Goal: Task Accomplishment & Management: Complete application form

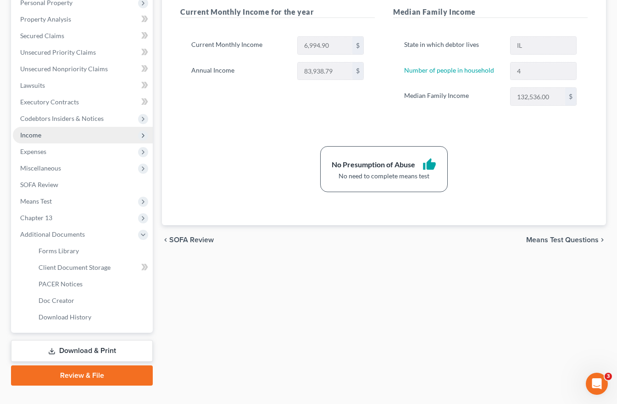
click at [30, 133] on span "Income" at bounding box center [30, 135] width 21 height 8
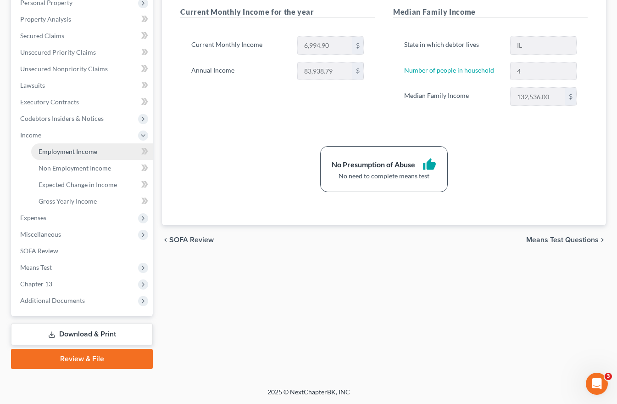
click at [58, 153] on span "Employment Income" at bounding box center [68, 151] width 59 height 8
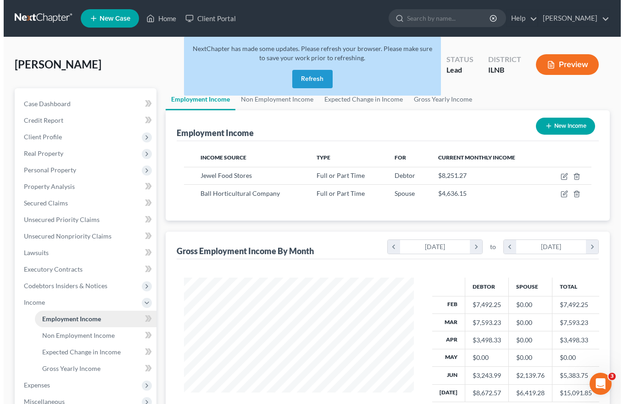
scroll to position [165, 248]
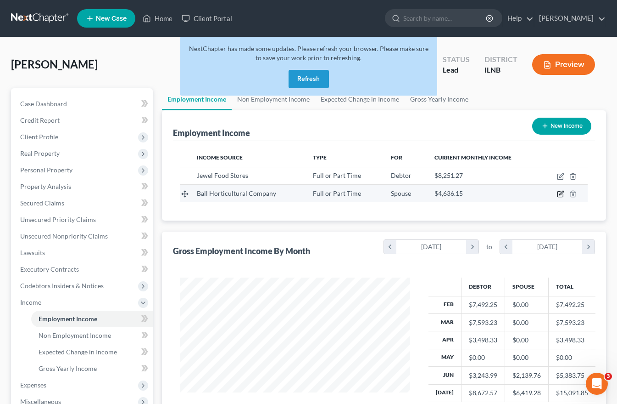
click at [562, 196] on icon "button" at bounding box center [560, 193] width 7 height 7
select select "0"
select select "14"
select select "2"
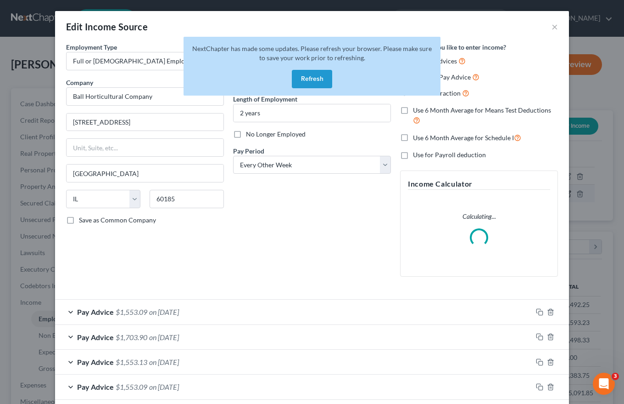
scroll to position [165, 252]
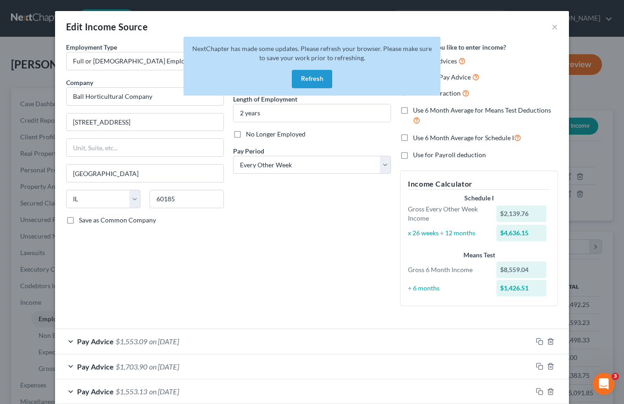
click at [313, 81] on button "Refresh" at bounding box center [312, 79] width 40 height 18
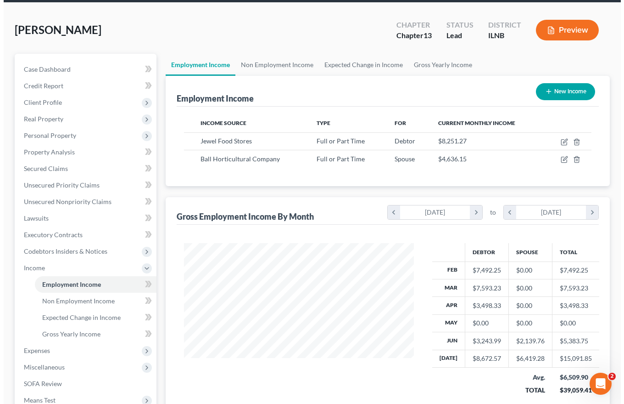
scroll to position [29, 0]
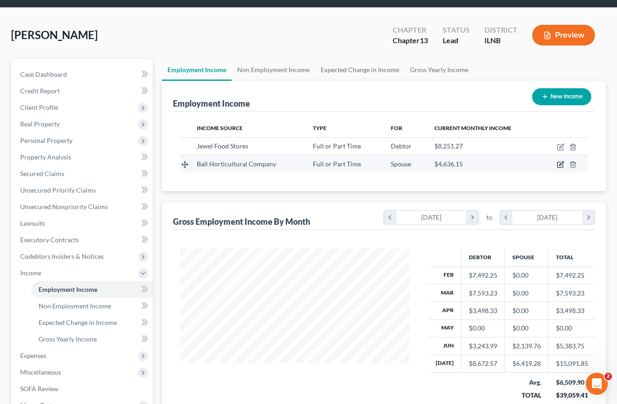
click at [562, 164] on icon "button" at bounding box center [560, 164] width 7 height 7
select select "0"
select select "14"
select select "2"
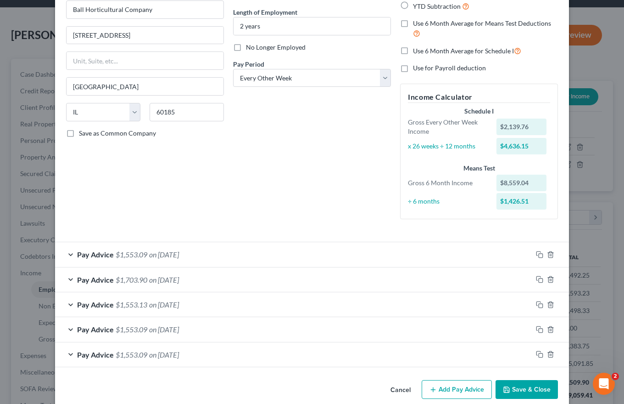
scroll to position [100, 0]
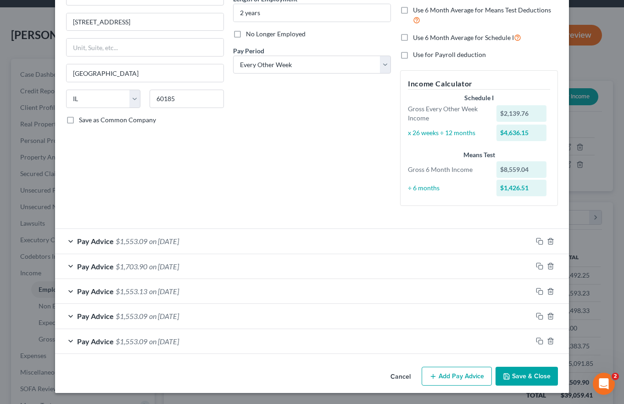
click at [450, 373] on button "Add Pay Advice" at bounding box center [457, 375] width 70 height 19
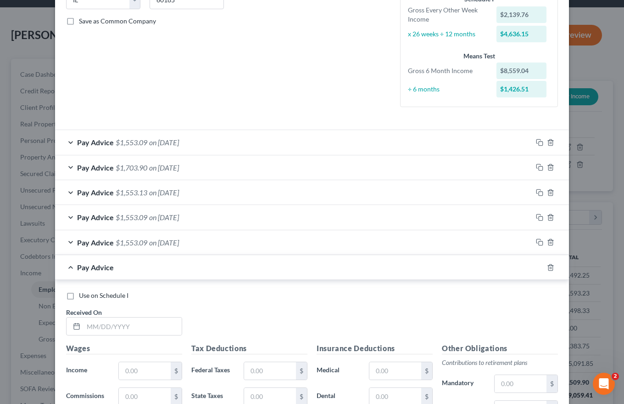
scroll to position [284, 0]
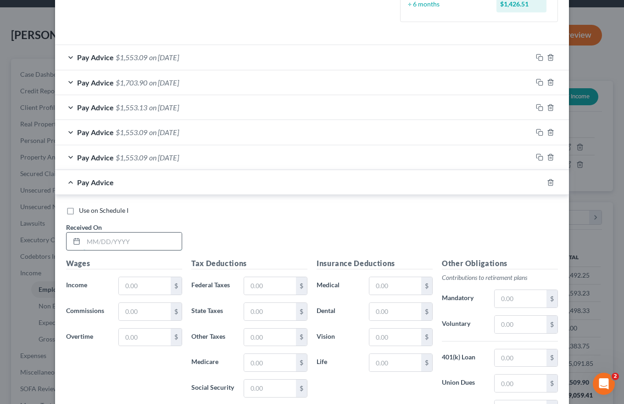
click at [86, 240] on input "text" at bounding box center [133, 240] width 98 height 17
type input "[DATE]"
click at [126, 281] on input "text" at bounding box center [145, 285] width 52 height 17
type input "2,139.75"
click at [253, 285] on input "text" at bounding box center [270, 285] width 52 height 17
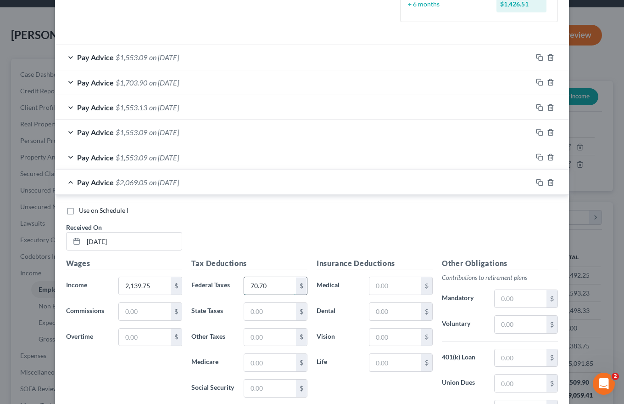
type input "70.70"
type input "92.11"
type input "27.29"
type input "116.70"
click at [374, 287] on input "text" at bounding box center [396, 285] width 52 height 17
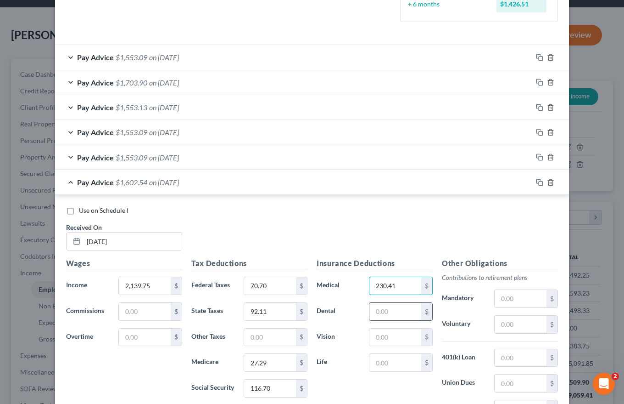
type input "230.41"
click at [373, 311] on input "text" at bounding box center [396, 311] width 52 height 17
type input "25.48"
type input "1.66"
type input "11.20"
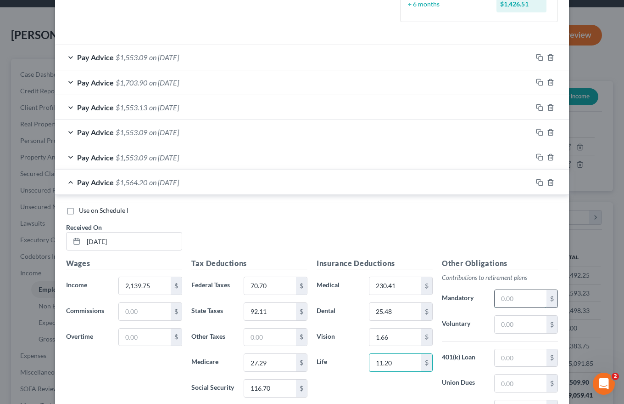
click at [501, 296] on input "text" at bounding box center [521, 298] width 52 height 17
type input "21.40"
click at [498, 359] on input "text" at bounding box center [521, 357] width 52 height 17
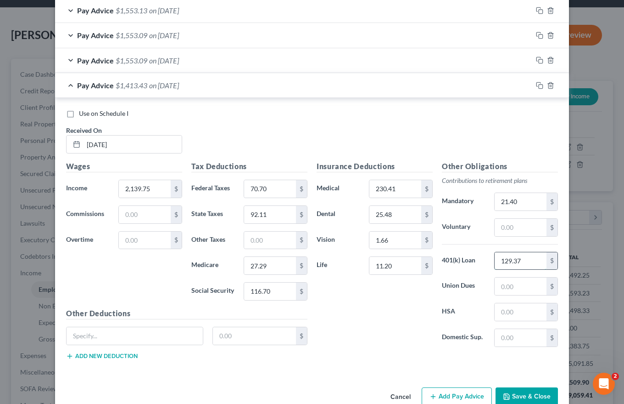
scroll to position [401, 0]
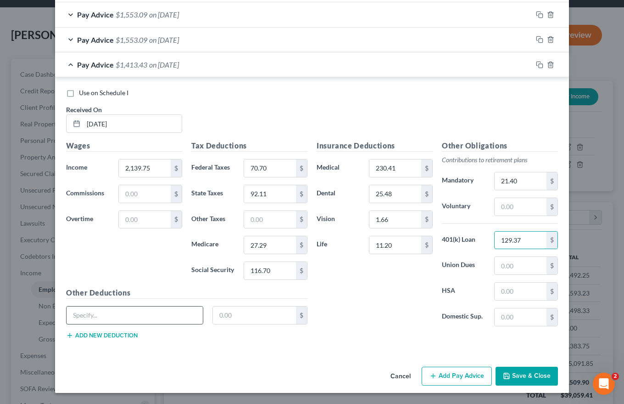
type input "129.37"
click at [78, 317] on input "text" at bounding box center [135, 314] width 136 height 17
type input "Long Term Disability"
click at [216, 315] on input "text" at bounding box center [255, 314] width 84 height 17
type input "4.85"
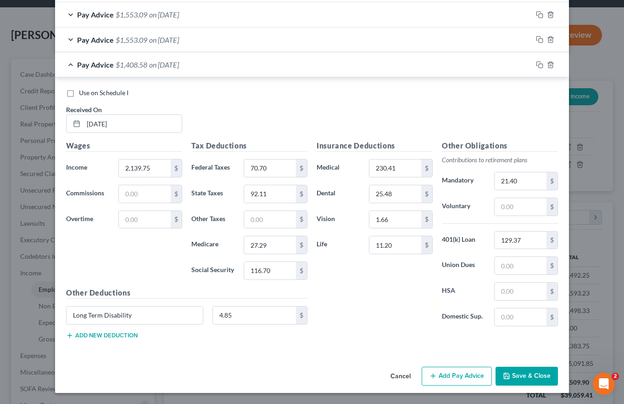
click at [123, 332] on button "Add new deduction" at bounding box center [102, 334] width 72 height 7
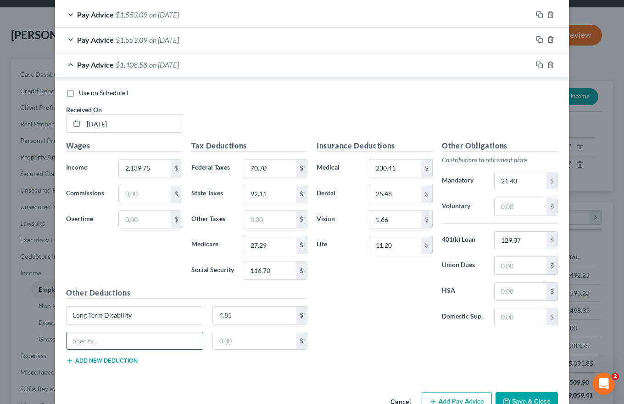
click at [91, 342] on input "text" at bounding box center [135, 340] width 136 height 17
type input "Child Life Ins"
click at [215, 339] on input "text" at bounding box center [255, 340] width 84 height 17
type input "1.00"
click at [84, 361] on button "Add new deduction" at bounding box center [102, 360] width 72 height 7
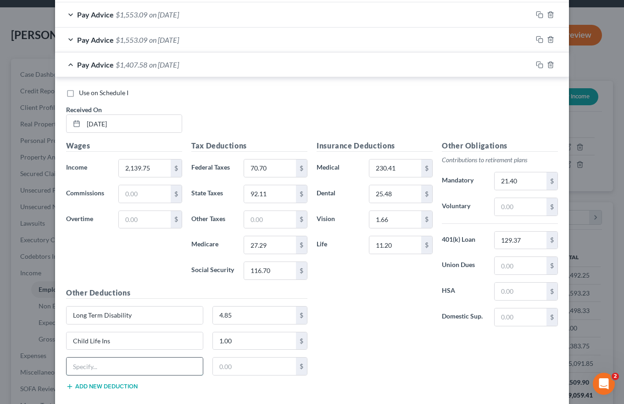
click at [72, 362] on input "text" at bounding box center [135, 365] width 136 height 17
type input "Spouse Life"
type input "9.00"
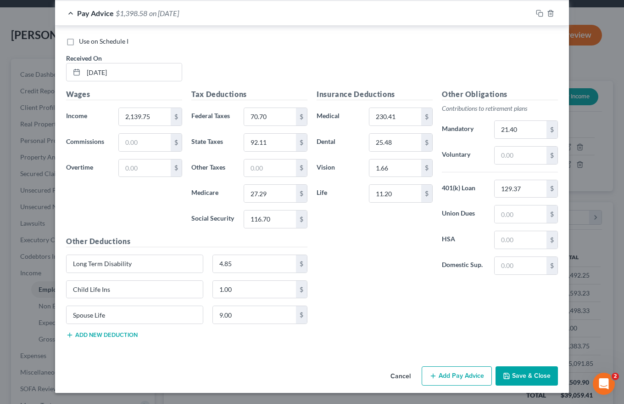
click at [448, 373] on button "Add Pay Advice" at bounding box center [457, 375] width 70 height 19
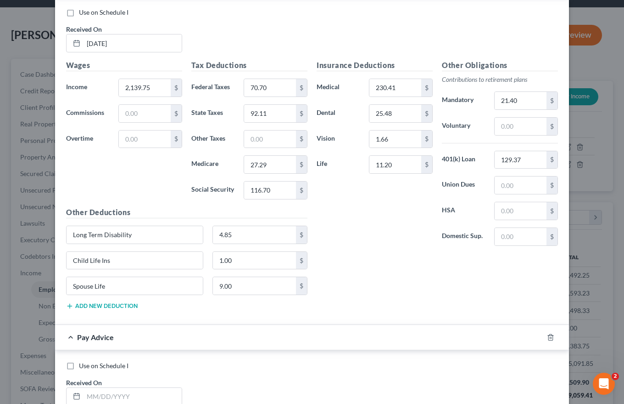
scroll to position [590, 0]
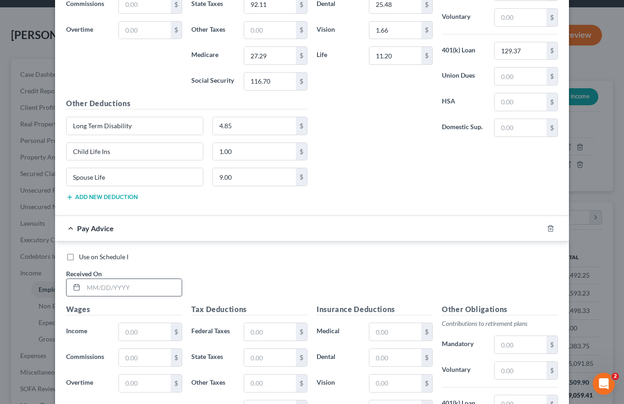
click at [84, 286] on input "text" at bounding box center [133, 287] width 98 height 17
type input "[DATE]"
click at [121, 331] on input "text" at bounding box center [145, 331] width 52 height 17
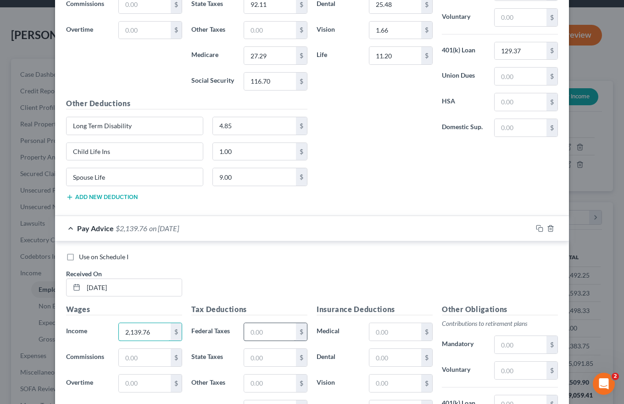
type input "2,139.76"
click at [247, 330] on input "text" at bounding box center [270, 331] width 52 height 17
type input "70.70"
type input "92.11"
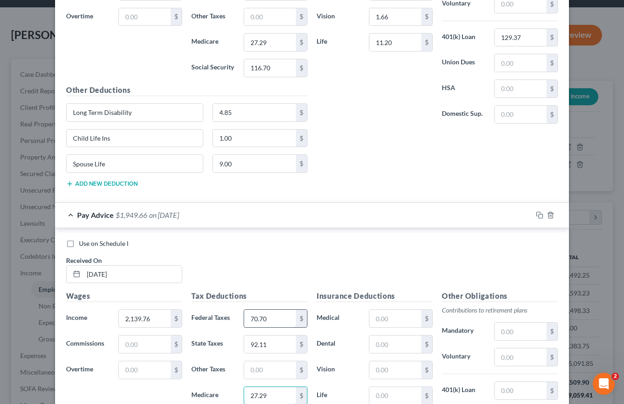
type input "27.29"
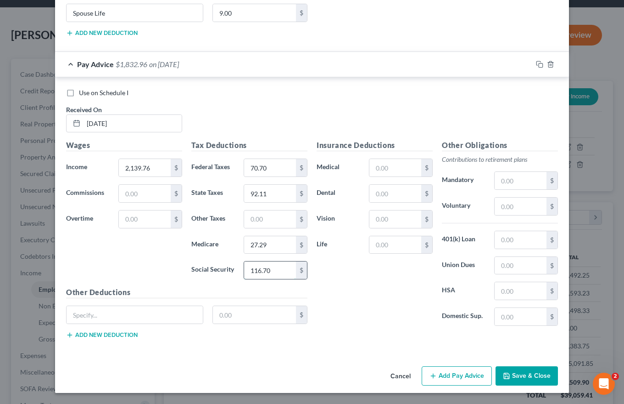
type input "116.70"
click at [96, 316] on input "text" at bounding box center [135, 314] width 136 height 17
type input "Long Term Disability"
click at [217, 314] on input "text" at bounding box center [255, 314] width 84 height 17
type input "4.85"
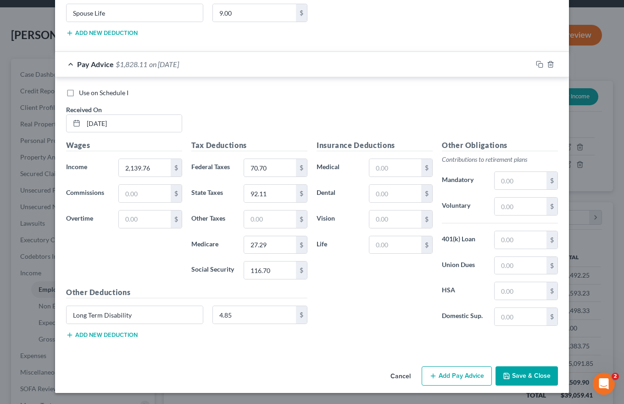
click at [119, 331] on div "Long Term Disability 4.85 $" at bounding box center [187, 318] width 251 height 26
click at [116, 334] on button "Add new deduction" at bounding box center [102, 334] width 72 height 7
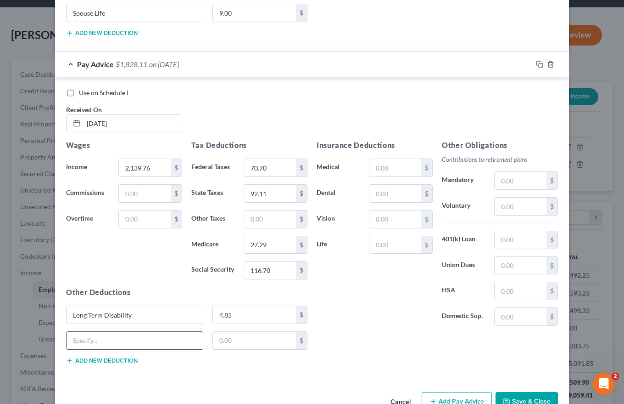
click at [110, 337] on input "text" at bounding box center [135, 339] width 136 height 17
type input "Child Life Ins"
click at [219, 339] on input "text" at bounding box center [255, 339] width 84 height 17
type input "1.00"
click at [111, 357] on button "Add new deduction" at bounding box center [102, 360] width 72 height 7
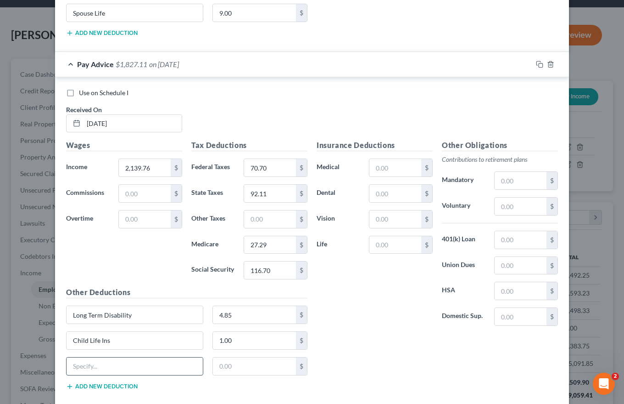
click at [75, 369] on input "text" at bounding box center [135, 365] width 136 height 17
type input "Spouse Life"
type input "9.00"
click at [373, 168] on input "text" at bounding box center [396, 167] width 52 height 17
click at [371, 170] on input "text" at bounding box center [396, 167] width 52 height 17
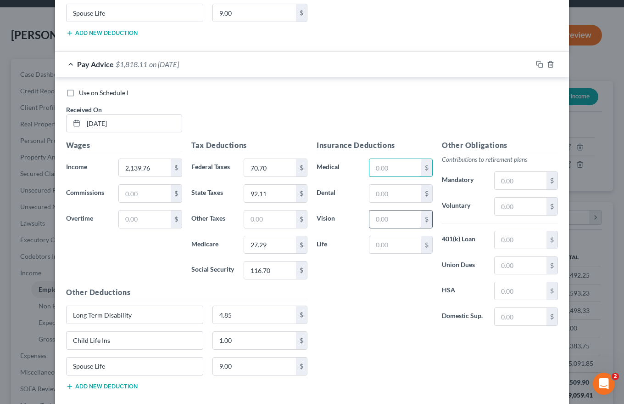
type input "230.41"
click at [389, 194] on input "text" at bounding box center [396, 193] width 52 height 17
type input "25.48"
click at [375, 219] on input "text" at bounding box center [396, 218] width 52 height 17
type input "1.66"
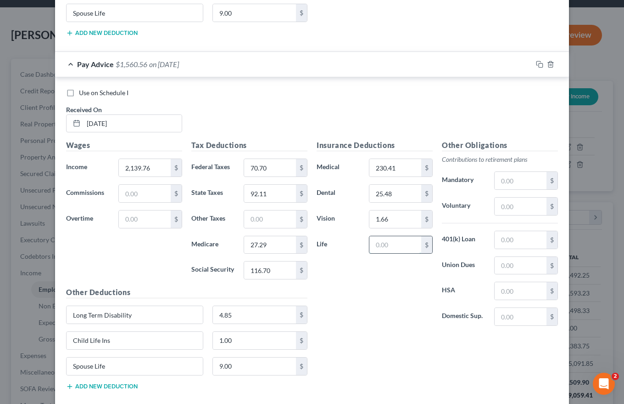
click at [376, 244] on input "text" at bounding box center [396, 244] width 52 height 17
type input "11.20"
click at [498, 183] on input "text" at bounding box center [521, 180] width 52 height 17
type input "21.40"
click at [499, 240] on input "text" at bounding box center [521, 239] width 52 height 17
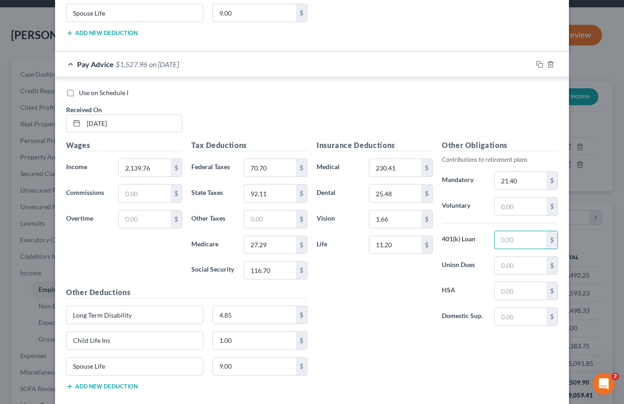
type input "129.37"
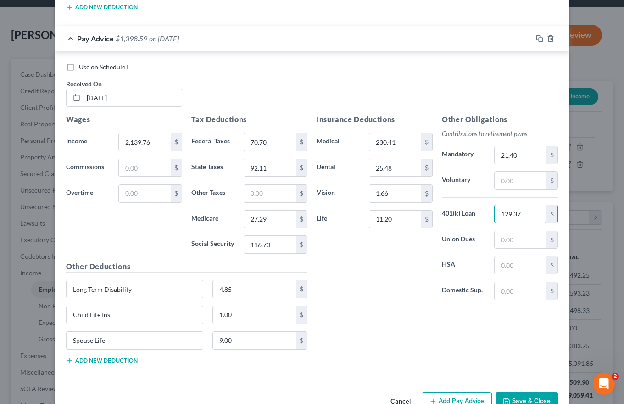
scroll to position [805, 0]
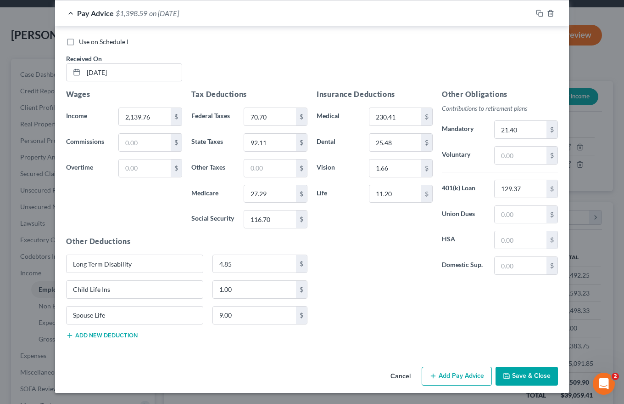
click at [444, 374] on button "Add Pay Advice" at bounding box center [457, 375] width 70 height 19
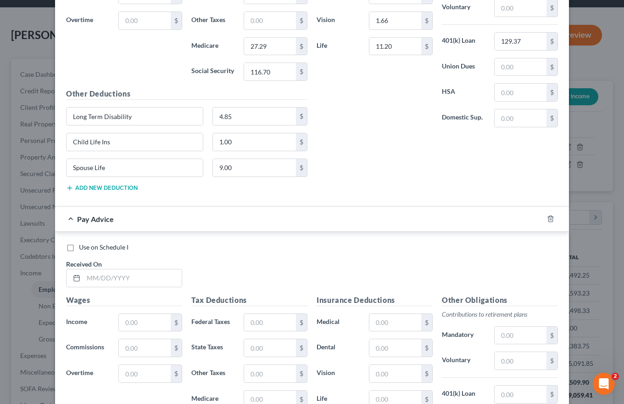
scroll to position [989, 0]
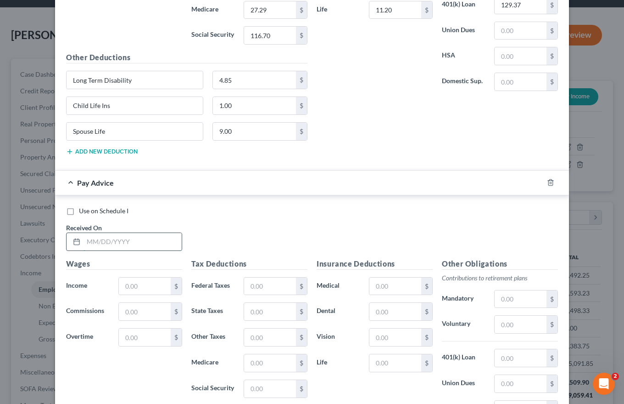
click at [87, 239] on input "text" at bounding box center [133, 241] width 98 height 17
type input "[DATE]"
click at [126, 290] on input "text" at bounding box center [145, 285] width 52 height 17
type input "2,139.76"
click at [250, 285] on input "text" at bounding box center [270, 285] width 52 height 17
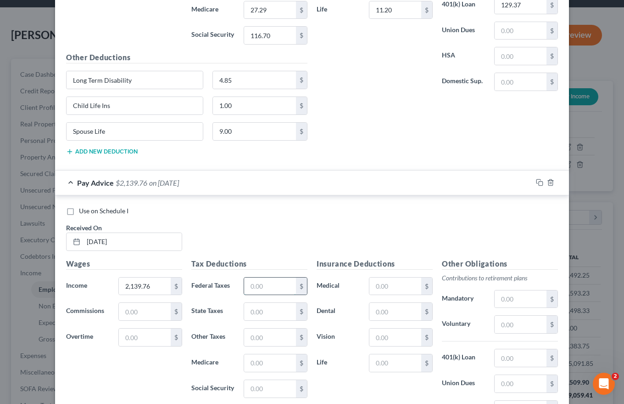
click at [247, 285] on input "text" at bounding box center [270, 285] width 52 height 17
type input "73.77"
type input "92.11"
type input "27.29"
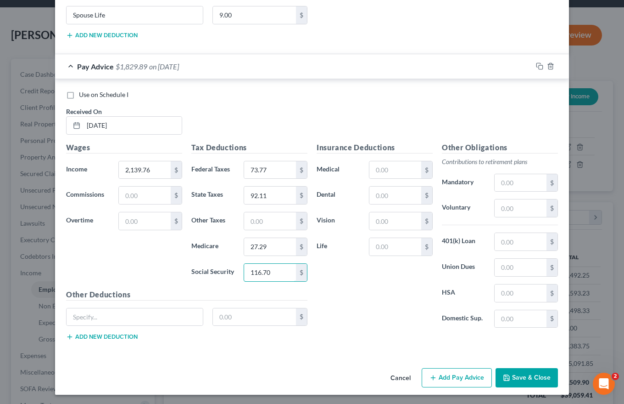
scroll to position [1107, 0]
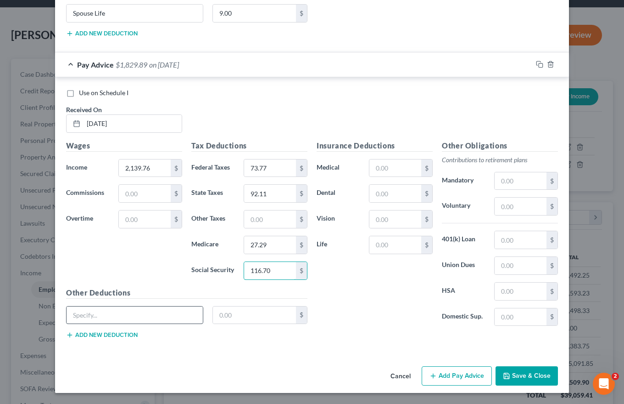
type input "116.70"
click at [103, 312] on input "text" at bounding box center [135, 314] width 136 height 17
type input "Long Term Disability"
click at [219, 314] on input "text" at bounding box center [255, 314] width 84 height 17
type input "4.85"
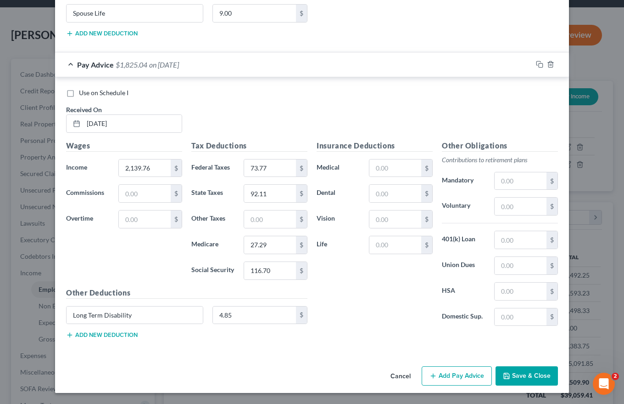
click at [94, 335] on button "Add new deduction" at bounding box center [102, 334] width 72 height 7
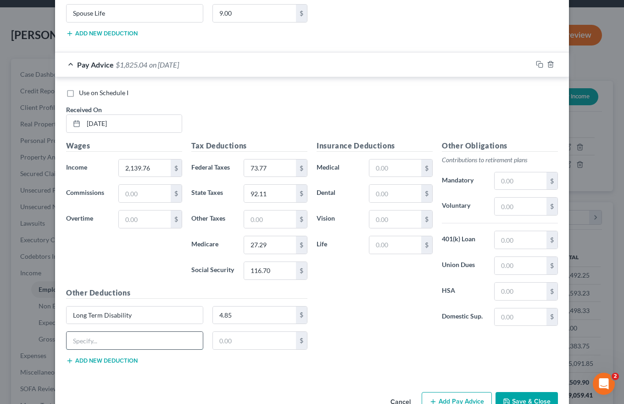
click at [85, 340] on input "text" at bounding box center [135, 339] width 136 height 17
type input "Child Life Ins"
click at [215, 341] on input "text" at bounding box center [255, 339] width 84 height 17
type input "1.00"
click at [106, 359] on button "Add new deduction" at bounding box center [102, 360] width 72 height 7
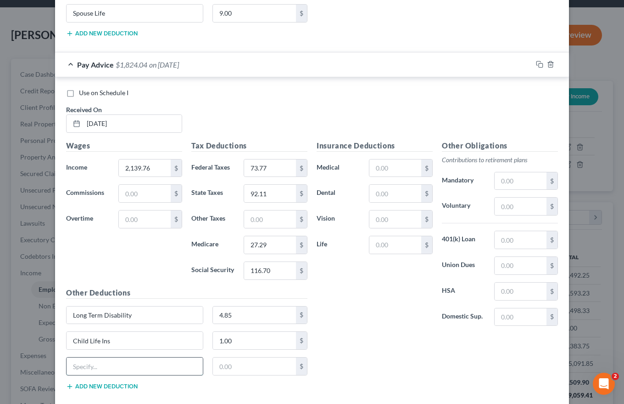
click at [69, 364] on input "text" at bounding box center [135, 365] width 136 height 17
type input "Spouse Life"
type input "9.00"
click at [377, 168] on input "text" at bounding box center [396, 167] width 52 height 17
type input "230.41"
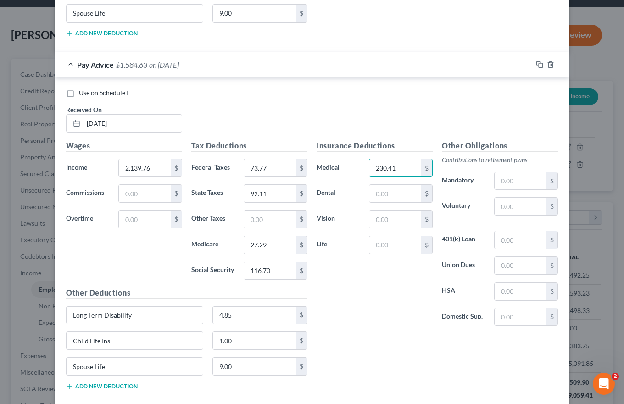
click at [325, 192] on label "Dental" at bounding box center [338, 193] width 52 height 18
click at [382, 195] on input "text" at bounding box center [396, 193] width 52 height 17
type input "25.48"
click at [384, 219] on input "text" at bounding box center [396, 218] width 52 height 17
type input "1.66"
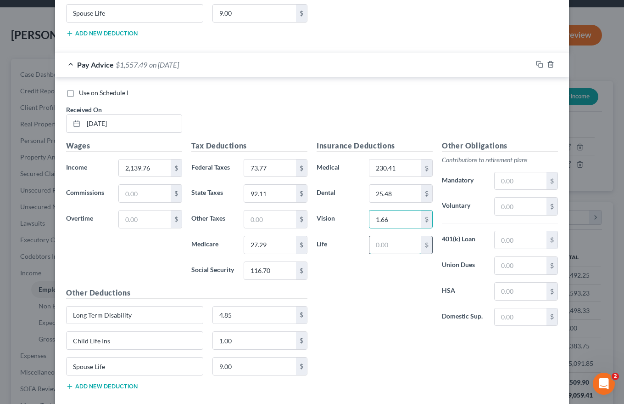
click at [389, 245] on input "text" at bounding box center [396, 244] width 52 height 17
type input "11.20"
click at [498, 177] on input "text" at bounding box center [521, 180] width 52 height 17
type input "21.40"
click at [509, 206] on input "text" at bounding box center [521, 205] width 52 height 17
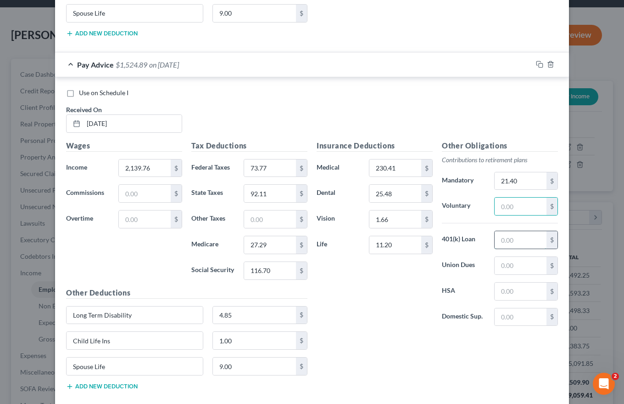
click at [501, 239] on input "text" at bounding box center [521, 239] width 52 height 17
type input "129.37"
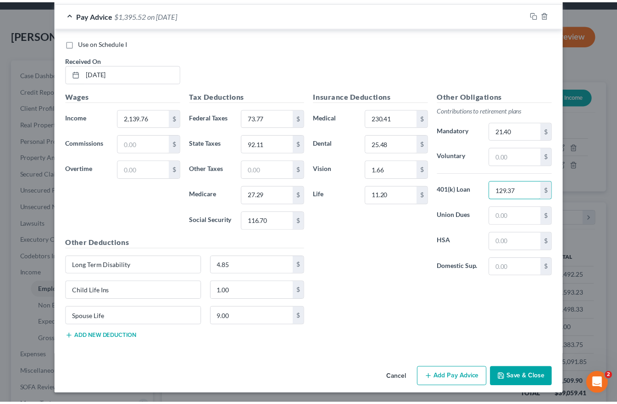
scroll to position [1158, 0]
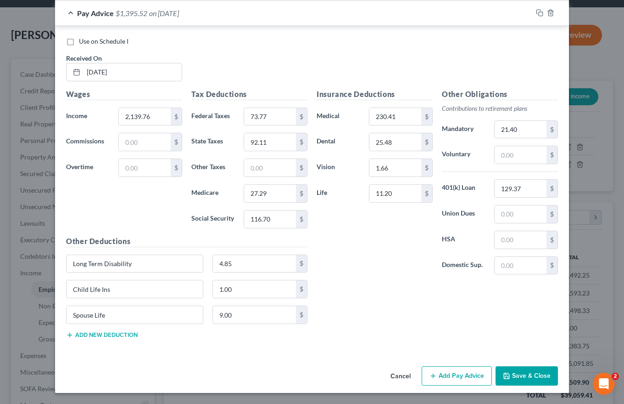
click at [519, 376] on button "Save & Close" at bounding box center [527, 375] width 62 height 19
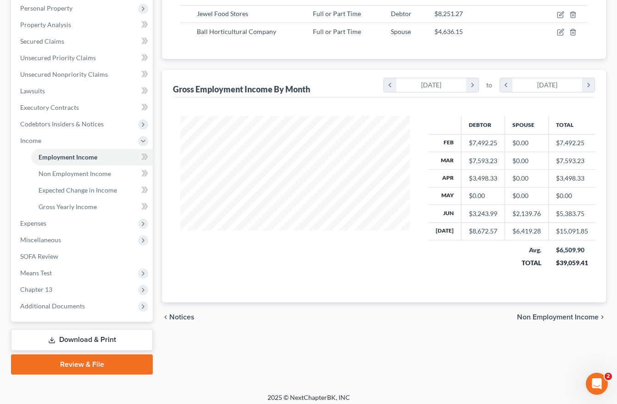
scroll to position [167, 0]
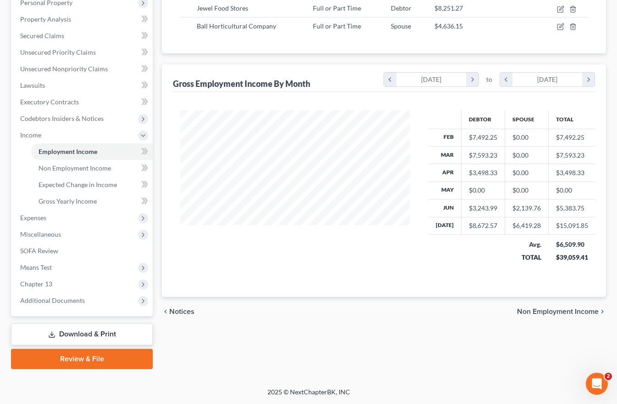
click at [571, 312] on span "Non Employment Income" at bounding box center [558, 311] width 82 height 7
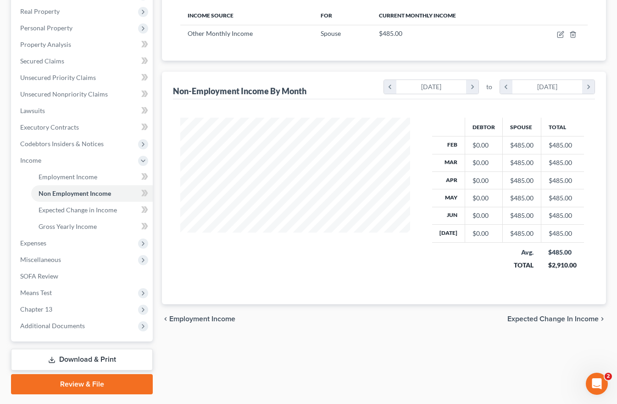
scroll to position [167, 0]
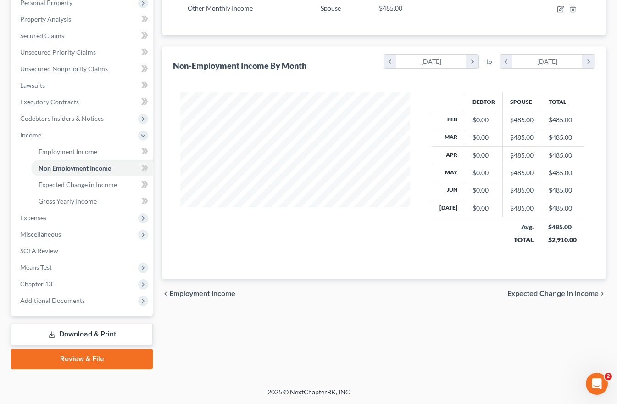
click at [558, 294] on span "Expected Change in Income" at bounding box center [553, 293] width 91 height 7
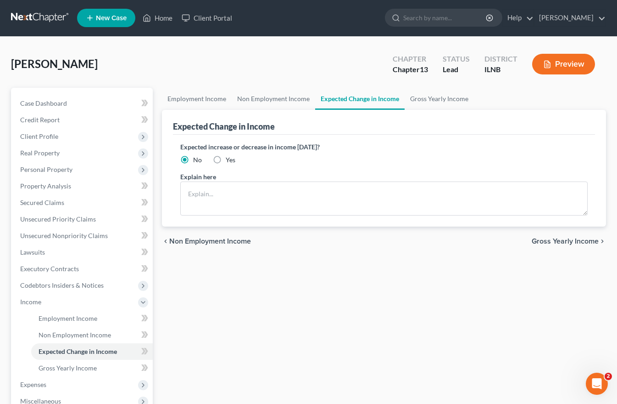
scroll to position [167, 0]
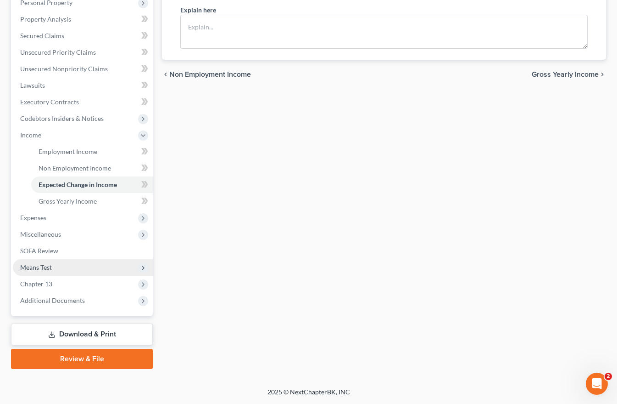
click at [39, 267] on span "Means Test" at bounding box center [36, 267] width 32 height 8
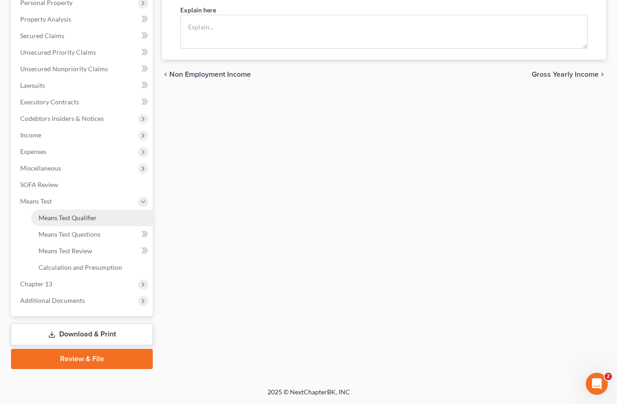
click at [69, 217] on span "Means Test Qualifier" at bounding box center [68, 217] width 58 height 8
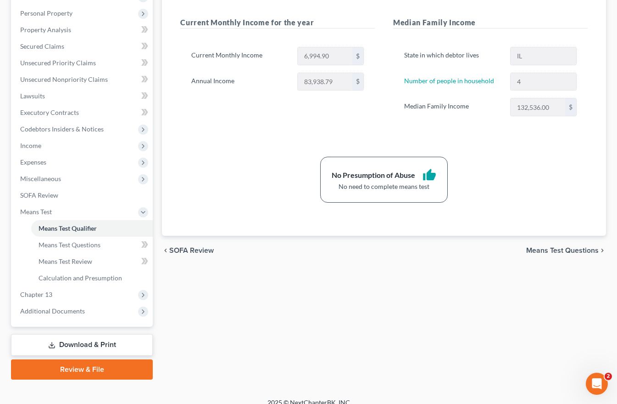
scroll to position [167, 0]
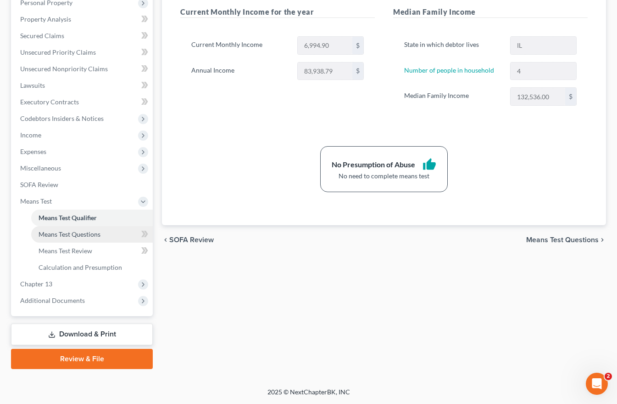
click at [85, 235] on span "Means Test Questions" at bounding box center [70, 234] width 62 height 8
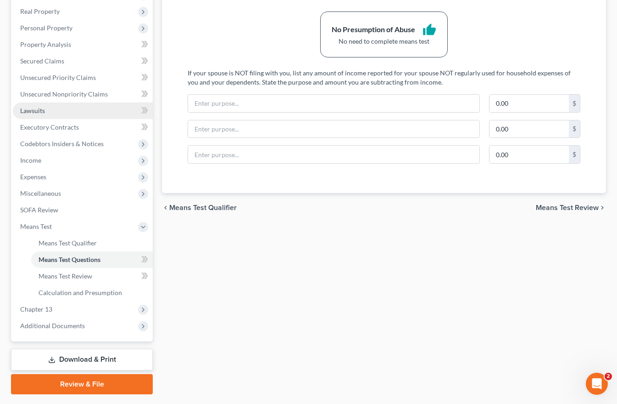
scroll to position [167, 0]
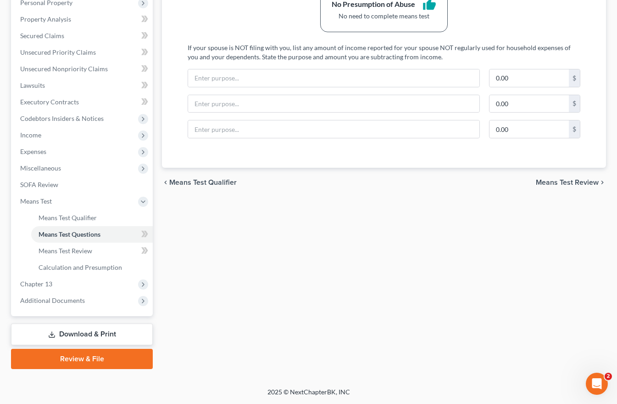
click at [74, 331] on link "Download & Print" at bounding box center [82, 334] width 142 height 22
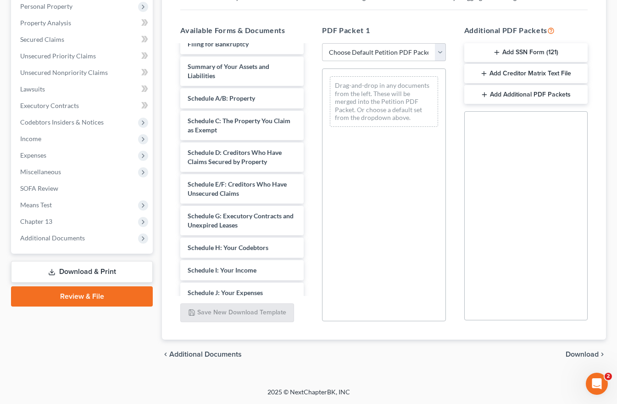
scroll to position [56, 0]
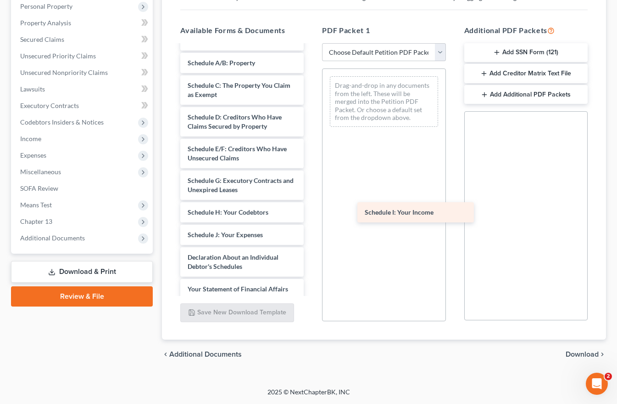
drag, startPoint x: 188, startPoint y: 229, endPoint x: 370, endPoint y: 205, distance: 182.9
click at [311, 205] on div "Schedule I: Your Income Voluntary Petition for Individuals Filing for Bankruptc…" at bounding box center [242, 218] width 138 height 459
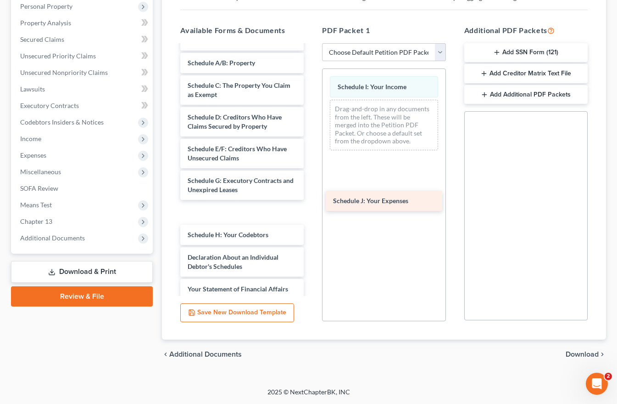
drag, startPoint x: 207, startPoint y: 236, endPoint x: 351, endPoint y: 202, distance: 147.6
click at [311, 202] on div "Schedule J: Your Expenses Voluntary Petition for Individuals Filing for Bankrup…" at bounding box center [242, 218] width 138 height 459
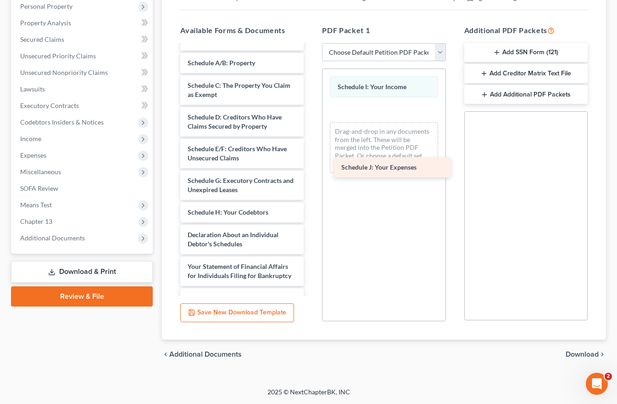
drag, startPoint x: 213, startPoint y: 211, endPoint x: 367, endPoint y: 166, distance: 160.2
click at [311, 166] on div "Schedule J: Your Expenses Voluntary Petition for Individuals Filing for Bankrup…" at bounding box center [242, 207] width 138 height 436
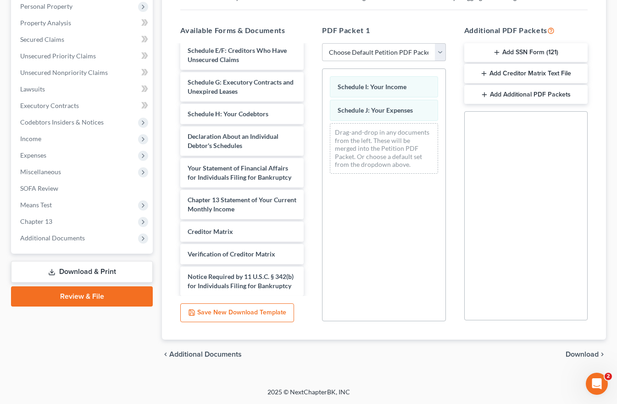
scroll to position [159, 0]
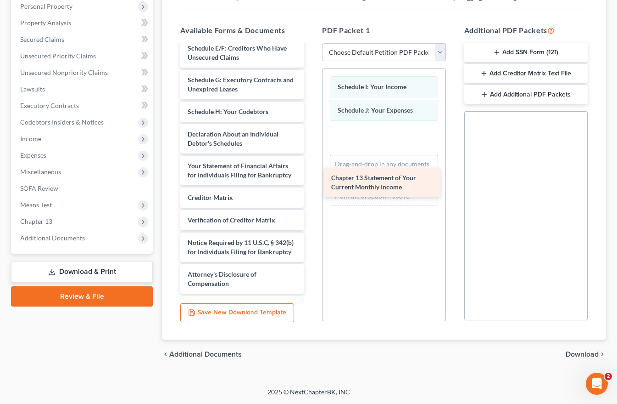
drag, startPoint x: 207, startPoint y: 209, endPoint x: 351, endPoint y: 182, distance: 146.1
click at [311, 182] on div "Chapter 13 Statement of Your Current Monthly Income Voluntary Petition for Indi…" at bounding box center [242, 91] width 138 height 404
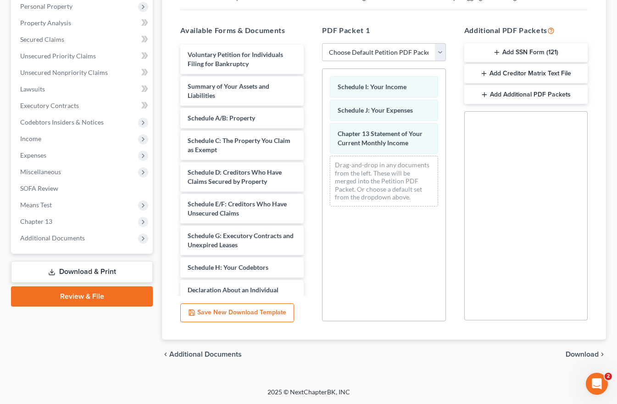
scroll to position [0, 0]
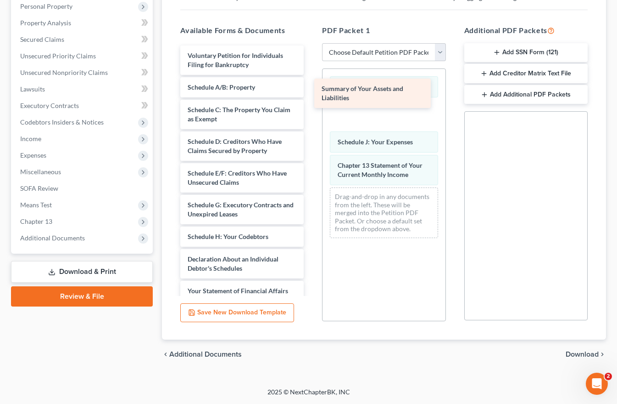
drag, startPoint x: 203, startPoint y: 87, endPoint x: 337, endPoint y: 89, distance: 134.0
click at [311, 89] on div "Summary of Your Assets and Liabilities Voluntary Petition for Individuals Filin…" at bounding box center [242, 231] width 138 height 373
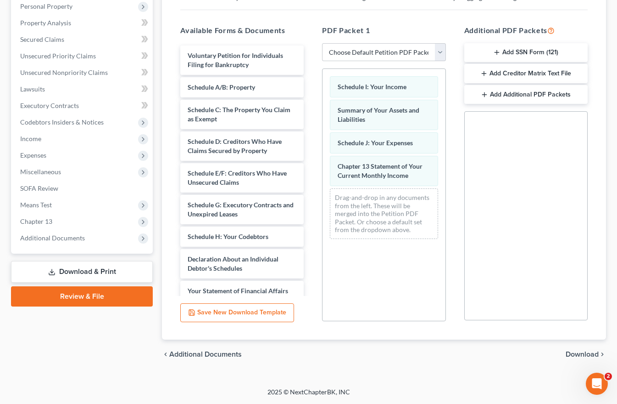
click at [577, 354] on span "Download" at bounding box center [582, 353] width 33 height 7
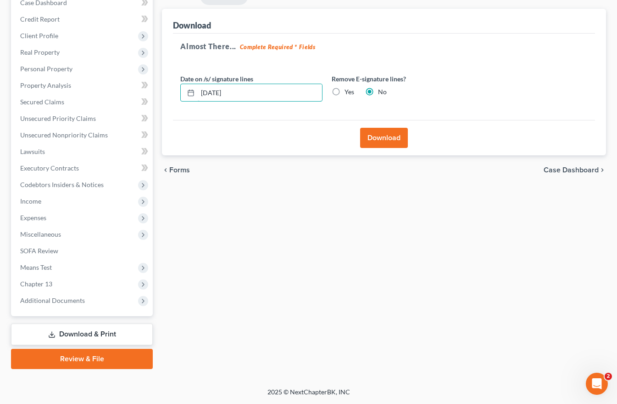
drag, startPoint x: 239, startPoint y: 90, endPoint x: 155, endPoint y: 93, distance: 84.1
click at [155, 93] on div "Petition Navigation Case Dashboard Payments Invoices Payments Payments Credit R…" at bounding box center [308, 177] width 605 height 381
click at [345, 90] on label "Yes" at bounding box center [350, 91] width 10 height 9
click at [348, 90] on input "Yes" at bounding box center [351, 90] width 6 height 6
radio input "true"
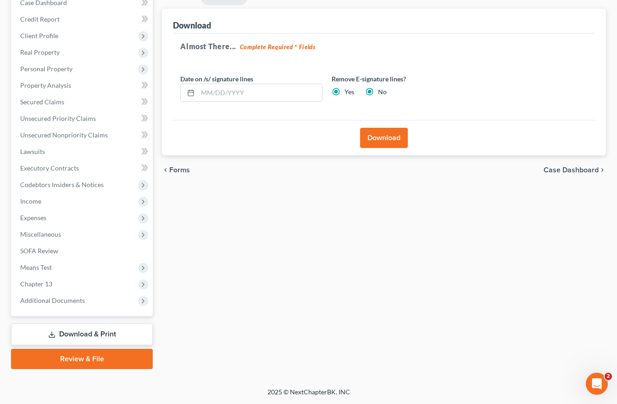
radio input "false"
click at [385, 135] on button "Download" at bounding box center [384, 138] width 48 height 20
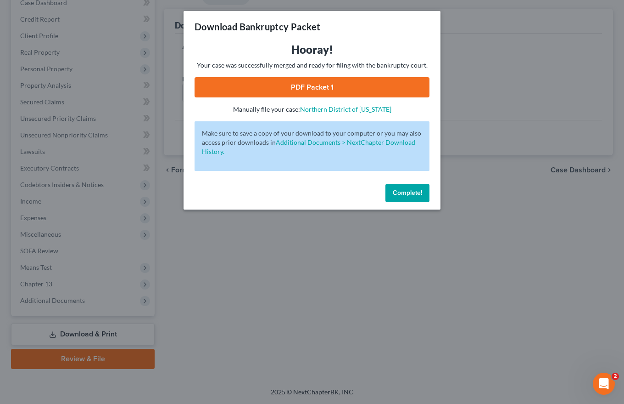
click at [322, 84] on link "PDF Packet 1" at bounding box center [312, 87] width 235 height 20
click at [402, 191] on span "Complete!" at bounding box center [407, 193] width 29 height 8
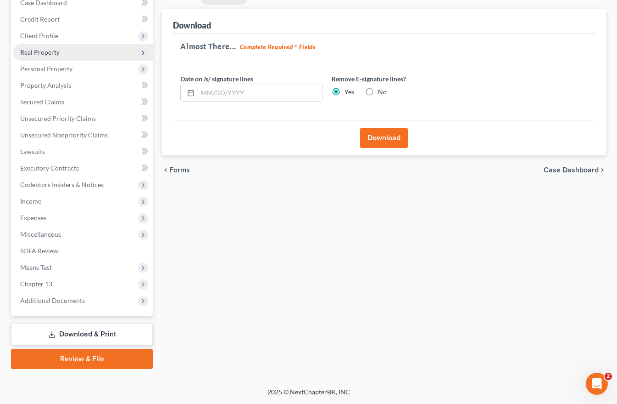
click at [50, 56] on span "Real Property" at bounding box center [83, 52] width 140 height 17
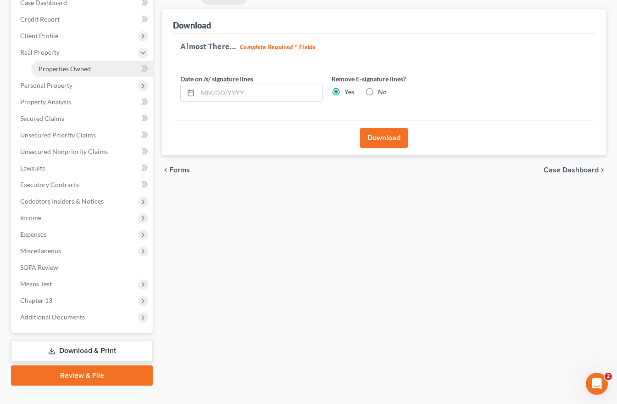
click at [53, 65] on span "Properties Owned" at bounding box center [65, 69] width 52 height 8
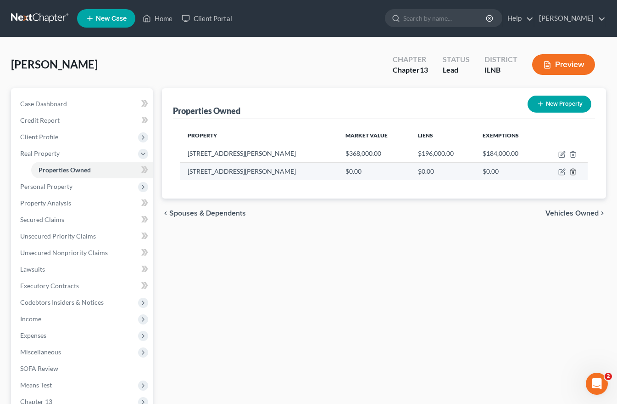
click at [572, 171] on icon "button" at bounding box center [573, 172] width 4 height 6
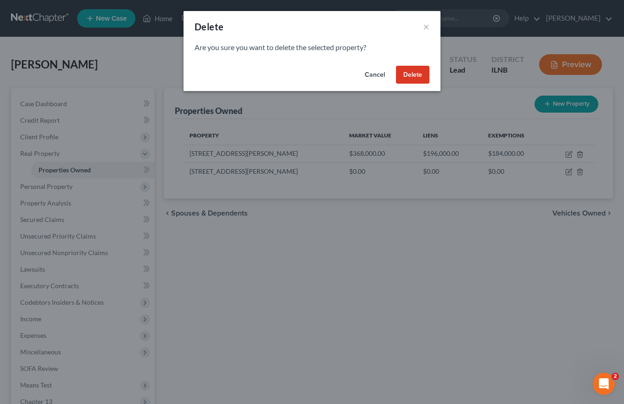
click at [415, 70] on button "Delete" at bounding box center [413, 75] width 34 height 18
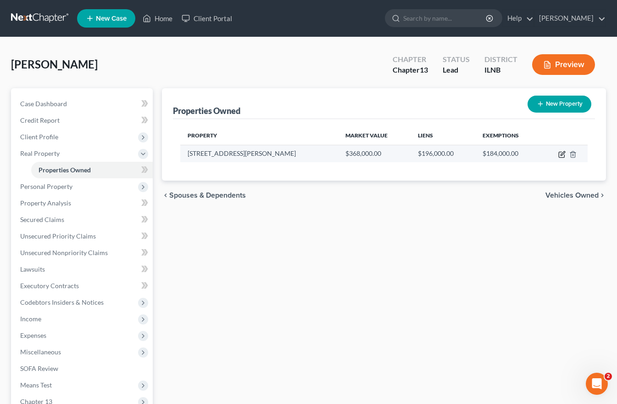
click at [563, 155] on icon "button" at bounding box center [563, 153] width 4 height 4
select select "14"
select select "3"
select select "5"
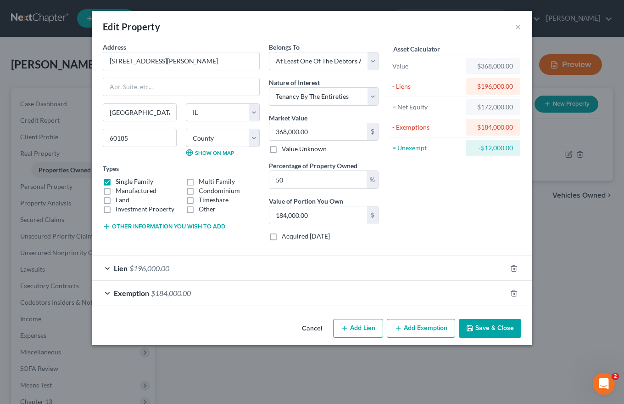
click at [136, 291] on span "Exemption" at bounding box center [131, 292] width 35 height 9
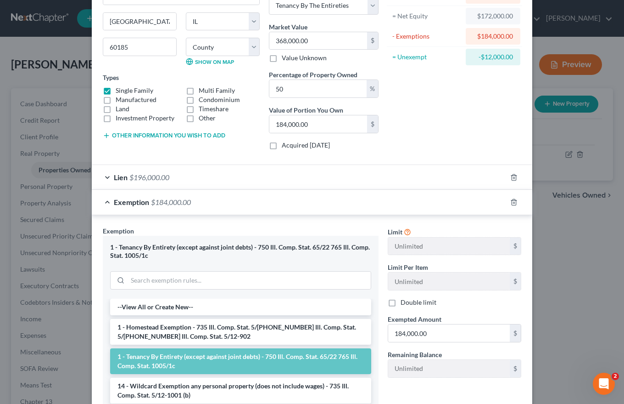
scroll to position [92, 0]
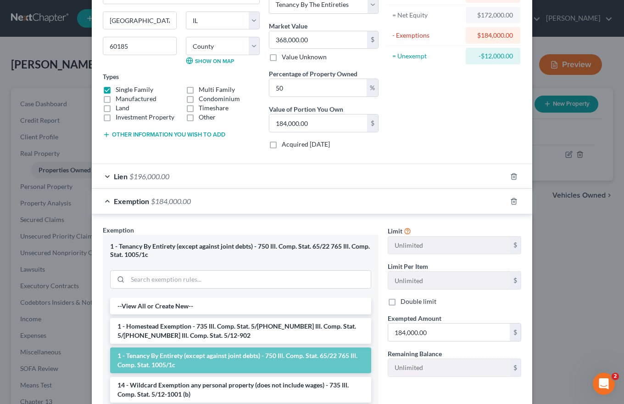
click at [445, 137] on div "Asset Calculator Value $368,000.00 - Liens $196,000.00 = Net Equity $172,000.00…" at bounding box center [454, 53] width 143 height 206
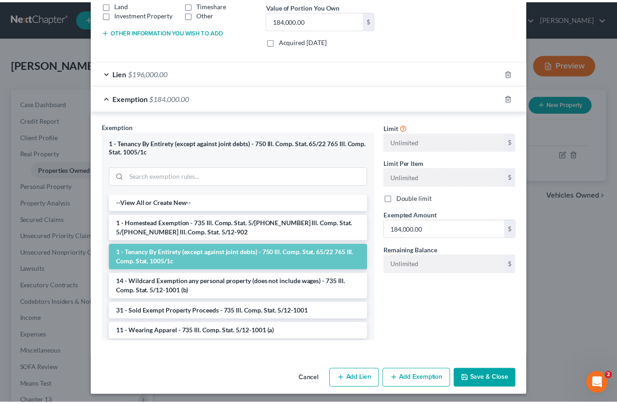
scroll to position [198, 0]
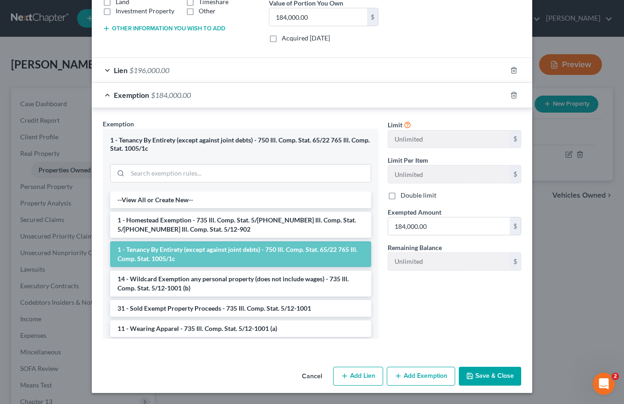
click at [492, 371] on button "Save & Close" at bounding box center [490, 375] width 62 height 19
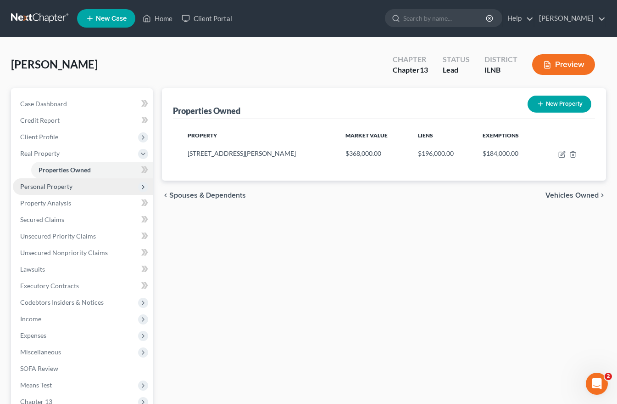
click at [53, 187] on span "Personal Property" at bounding box center [46, 186] width 52 height 8
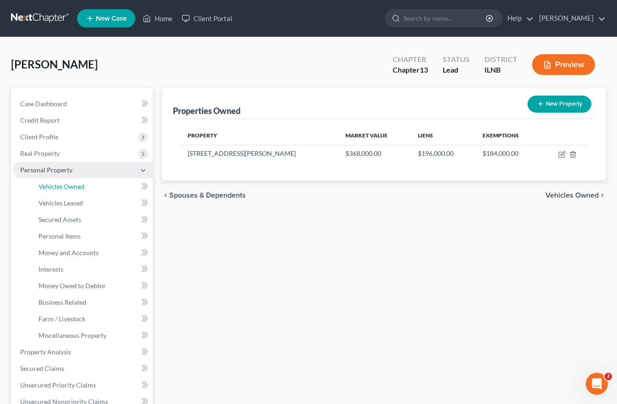
click at [53, 186] on span "Vehicles Owned" at bounding box center [62, 186] width 46 height 8
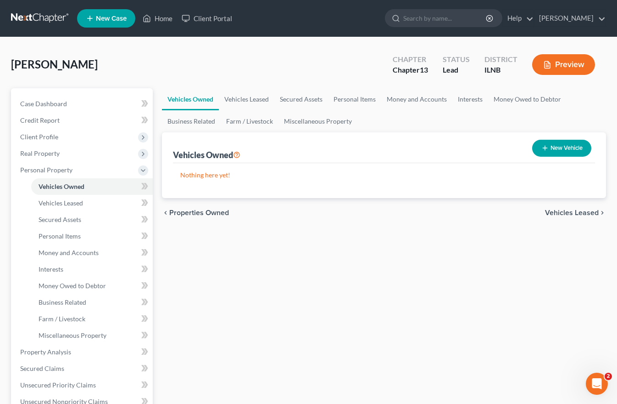
click at [570, 145] on button "New Vehicle" at bounding box center [561, 148] width 59 height 17
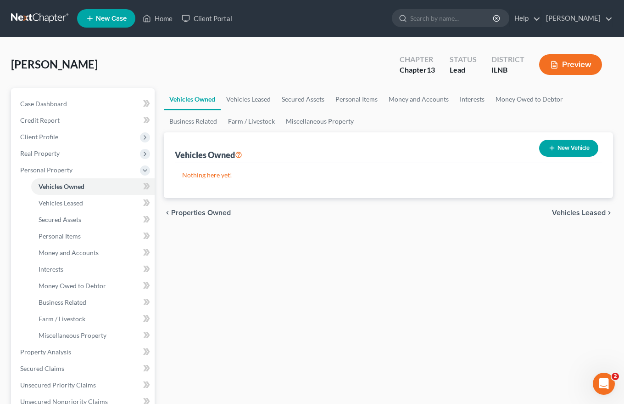
select select "0"
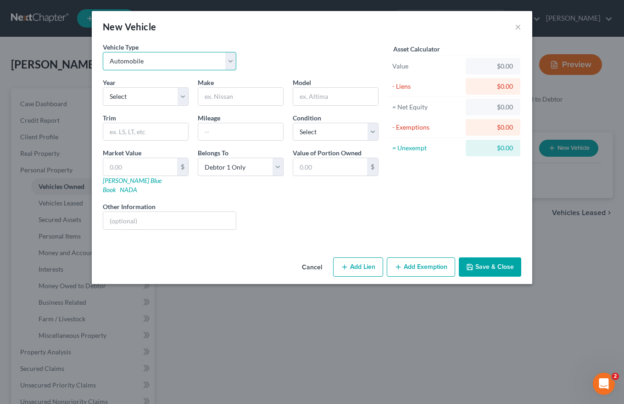
click at [228, 62] on select "Select Automobile Truck Trailer Watercraft Aircraft Motor Home Atv Other Vehicle" at bounding box center [170, 61] width 134 height 18
select select "7"
click at [103, 52] on select "Select Automobile Truck Trailer Watercraft Aircraft Motor Home Atv Other Vehicle" at bounding box center [170, 61] width 134 height 18
click at [276, 167] on select "Select Debtor 1 Only Debtor 2 Only Debtor 1 And Debtor 2 Only At Least One Of T…" at bounding box center [241, 166] width 86 height 18
select select "3"
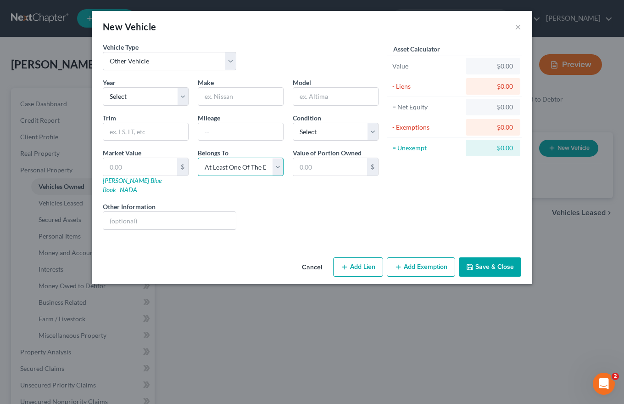
click at [198, 157] on select "Select Debtor 1 Only Debtor 2 Only Debtor 1 And Debtor 2 Only At Least One Of T…" at bounding box center [241, 166] width 86 height 18
click at [307, 96] on input "text" at bounding box center [335, 96] width 85 height 17
type input "Camper"
click at [489, 257] on button "Save & Close" at bounding box center [490, 266] width 62 height 19
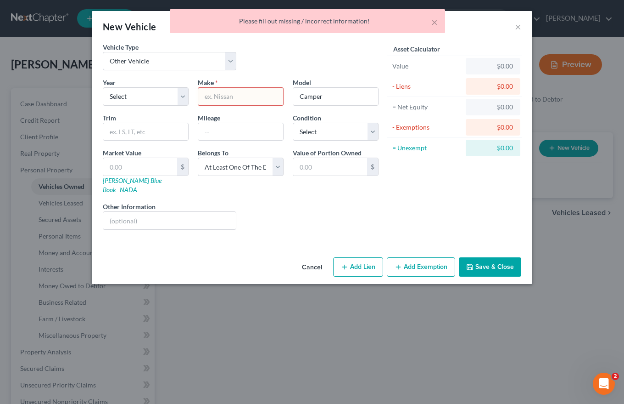
click at [314, 258] on button "Cancel" at bounding box center [312, 267] width 35 height 18
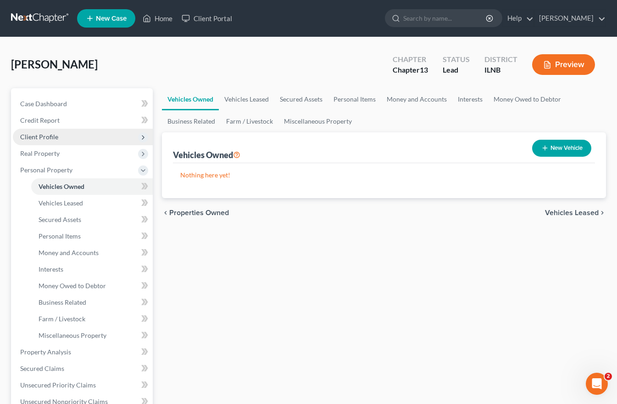
click at [42, 138] on span "Client Profile" at bounding box center [39, 137] width 38 height 8
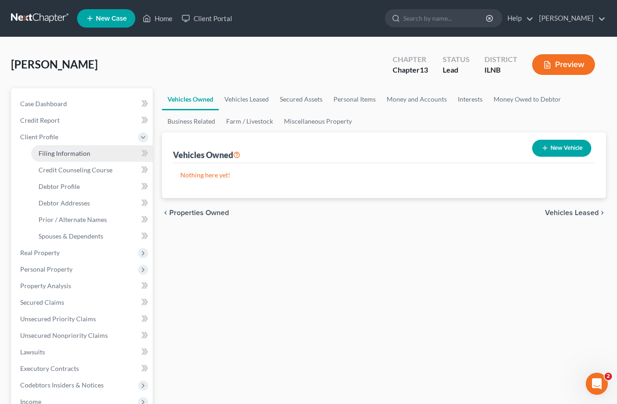
click at [47, 153] on span "Filing Information" at bounding box center [65, 153] width 52 height 8
select select "1"
select select "0"
select select "3"
select select "14"
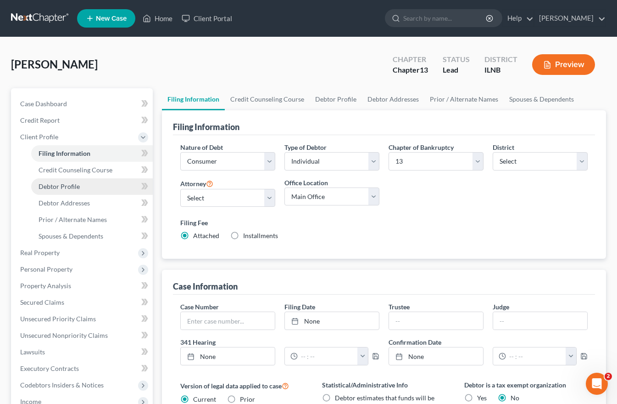
click at [51, 186] on span "Debtor Profile" at bounding box center [59, 186] width 41 height 8
select select "1"
select select "3"
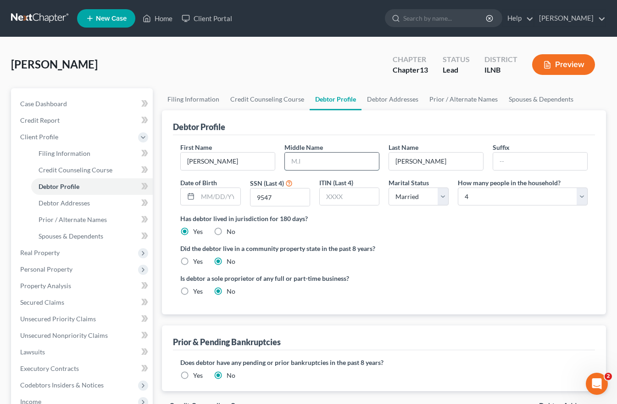
click at [294, 162] on input "text" at bounding box center [332, 160] width 94 height 17
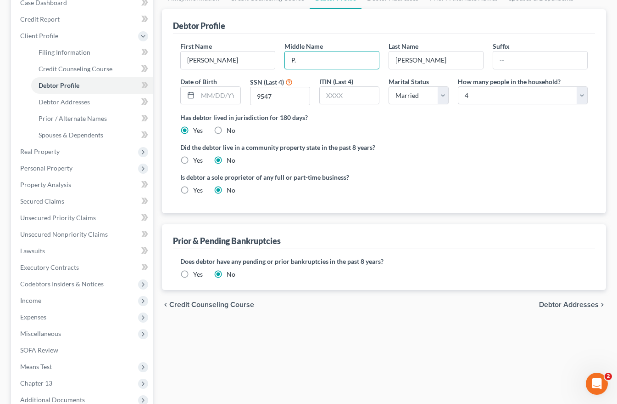
scroll to position [138, 0]
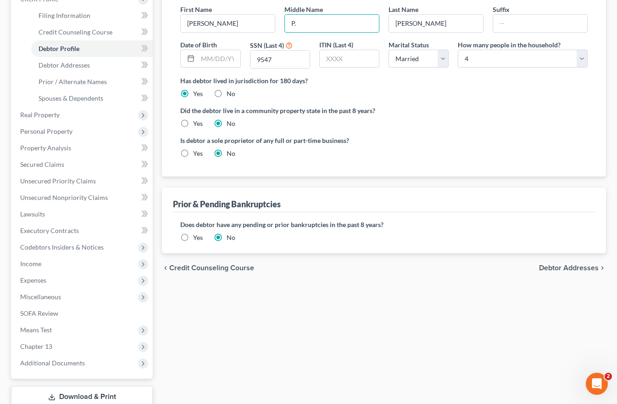
type input "P."
click at [590, 266] on span "Debtor Addresses" at bounding box center [569, 267] width 60 height 7
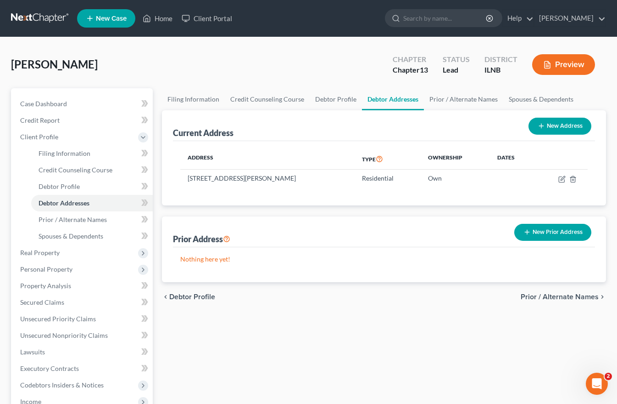
click at [560, 294] on span "Prior / Alternate Names" at bounding box center [560, 296] width 78 height 7
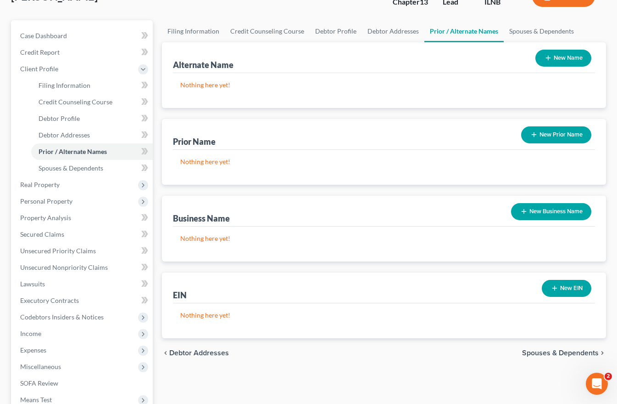
scroll to position [200, 0]
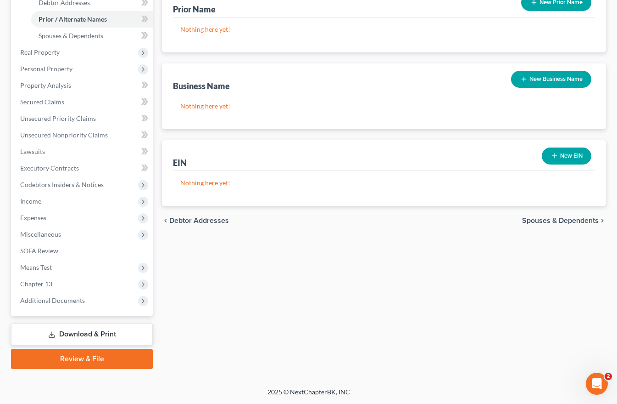
click at [566, 221] on span "Spouses & Dependents" at bounding box center [560, 220] width 77 height 7
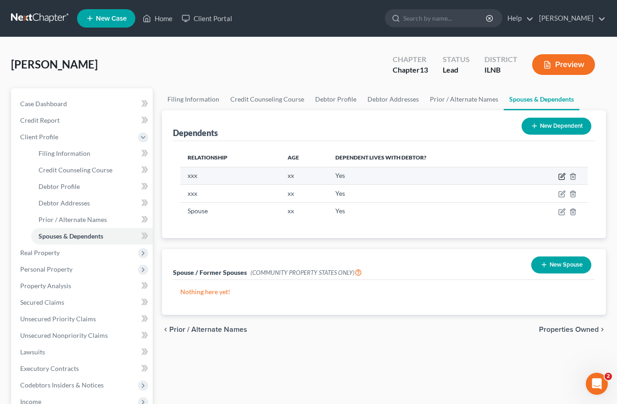
click at [560, 175] on icon "button" at bounding box center [562, 176] width 7 height 7
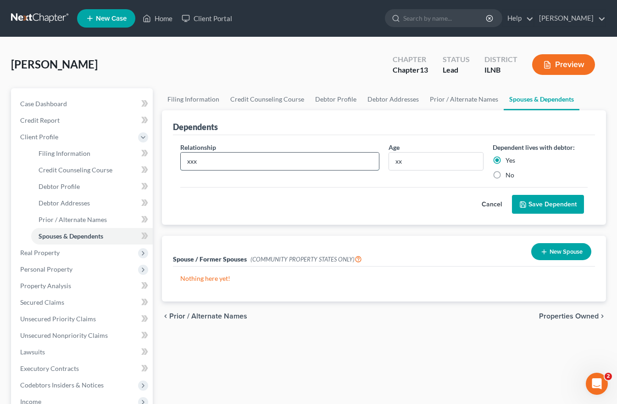
drag, startPoint x: 187, startPoint y: 161, endPoint x: 217, endPoint y: 159, distance: 29.9
click at [217, 159] on input "xxx" at bounding box center [280, 160] width 198 height 17
type input "Daughter"
type input "8"
click at [547, 202] on button "Save Dependent" at bounding box center [548, 204] width 72 height 19
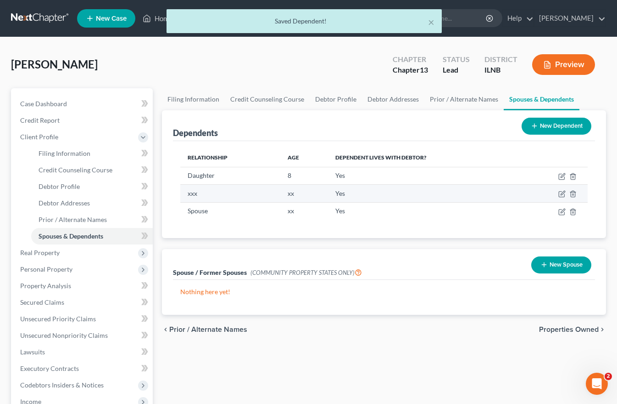
click at [566, 195] on td at bounding box center [554, 193] width 67 height 17
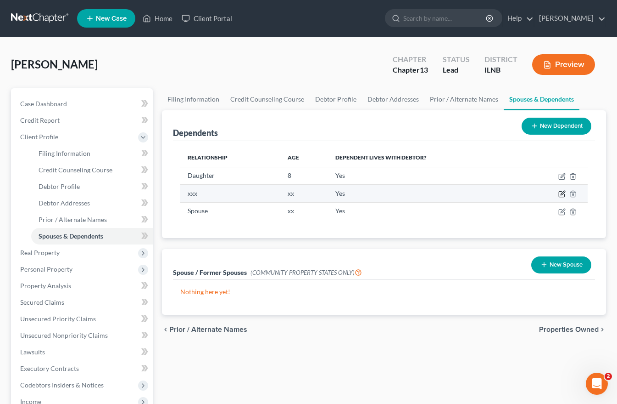
click at [565, 192] on icon "button" at bounding box center [562, 193] width 7 height 7
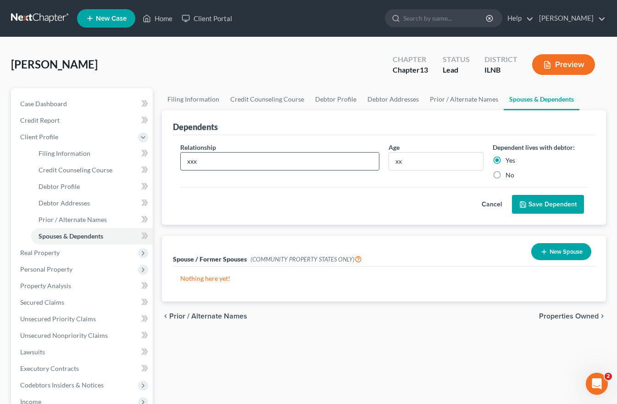
drag, startPoint x: 185, startPoint y: 163, endPoint x: 218, endPoint y: 159, distance: 33.3
click at [218, 159] on input "xxx" at bounding box center [280, 160] width 198 height 17
type input "Son"
type input "6"
click at [528, 199] on button "Save Dependent" at bounding box center [548, 204] width 72 height 19
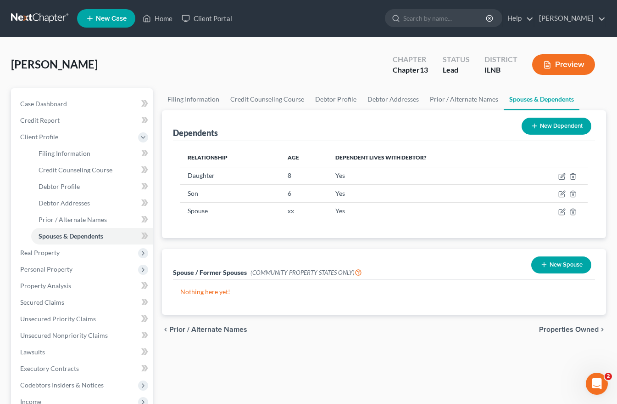
click at [574, 331] on span "Properties Owned" at bounding box center [569, 328] width 60 height 7
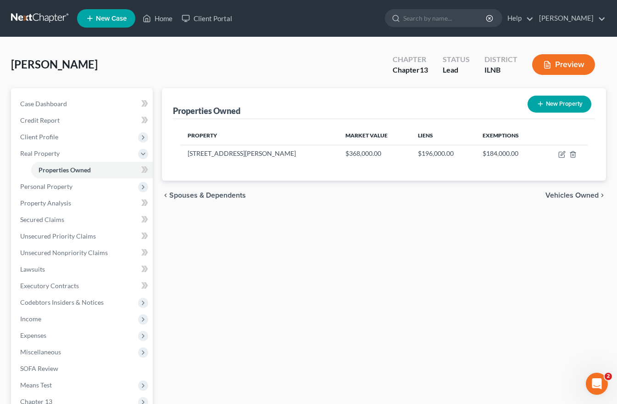
click at [588, 194] on span "Vehicles Owned" at bounding box center [572, 194] width 53 height 7
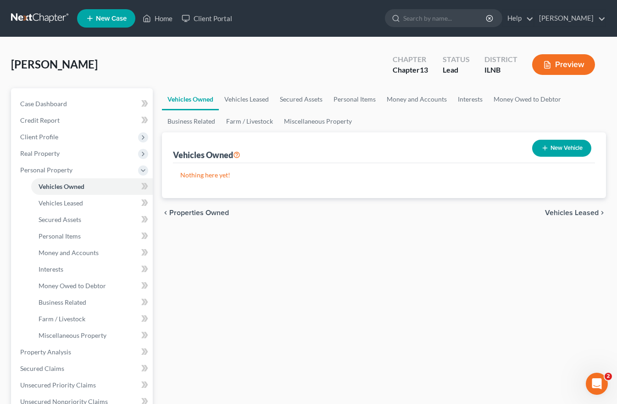
click at [553, 146] on button "New Vehicle" at bounding box center [561, 148] width 59 height 17
select select "0"
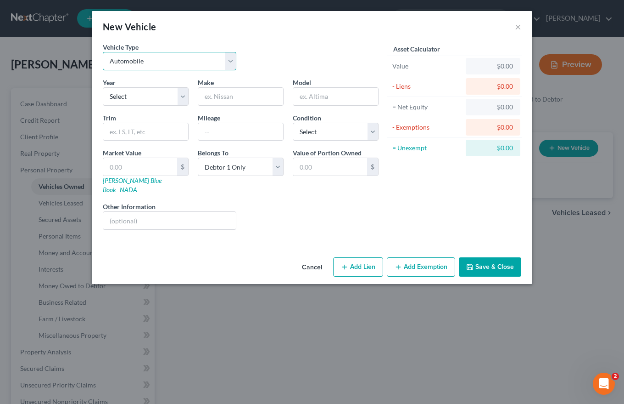
click at [229, 61] on select "Select Automobile Truck Trailer Watercraft Aircraft Motor Home Atv Other Vehicle" at bounding box center [170, 61] width 134 height 18
select select "1"
click at [103, 52] on select "Select Automobile Truck Trailer Watercraft Aircraft Motor Home Atv Other Vehicle" at bounding box center [170, 61] width 134 height 18
click at [112, 97] on select "Select 2026 2025 2024 2023 2022 2021 2020 2019 2018 2017 2016 2015 2014 2013 20…" at bounding box center [146, 96] width 86 height 18
select select "9"
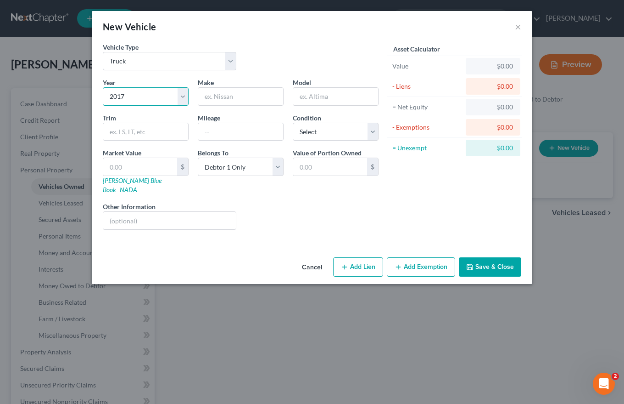
click at [103, 87] on select "Select 2026 2025 2024 2023 2022 2021 2020 2019 2018 2017 2016 2015 2014 2013 20…" at bounding box center [146, 96] width 86 height 18
click at [213, 97] on input "text" at bounding box center [240, 96] width 85 height 17
type input "Chevrolet"
click at [301, 97] on input "text" at bounding box center [335, 96] width 85 height 17
type input "Silverado"
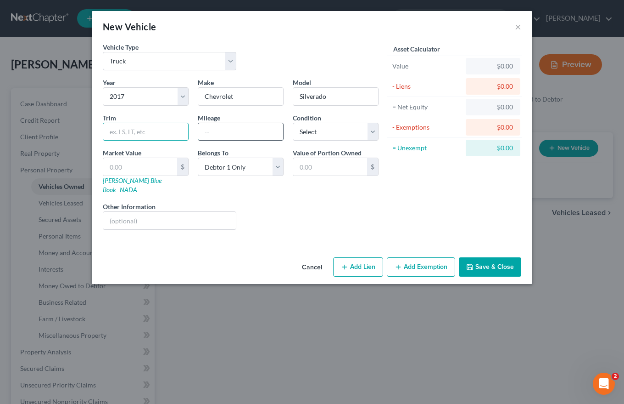
click at [203, 131] on input "text" at bounding box center [240, 131] width 85 height 17
type input "87,000.00"
click at [113, 167] on input "text" at bounding box center [140, 166] width 74 height 17
type input "1"
type input "1.00"
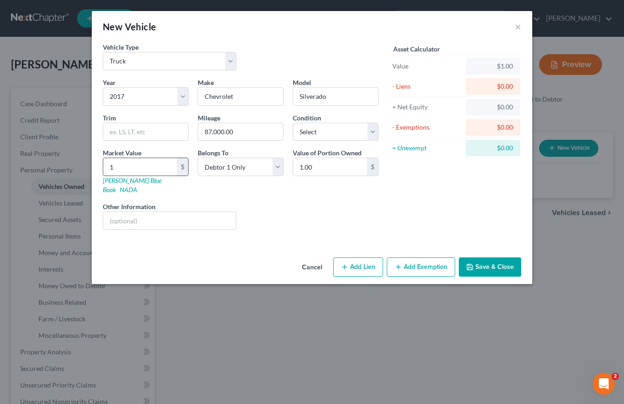
type input "14"
type input "14.00"
type input "140"
type input "140.00"
type input "1409"
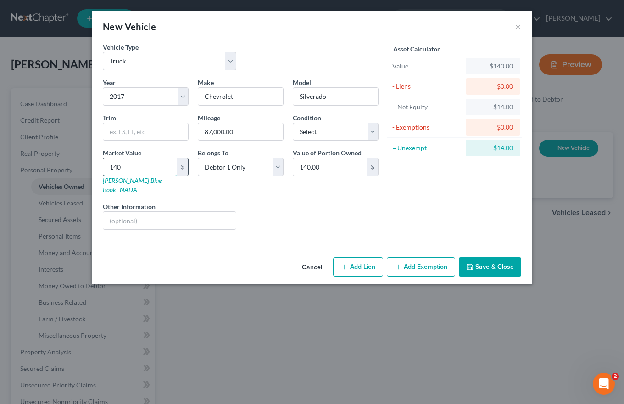
type input "1,409.00"
type input "1,4094"
type input "14,094.00"
type input "14,094"
click at [372, 132] on select "Select Excellent Very Good Good Fair Poor" at bounding box center [336, 132] width 86 height 18
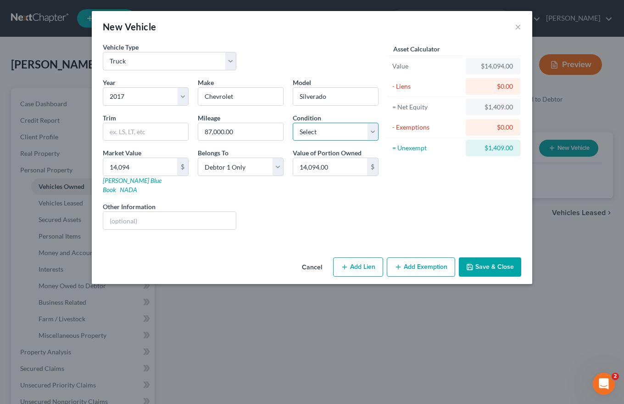
select select "2"
click at [293, 123] on select "Select Excellent Very Good Good Fair Poor" at bounding box center [336, 132] width 86 height 18
click at [496, 85] on div "$0.00" at bounding box center [493, 86] width 40 height 9
click at [366, 257] on button "Add Lien" at bounding box center [358, 266] width 50 height 19
select select "0"
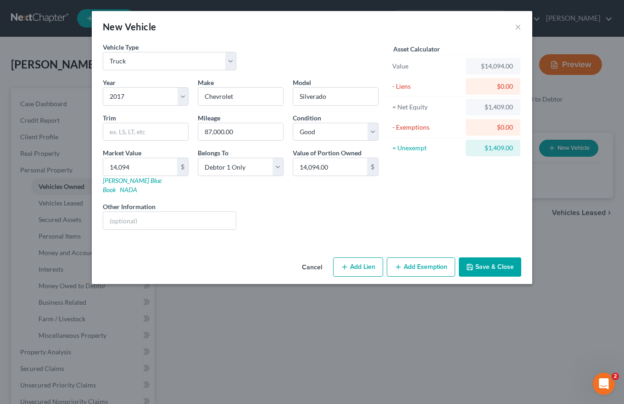
select select "0"
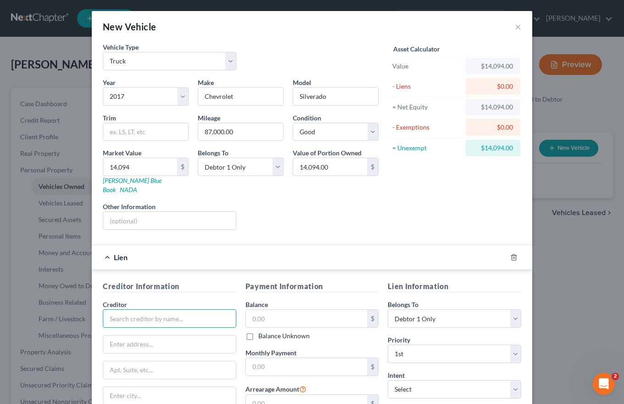
click at [111, 309] on input "text" at bounding box center [170, 318] width 134 height 18
click at [147, 312] on input "Chase Auto" at bounding box center [170, 318] width 134 height 18
click at [135, 323] on div "Creditor * Chase Auto State [US_STATE] AK AR AZ CA CO [GEOGRAPHIC_DATA] DE DC […" at bounding box center [170, 368] width 134 height 138
drag, startPoint x: 171, startPoint y: 314, endPoint x: 9, endPoint y: 303, distance: 162.9
click at [32, 306] on div "New Vehicle × Vehicle Type Select Automobile Truck Trailer Watercraft Aircraft …" at bounding box center [312, 202] width 624 height 404
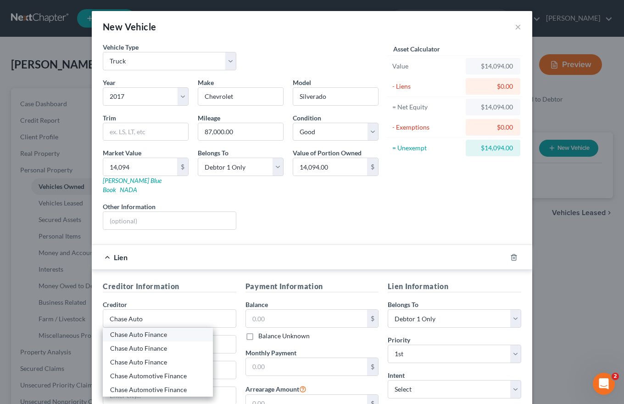
click at [139, 330] on div "Chase Auto Finance" at bounding box center [157, 334] width 95 height 9
type input "Chase Auto Finance"
type input "PO Box 182055"
type input "Columbus"
select select "36"
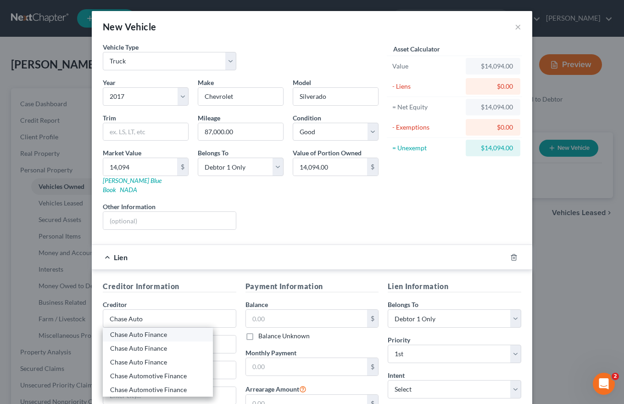
type input "43218-2055"
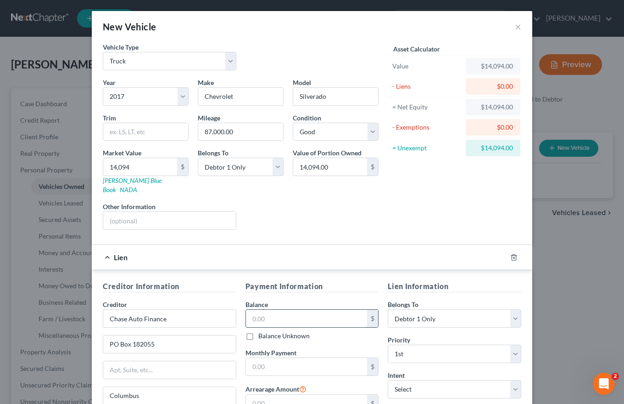
click at [252, 309] on input "text" at bounding box center [307, 317] width 122 height 17
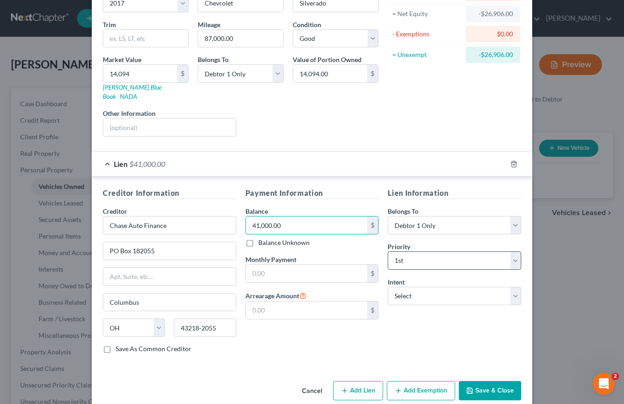
scroll to position [99, 0]
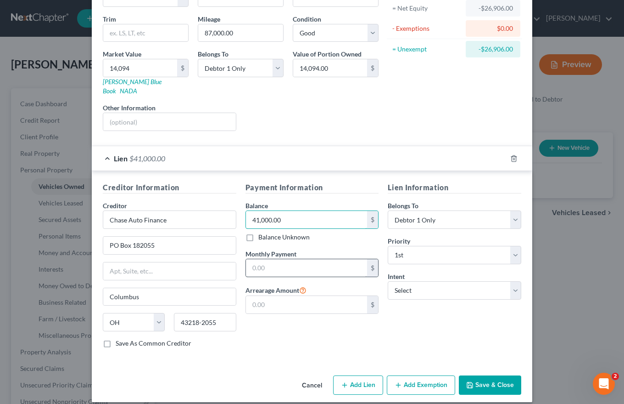
type input "41,000.00"
click at [252, 259] on input "text" at bounding box center [307, 267] width 122 height 17
type input "1,122.47"
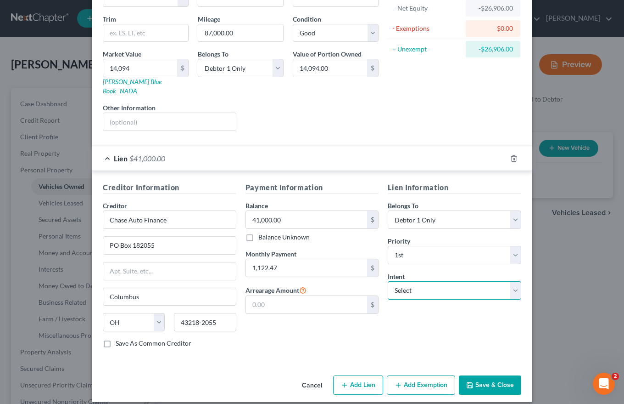
click at [512, 281] on select "Select Surrender Redeem Reaffirm Avoid Other" at bounding box center [455, 290] width 134 height 18
select select "2"
click at [388, 281] on select "Select Surrender Redeem Reaffirm Avoid Other" at bounding box center [455, 290] width 134 height 18
click at [415, 375] on button "Add Exemption" at bounding box center [421, 384] width 68 height 19
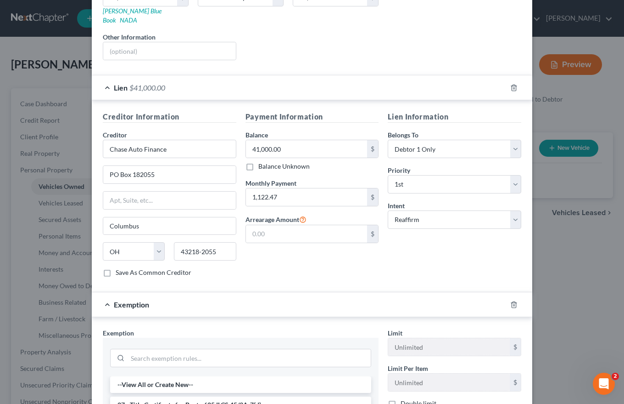
scroll to position [282, 0]
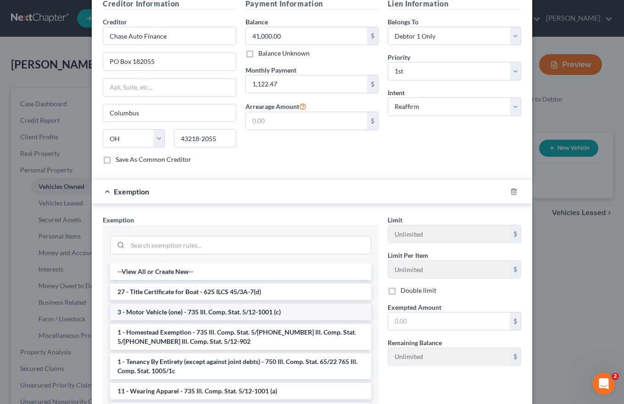
click at [177, 303] on li "3 - Motor Vehicle (one) - 735 Ill. Comp. Stat. 5/12-1001 (c)" at bounding box center [240, 311] width 261 height 17
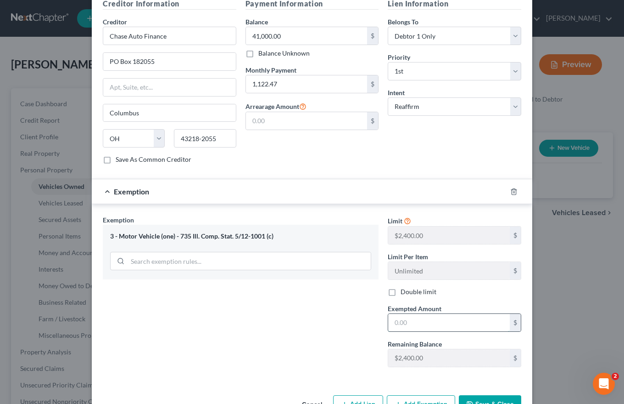
click at [392, 314] on input "text" at bounding box center [449, 322] width 122 height 17
type input "2,400.00"
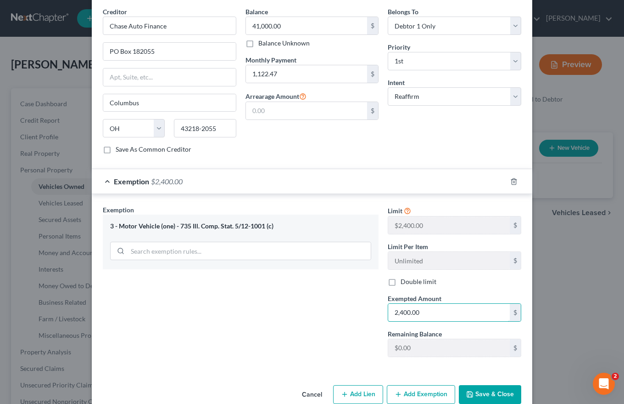
scroll to position [302, 0]
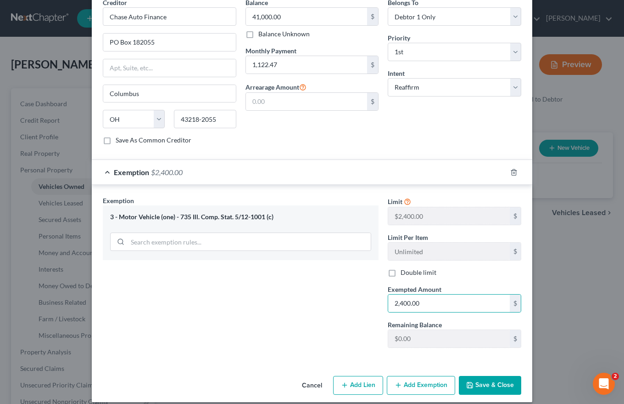
click at [487, 376] on button "Save & Close" at bounding box center [490, 385] width 62 height 19
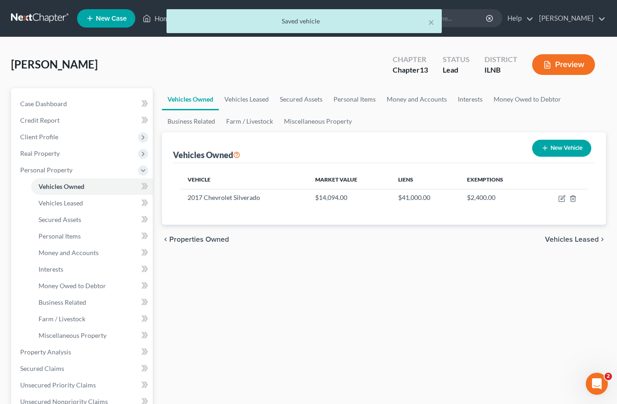
click at [563, 144] on button "New Vehicle" at bounding box center [561, 148] width 59 height 17
select select "0"
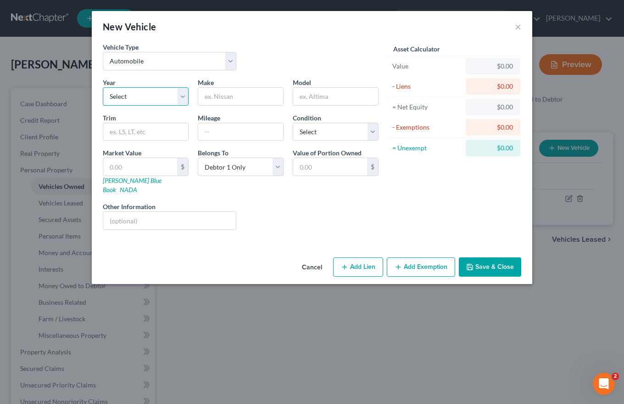
click at [129, 93] on select "Select 2026 2025 2024 2023 2022 2021 2020 2019 2018 2017 2016 2015 2014 2013 20…" at bounding box center [146, 96] width 86 height 18
select select "9"
click at [103, 87] on select "Select 2026 2025 2024 2023 2022 2021 2020 2019 2018 2017 2016 2015 2014 2013 20…" at bounding box center [146, 96] width 86 height 18
click at [217, 96] on input "text" at bounding box center [240, 96] width 85 height 17
type input "GMC"
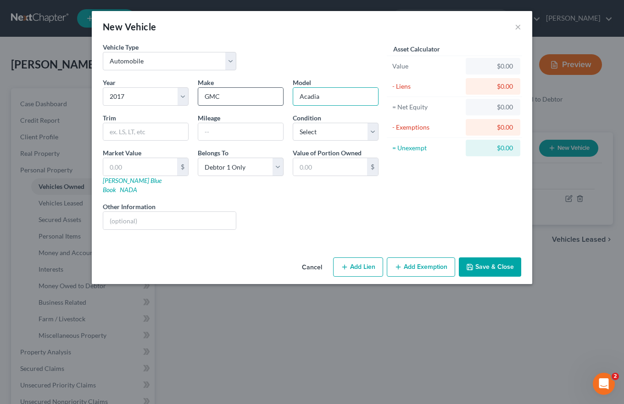
type input "Acadia"
type input "49,000"
click at [373, 130] on select "Select Excellent Very Good Good Fair Poor" at bounding box center [336, 132] width 86 height 18
select select "2"
click at [293, 123] on select "Select Excellent Very Good Good Fair Poor" at bounding box center [336, 132] width 86 height 18
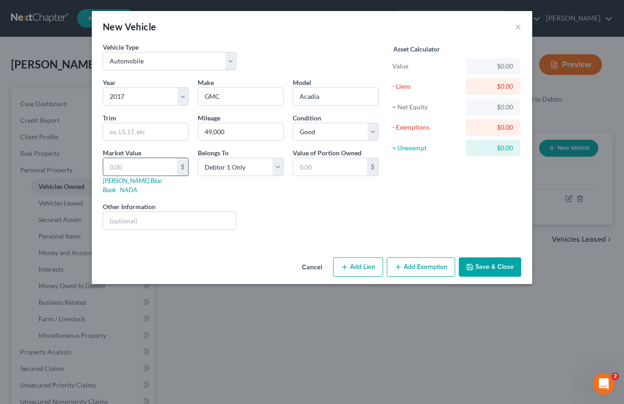
click at [130, 165] on input "text" at bounding box center [140, 166] width 74 height 17
click at [277, 166] on select "Select Debtor 1 Only Debtor 2 Only Debtor 1 And Debtor 2 Only At Least One Of T…" at bounding box center [241, 166] width 86 height 18
select select "3"
click at [198, 157] on select "Select Debtor 1 Only Debtor 2 Only Debtor 1 And Debtor 2 Only At Least One Of T…" at bounding box center [241, 166] width 86 height 18
click at [116, 178] on link "[PERSON_NAME] Blue Book" at bounding box center [132, 184] width 59 height 17
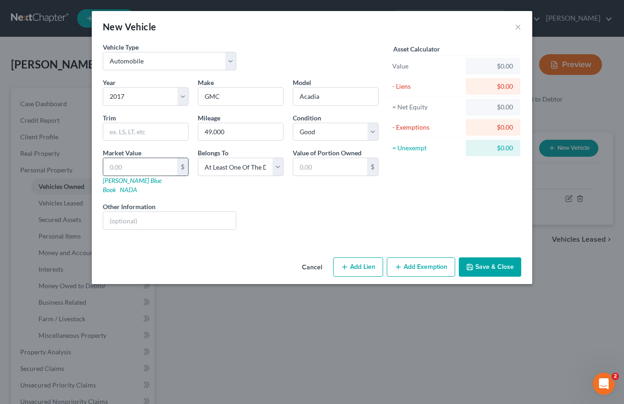
drag, startPoint x: 106, startPoint y: 164, endPoint x: 139, endPoint y: 163, distance: 32.6
click at [139, 163] on input "text" at bounding box center [140, 166] width 74 height 17
type input "1"
type input "1.00"
type input "12"
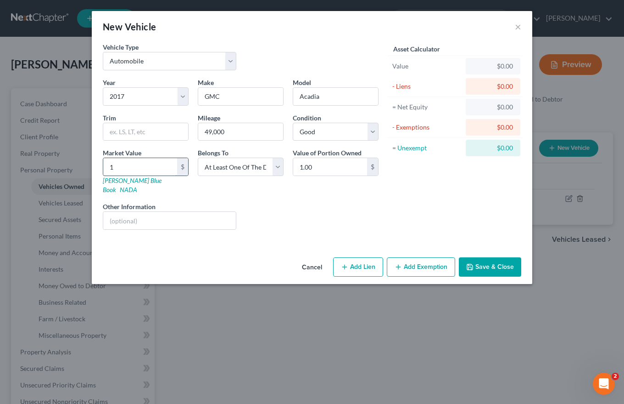
type input "12.00"
type input "126"
type input "126.00"
type input "1267"
type input "1,267.00"
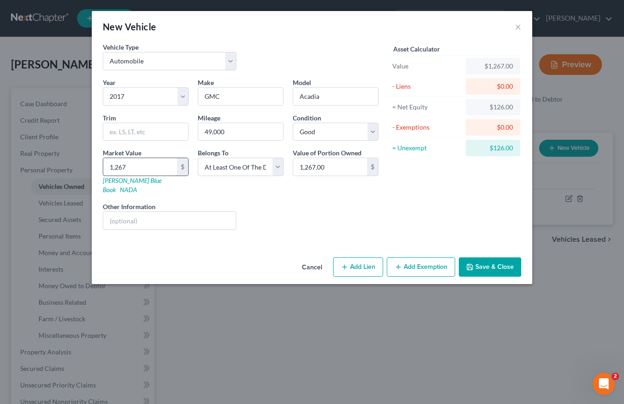
type input "1,2679"
type input "12,679.00"
type input "12,679"
click at [357, 258] on button "Add Lien" at bounding box center [358, 266] width 50 height 19
select select "3"
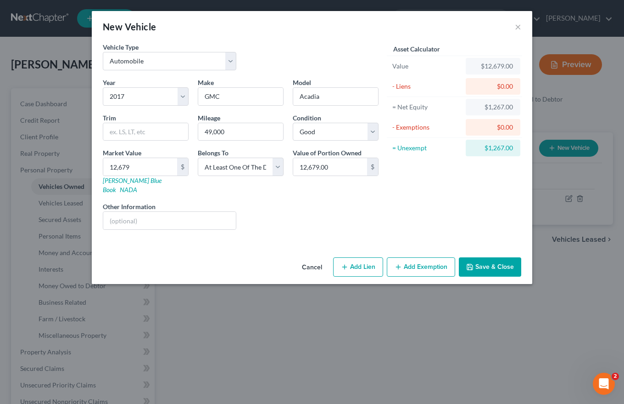
select select "0"
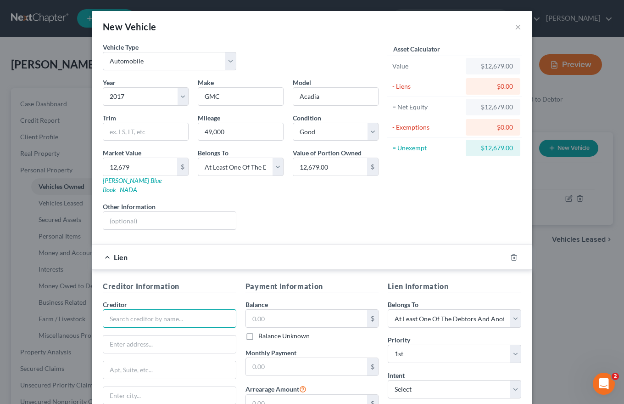
click at [118, 309] on input "text" at bounding box center [170, 318] width 134 height 18
click at [145, 320] on div "Creditor * Capitol One State [US_STATE] AK AR AZ CA CO [GEOGRAPHIC_DATA] DE DC …" at bounding box center [170, 368] width 134 height 138
drag, startPoint x: 146, startPoint y: 310, endPoint x: 37, endPoint y: 299, distance: 109.4
click at [42, 299] on div "New Vehicle × Vehicle Type Select Automobile Truck Trailer Watercraft Aircraft …" at bounding box center [312, 202] width 624 height 404
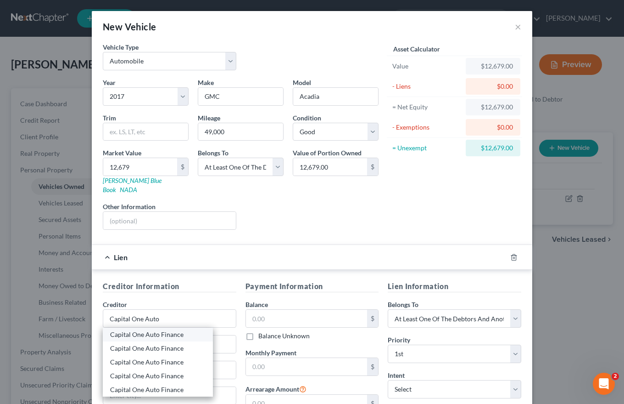
click at [140, 330] on div "Capital One Auto Finance" at bounding box center [157, 334] width 95 height 9
type input "Capital One Auto Finance"
type input "Cutomer Advocacy/Bankruptcy"
type input "Plano"
select select "45"
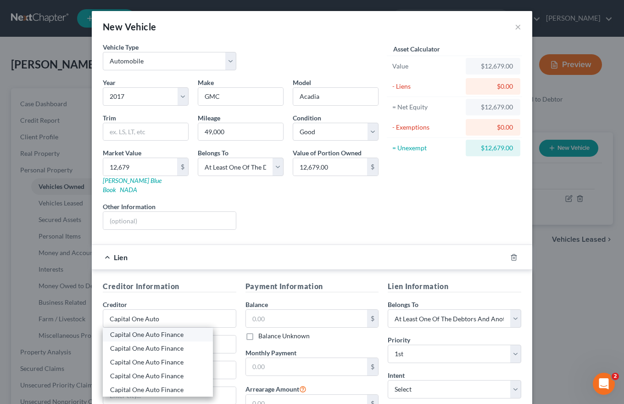
type input "75024"
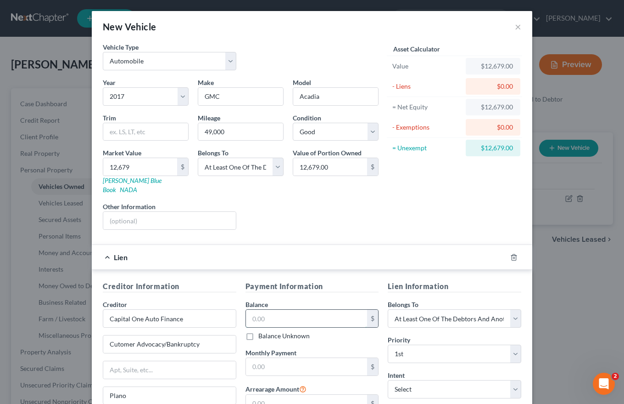
click at [272, 310] on input "text" at bounding box center [307, 317] width 122 height 17
type input "10,100.00"
click at [249, 359] on input "text" at bounding box center [307, 366] width 122 height 17
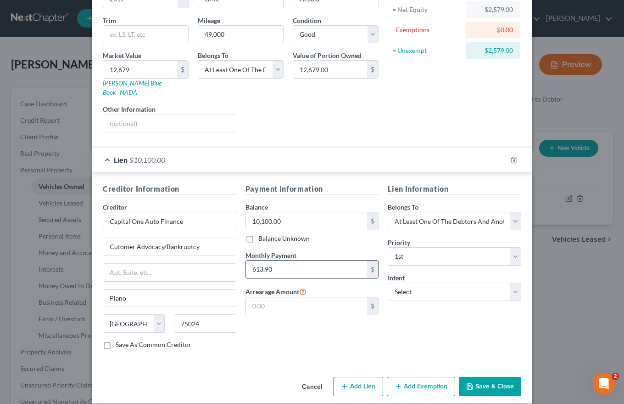
scroll to position [99, 0]
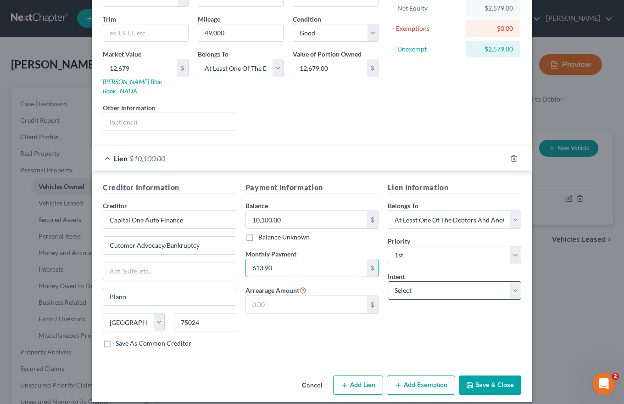
type input "613.90"
click at [398, 281] on select "Select Surrender Redeem Reaffirm Avoid Other" at bounding box center [455, 290] width 134 height 18
select select "2"
click at [388, 281] on select "Select Surrender Redeem Reaffirm Avoid Other" at bounding box center [455, 290] width 134 height 18
click at [496, 375] on button "Save & Close" at bounding box center [490, 384] width 62 height 19
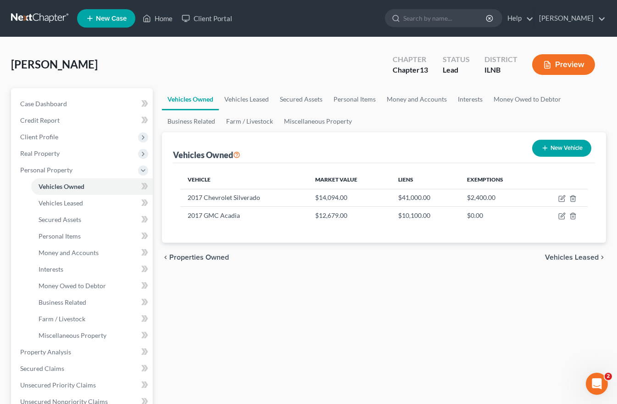
click at [558, 148] on button "New Vehicle" at bounding box center [561, 148] width 59 height 17
select select "0"
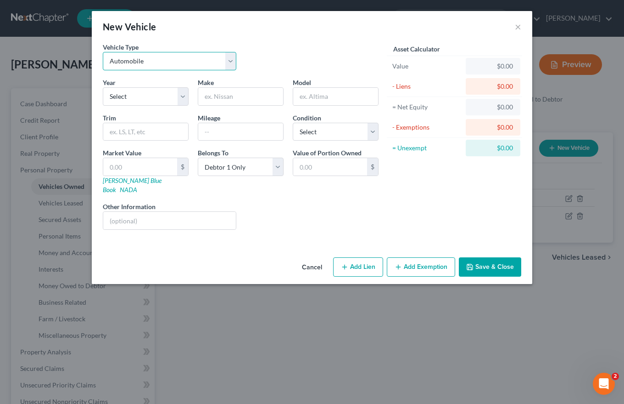
click at [229, 60] on select "Select Automobile Truck Trailer Watercraft Aircraft Motor Home Atv Other Vehicle" at bounding box center [170, 61] width 134 height 18
select select "5"
click at [103, 52] on select "Select Automobile Truck Trailer Watercraft Aircraft Motor Home Atv Other Vehicle" at bounding box center [170, 61] width 134 height 18
click at [114, 98] on select "Select 2026 2025 2024 2023 2022 2021 2020 2019 2018 2017 2016 2015 2014 2013 20…" at bounding box center [146, 96] width 86 height 18
select select "10"
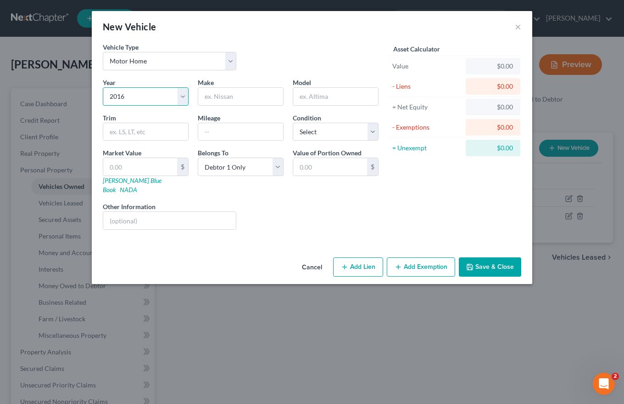
click at [103, 87] on select "Select 2026 2025 2024 2023 2022 2021 2020 2019 2018 2017 2016 2015 2014 2013 20…" at bounding box center [146, 96] width 86 height 18
click at [207, 96] on input "text" at bounding box center [240, 96] width 85 height 17
type input "Venture"
type input "Sportruck"
click at [203, 125] on input "text" at bounding box center [240, 131] width 85 height 17
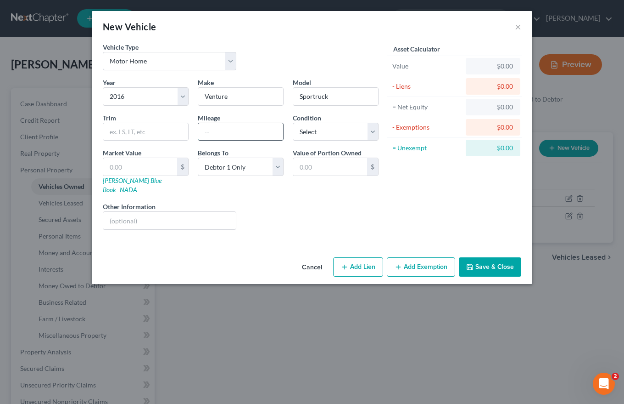
click at [203, 125] on input "text" at bounding box center [240, 131] width 85 height 17
click at [117, 212] on input "text" at bounding box center [169, 220] width 133 height 17
type input "30 foot"
click at [212, 94] on input "Venture" at bounding box center [240, 96] width 85 height 17
click at [211, 97] on input "Vanture" at bounding box center [240, 96] width 85 height 17
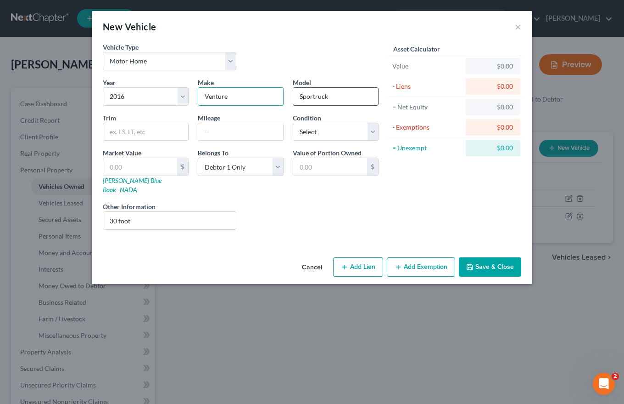
type input "Venture"
click at [316, 94] on input "Sportruck" at bounding box center [335, 96] width 85 height 17
type input "SportTrek"
click at [230, 58] on select "Select Automobile Truck Trailer Watercraft Aircraft Motor Home Atv Other Vehicle" at bounding box center [170, 61] width 134 height 18
select select "2"
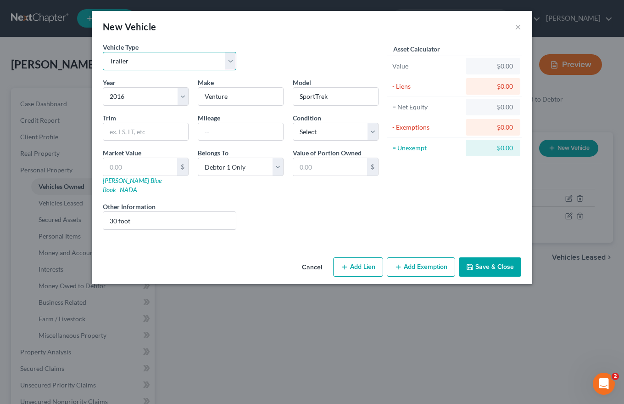
click at [103, 52] on select "Select Automobile Truck Trailer Watercraft Aircraft Motor Home Atv Other Vehicle" at bounding box center [170, 61] width 134 height 18
click at [355, 259] on button "Add Lien" at bounding box center [358, 266] width 50 height 19
select select "0"
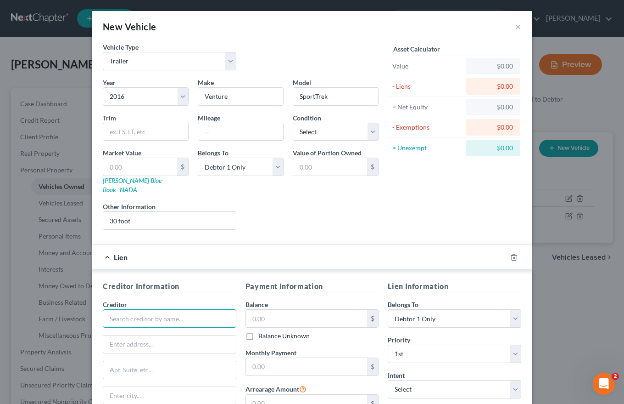
click at [113, 310] on input "text" at bounding box center [170, 318] width 134 height 18
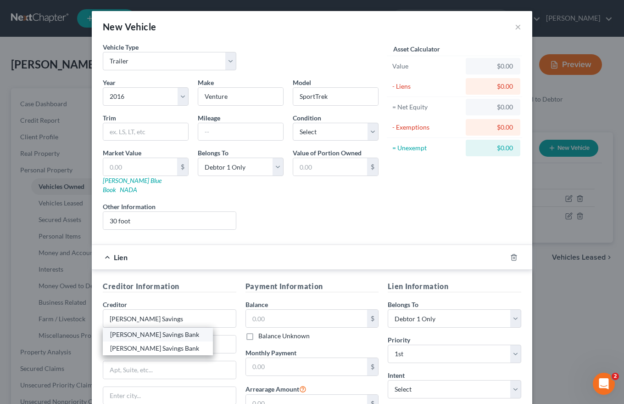
click at [126, 330] on div "[PERSON_NAME] Savings Bank" at bounding box center [157, 334] width 95 height 9
type input "[PERSON_NAME] Savings Bank"
type input "[STREET_ADDRESS][PERSON_NAME]"
type input "[PERSON_NAME]"
select select "14"
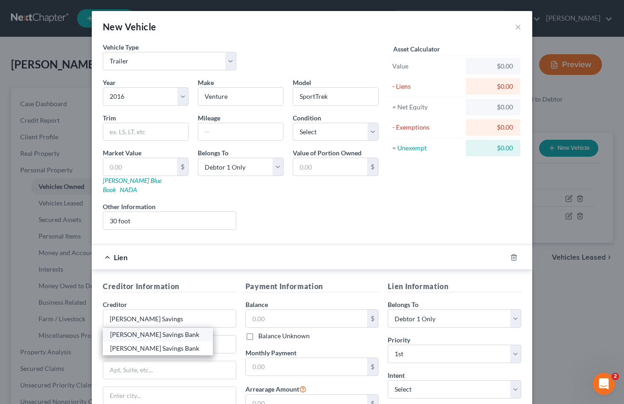
type input "60050"
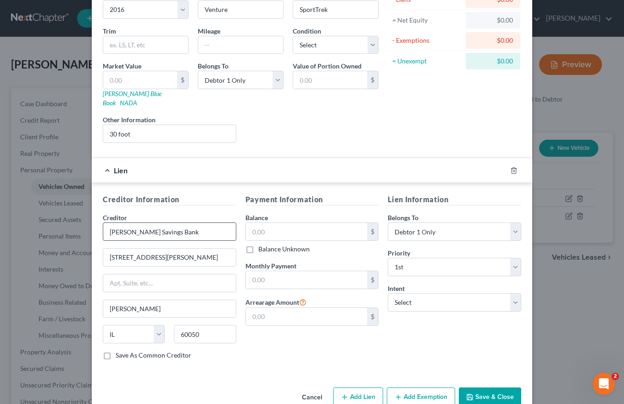
scroll to position [92, 0]
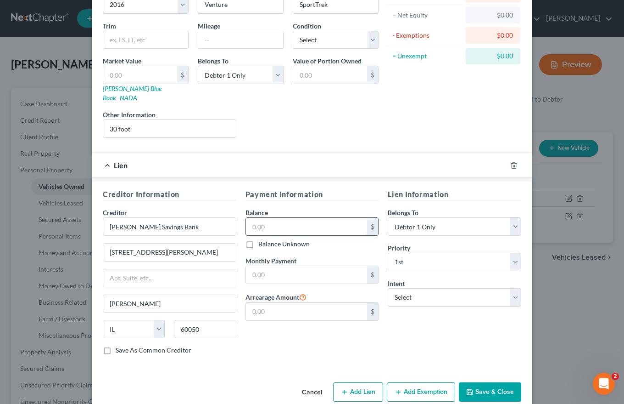
click at [250, 218] on input "text" at bounding box center [307, 226] width 122 height 17
type input "17,000"
click at [250, 266] on input "text" at bounding box center [307, 274] width 122 height 17
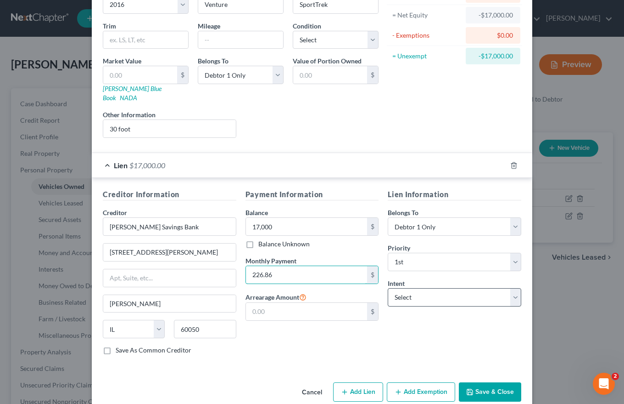
type input "226.86"
click at [514, 288] on select "Select Surrender Redeem Reaffirm Avoid Other" at bounding box center [455, 297] width 134 height 18
select select "2"
click at [388, 288] on select "Select Surrender Redeem Reaffirm Avoid Other" at bounding box center [455, 297] width 134 height 18
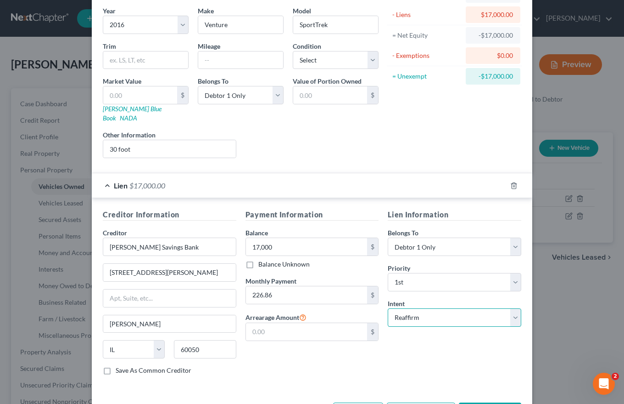
scroll to position [0, 0]
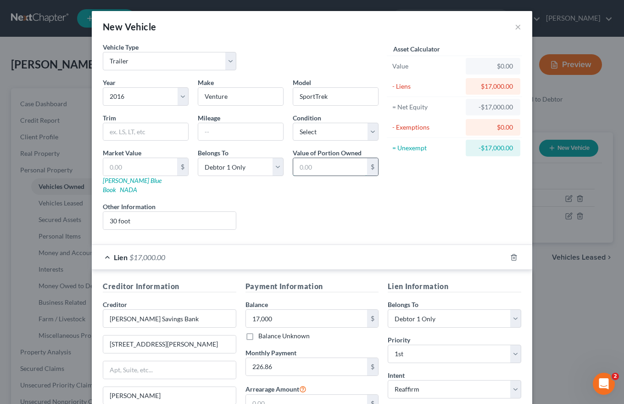
drag, startPoint x: 295, startPoint y: 163, endPoint x: 345, endPoint y: 163, distance: 49.6
click at [342, 163] on input "text" at bounding box center [330, 166] width 74 height 17
type input "10,000.00"
click at [371, 130] on select "Select Excellent Very Good Good Fair Poor" at bounding box center [336, 132] width 86 height 18
select select "2"
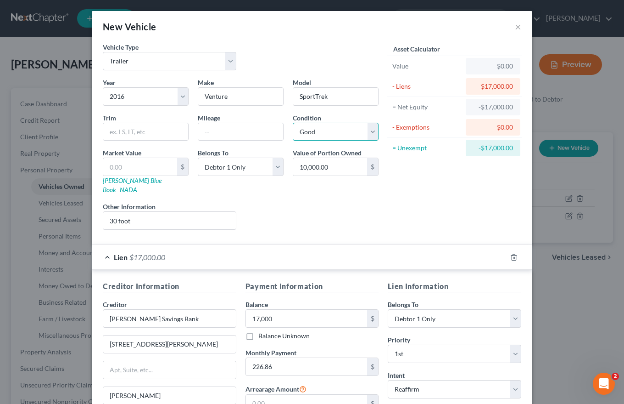
click at [293, 123] on select "Select Excellent Very Good Good Fair Poor" at bounding box center [336, 132] width 86 height 18
click at [106, 166] on input "text" at bounding box center [140, 166] width 74 height 17
type input "2"
type input "2.00"
type input "20"
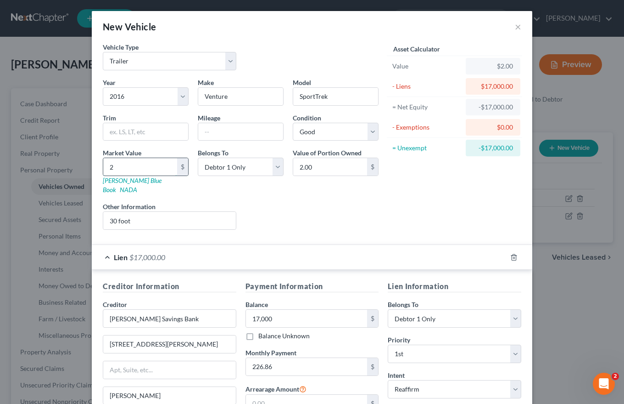
type input "20.00"
type input "200"
type input "200.00"
type input "2000"
type input "2,000.00"
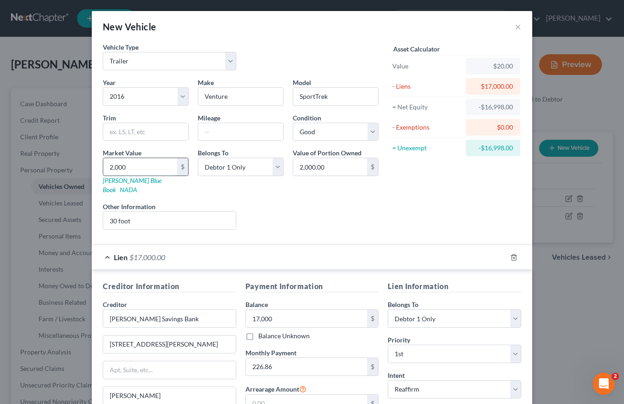
type input "2,0000"
type input "20,000.00"
type input "20,000"
click at [399, 193] on div "Asset Calculator Value $20,000.00 - Liens $17,000.00 = Net Equity -$16,980.00 -…" at bounding box center [454, 139] width 143 height 195
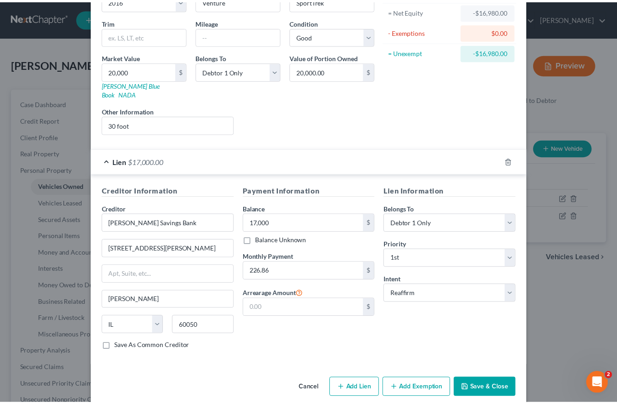
scroll to position [99, 0]
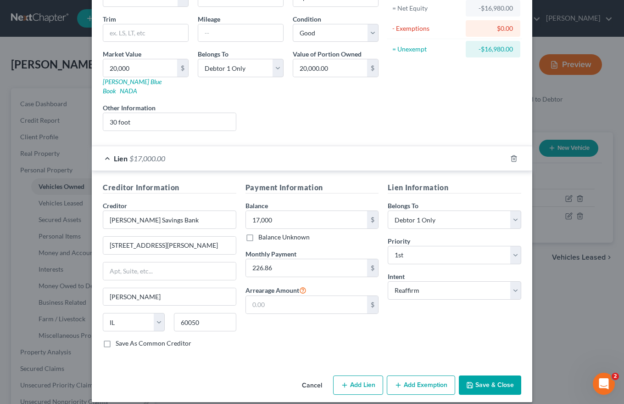
click at [473, 375] on button "Save & Close" at bounding box center [490, 384] width 62 height 19
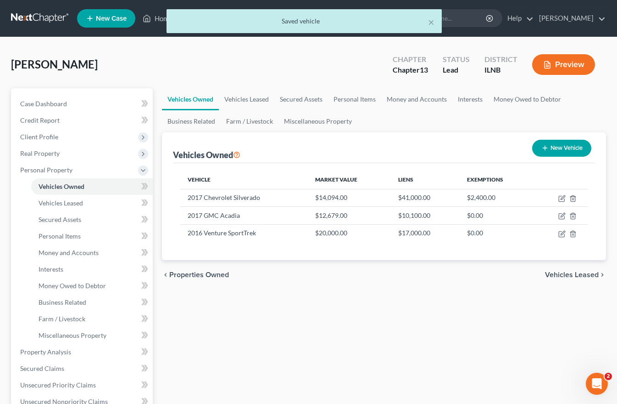
click at [590, 273] on span "Vehicles Leased" at bounding box center [572, 274] width 54 height 7
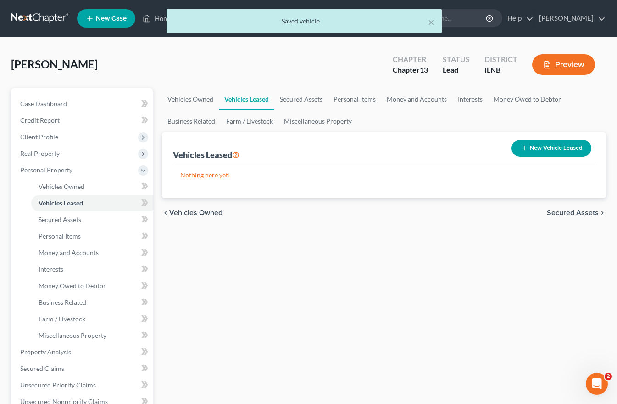
click at [578, 213] on span "Secured Assets" at bounding box center [573, 212] width 52 height 7
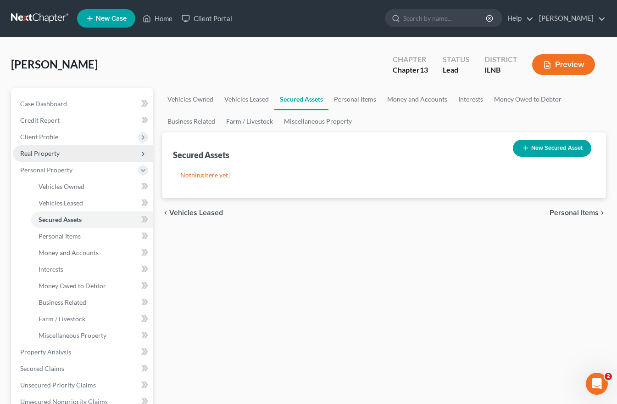
click at [40, 150] on span "Real Property" at bounding box center [39, 153] width 39 height 8
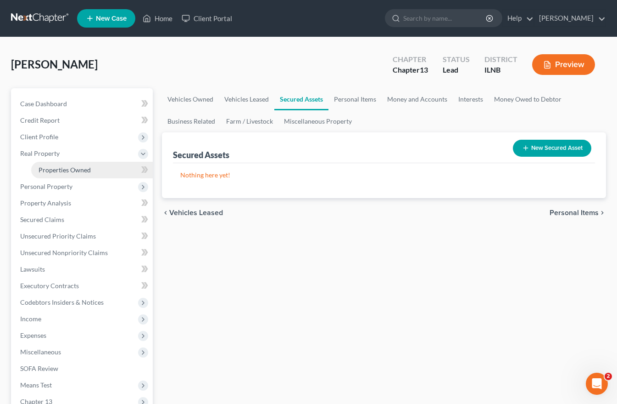
click at [55, 166] on span "Properties Owned" at bounding box center [65, 170] width 52 height 8
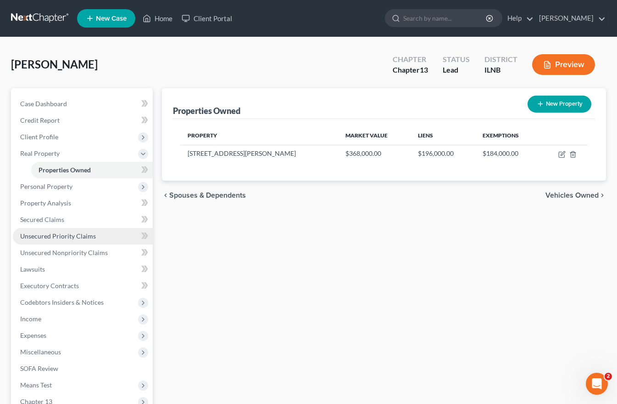
click at [43, 235] on span "Unsecured Priority Claims" at bounding box center [58, 236] width 76 height 8
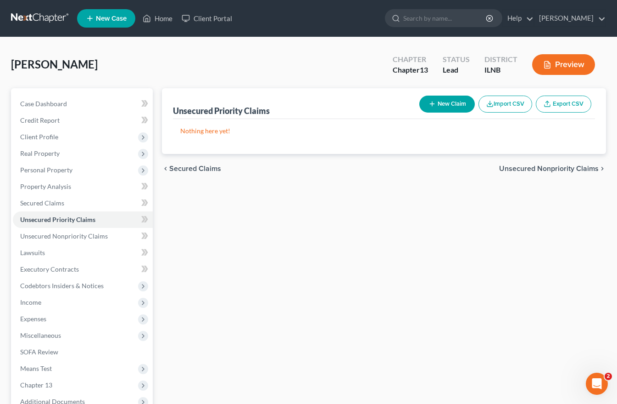
click at [540, 165] on span "Unsecured Nonpriority Claims" at bounding box center [549, 168] width 100 height 7
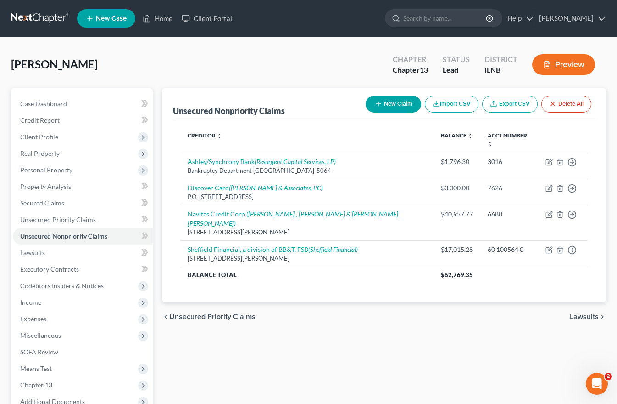
click at [581, 313] on span "Lawsuits" at bounding box center [584, 316] width 29 height 7
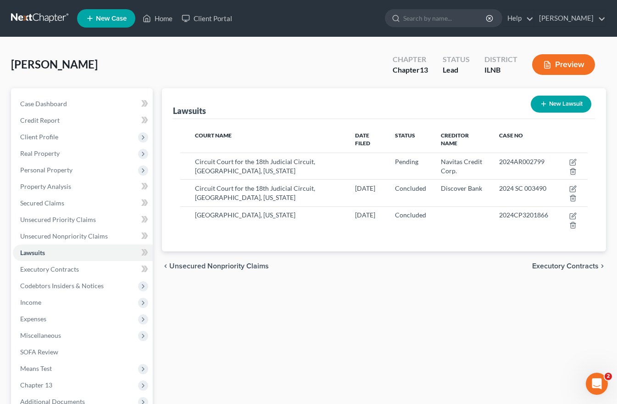
click at [582, 262] on span "Executory Contracts" at bounding box center [565, 265] width 67 height 7
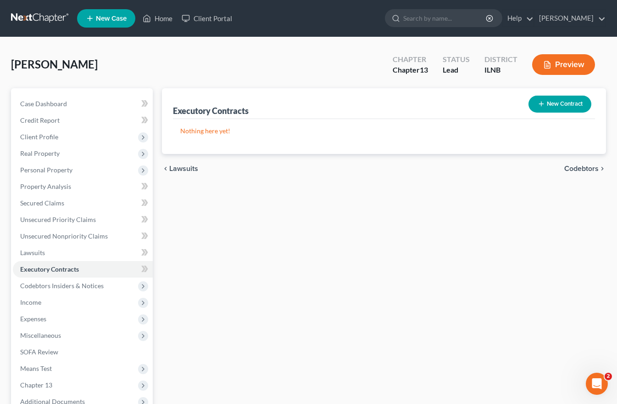
click at [585, 168] on span "Codebtors" at bounding box center [582, 168] width 34 height 7
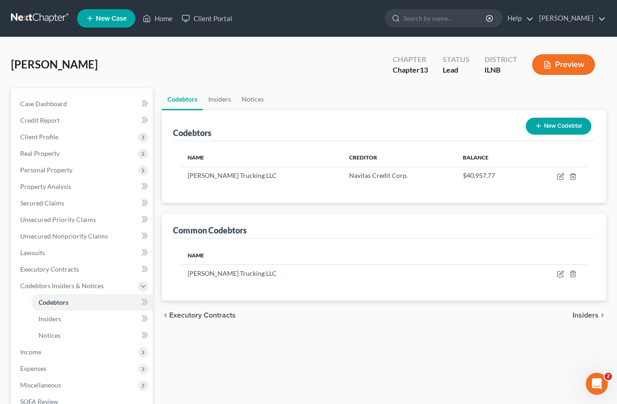
click at [564, 123] on button "New Codebtor" at bounding box center [559, 126] width 66 height 17
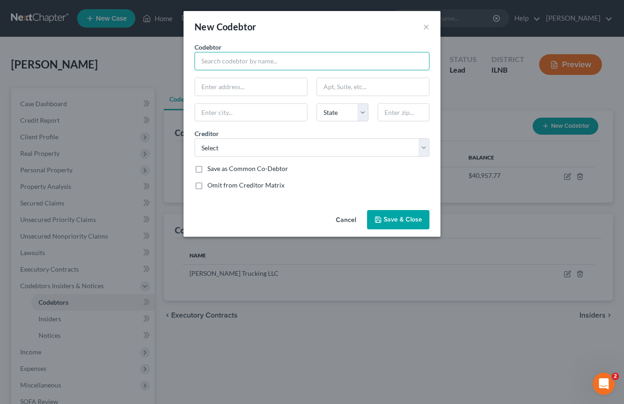
click at [220, 62] on input "text" at bounding box center [312, 61] width 235 height 18
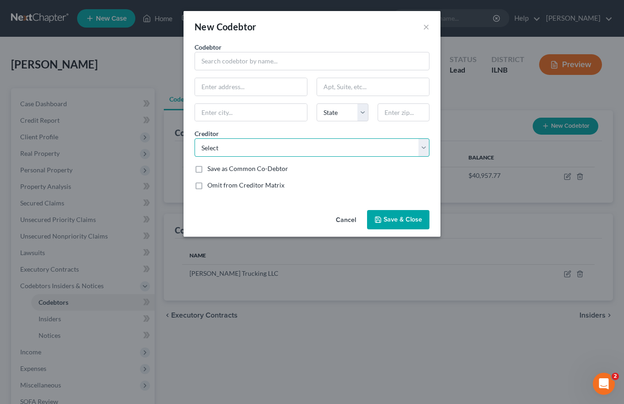
click at [421, 146] on select "Select Ashley/Synchrony Bank Chase Auto Finance [PERSON_NAME] Savings Bank [PER…" at bounding box center [312, 147] width 235 height 18
click at [503, 229] on div "New Codebtor × Codebtor * Codebtor * State [US_STATE] AK AR AZ CA CO CT DE DC […" at bounding box center [312, 202] width 624 height 404
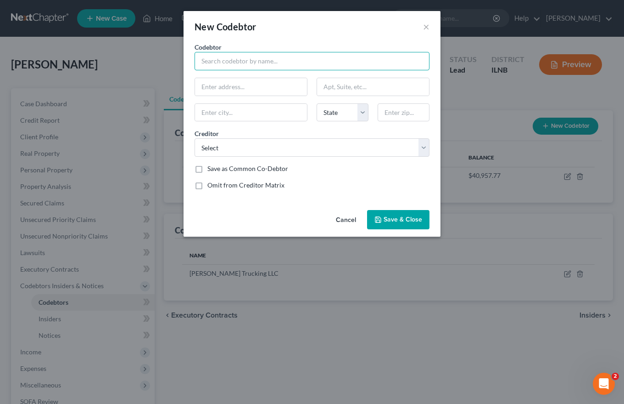
click at [201, 58] on input "text" at bounding box center [312, 61] width 235 height 18
type input "[PERSON_NAME]"
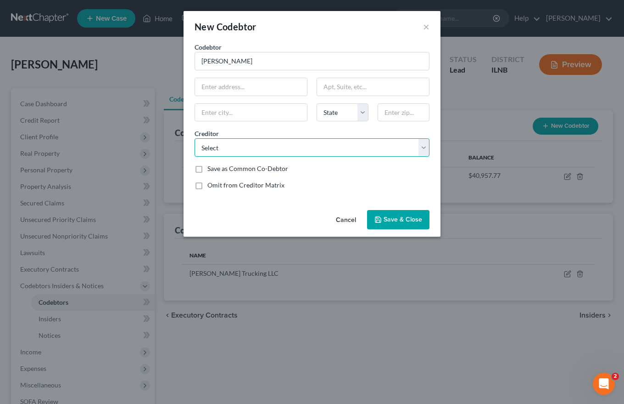
click at [204, 147] on select "Select Ashley/Synchrony Bank Chase Auto Finance [PERSON_NAME] Savings Bank [PER…" at bounding box center [312, 147] width 235 height 18
select select "3"
click at [195, 138] on select "Select Ashley/Synchrony Bank Chase Auto Finance [PERSON_NAME] Savings Bank [PER…" at bounding box center [312, 147] width 235 height 18
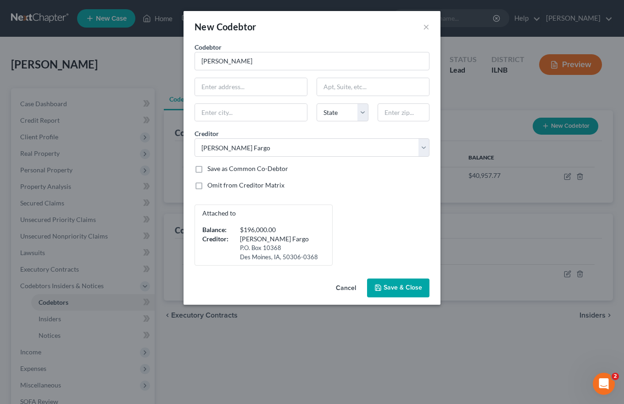
drag, startPoint x: 199, startPoint y: 185, endPoint x: 216, endPoint y: 192, distance: 18.8
click at [207, 185] on label "Omit from Creditor Matrix" at bounding box center [245, 184] width 77 height 9
click at [211, 185] on input "Omit from Creditor Matrix" at bounding box center [214, 183] width 6 height 6
checkbox input "true"
click at [394, 285] on span "Save & Close" at bounding box center [403, 288] width 39 height 8
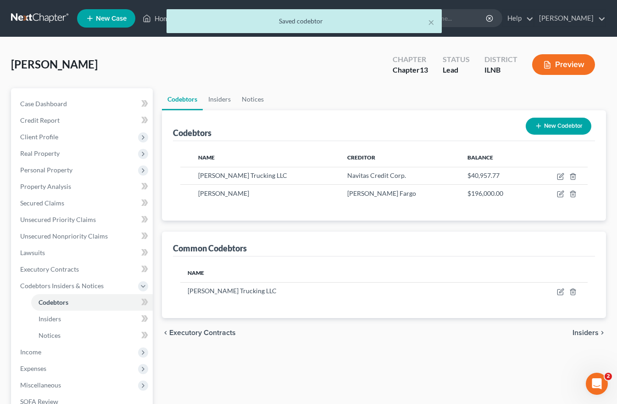
click at [555, 125] on button "New Codebtor" at bounding box center [559, 126] width 66 height 17
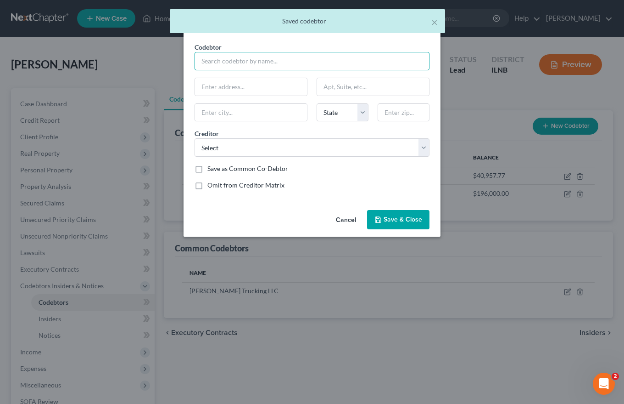
click at [259, 64] on input "text" at bounding box center [312, 61] width 235 height 18
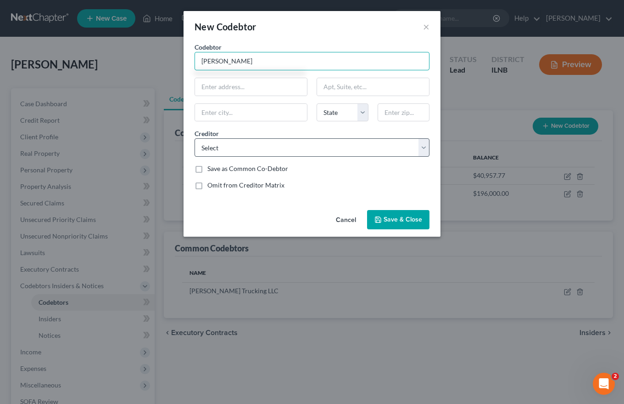
type input "[PERSON_NAME]"
click at [208, 147] on select "Select Ashley/Synchrony Bank Chase Auto Finance [PERSON_NAME] Savings Bank [PER…" at bounding box center [312, 147] width 235 height 18
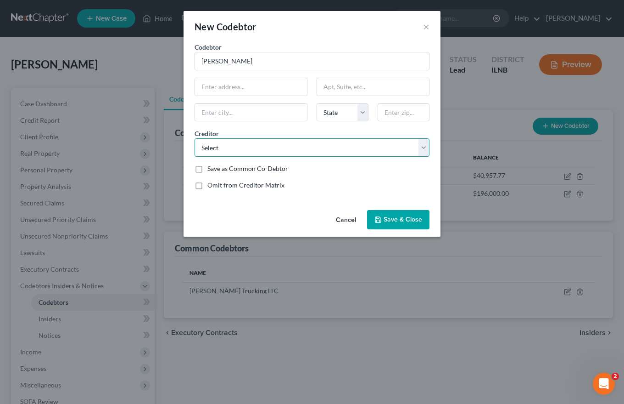
select select "1"
click at [195, 138] on select "Select Ashley/Synchrony Bank Chase Auto Finance [PERSON_NAME] Savings Bank [PER…" at bounding box center [312, 147] width 235 height 18
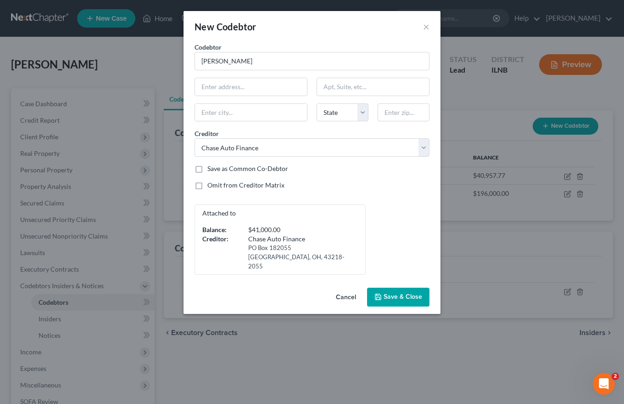
click at [207, 187] on label "Omit from Creditor Matrix" at bounding box center [245, 184] width 77 height 9
click at [211, 186] on input "Omit from Creditor Matrix" at bounding box center [214, 183] width 6 height 6
checkbox input "true"
click at [422, 151] on select "Select Ashley/Synchrony Bank Chase Auto Finance [PERSON_NAME] Savings Bank [PER…" at bounding box center [312, 147] width 235 height 18
select select "7"
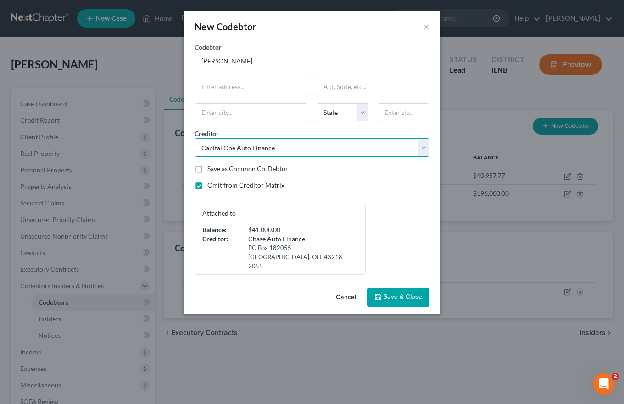
click at [195, 138] on select "Select Ashley/Synchrony Bank Chase Auto Finance [PERSON_NAME] Savings Bank [PER…" at bounding box center [312, 147] width 235 height 18
click at [389, 293] on span "Save & Close" at bounding box center [403, 297] width 39 height 8
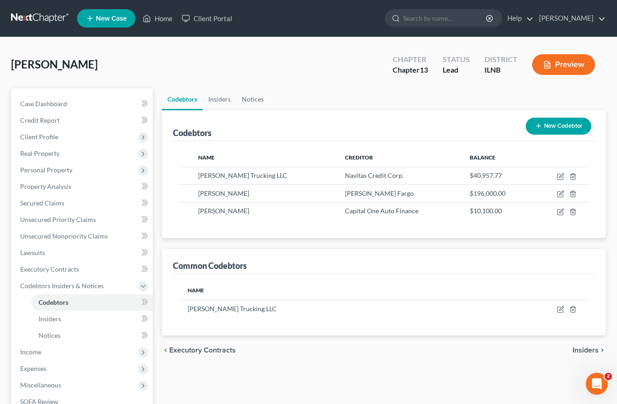
click at [580, 346] on span "Insiders" at bounding box center [586, 349] width 26 height 7
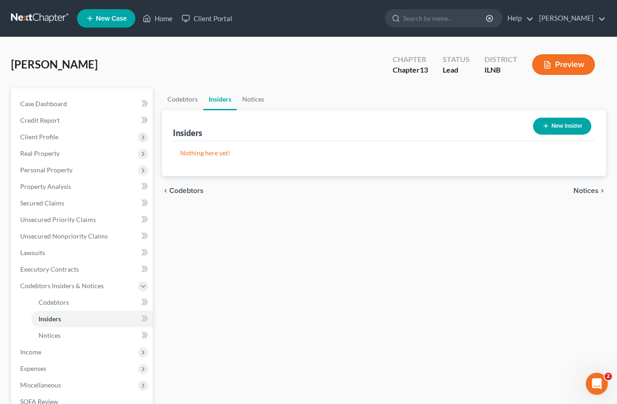
click at [591, 188] on span "Notices" at bounding box center [586, 190] width 25 height 7
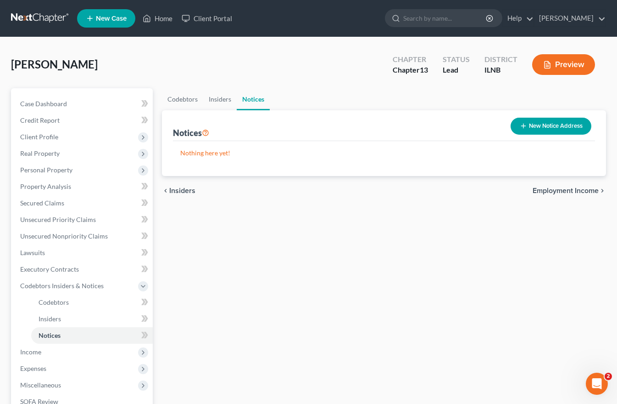
click at [592, 191] on span "Employment Income" at bounding box center [566, 190] width 66 height 7
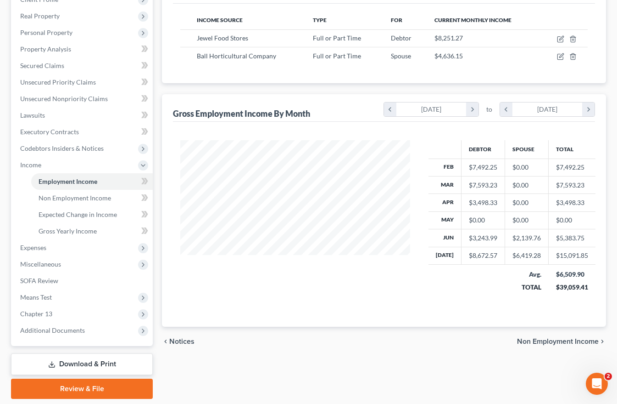
scroll to position [138, 0]
click at [573, 338] on span "Non Employment Income" at bounding box center [558, 340] width 82 height 7
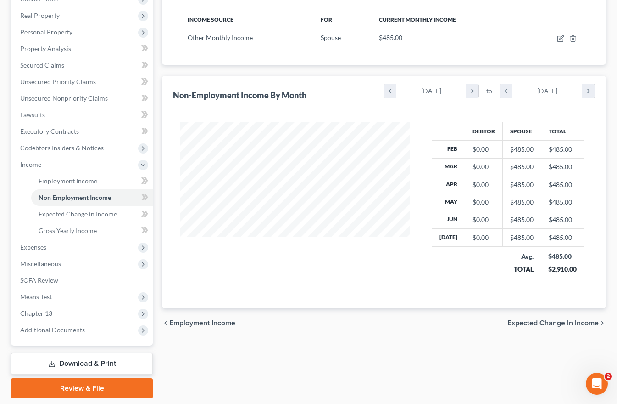
click at [576, 324] on span "Expected Change in Income" at bounding box center [553, 322] width 91 height 7
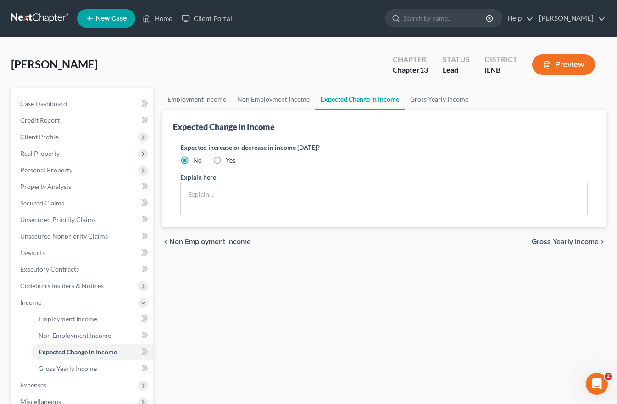
click at [574, 239] on span "Gross Yearly Income" at bounding box center [565, 241] width 67 height 7
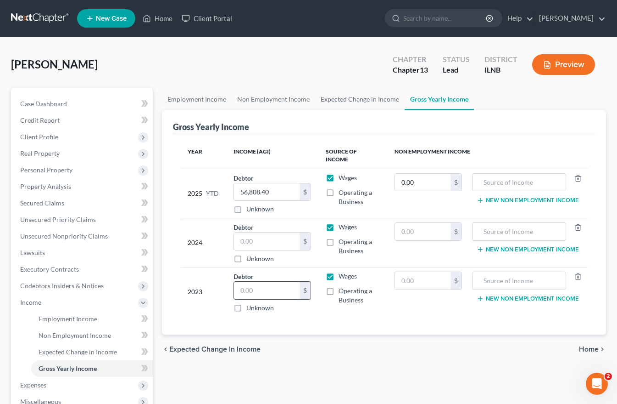
click at [242, 281] on input "text" at bounding box center [266, 289] width 65 height 17
type input "68,120"
click at [244, 232] on input "text" at bounding box center [266, 240] width 65 height 17
click at [592, 345] on span "Home" at bounding box center [589, 348] width 20 height 7
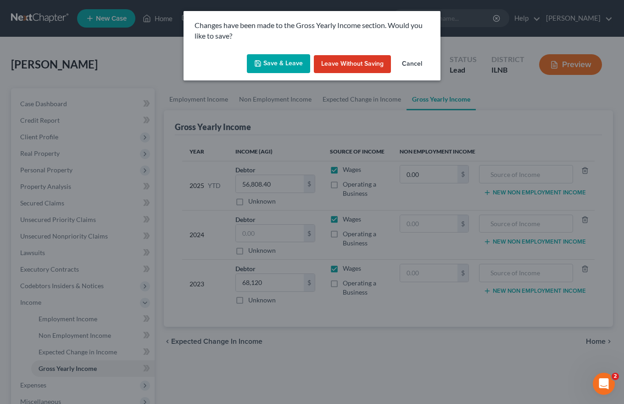
click at [274, 62] on button "Save & Leave" at bounding box center [278, 63] width 63 height 19
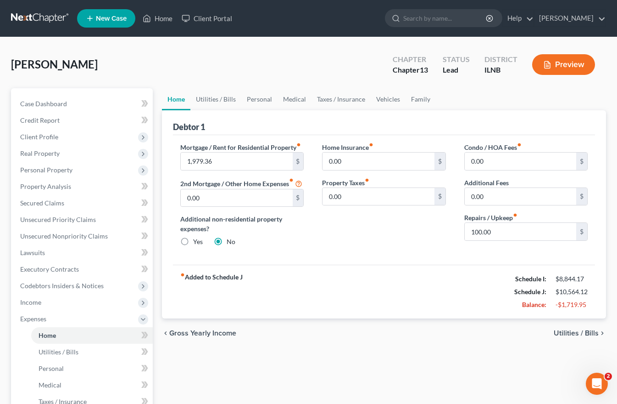
click at [562, 336] on span "Utilities / Bills" at bounding box center [576, 332] width 45 height 7
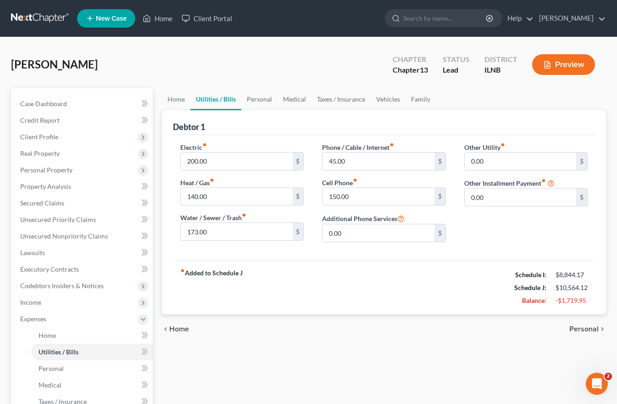
click at [587, 327] on span "Personal" at bounding box center [584, 328] width 29 height 7
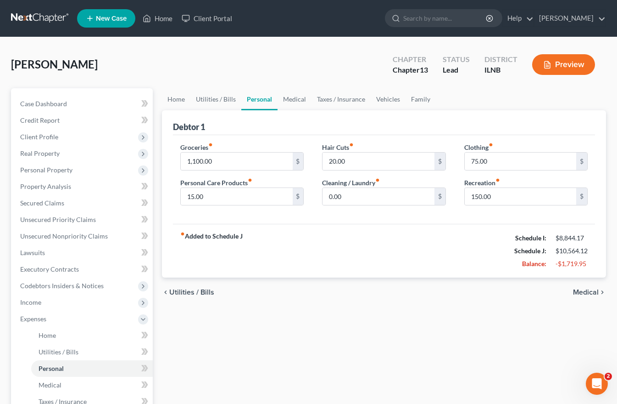
click at [592, 288] on span "Medical" at bounding box center [586, 291] width 26 height 7
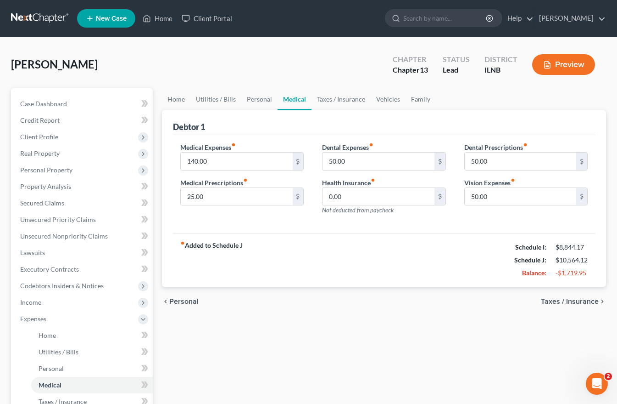
click at [584, 299] on span "Taxes / Insurance" at bounding box center [570, 300] width 58 height 7
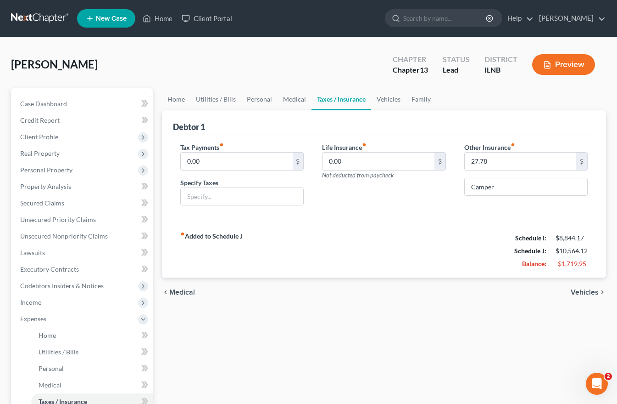
click at [590, 291] on span "Vehicles" at bounding box center [585, 291] width 28 height 7
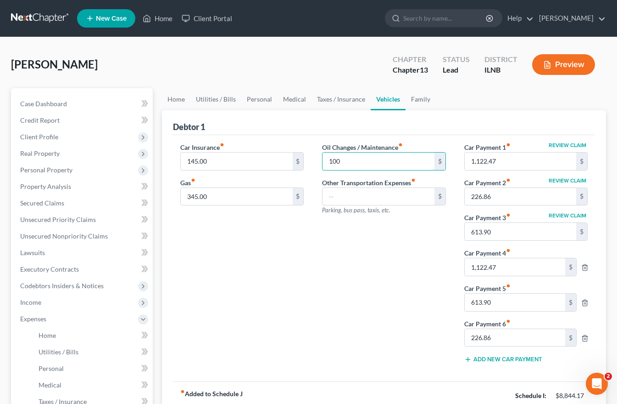
type input "100"
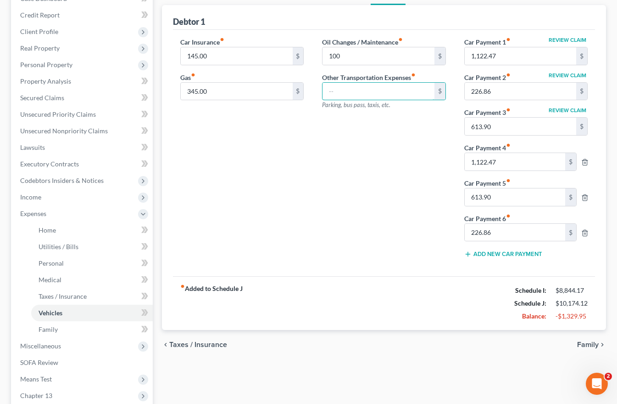
scroll to position [138, 0]
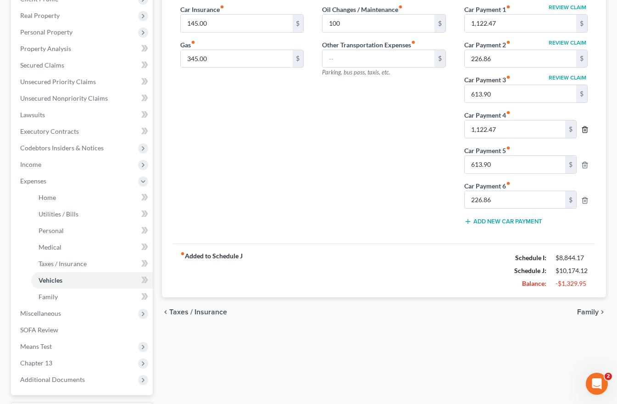
click at [587, 127] on icon "button" at bounding box center [585, 130] width 4 height 6
type input "613.90"
type input "226.86"
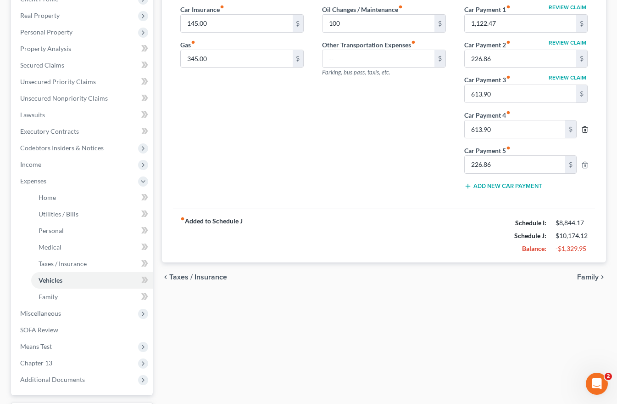
click at [586, 130] on icon "button" at bounding box center [585, 129] width 7 height 7
type input "226.86"
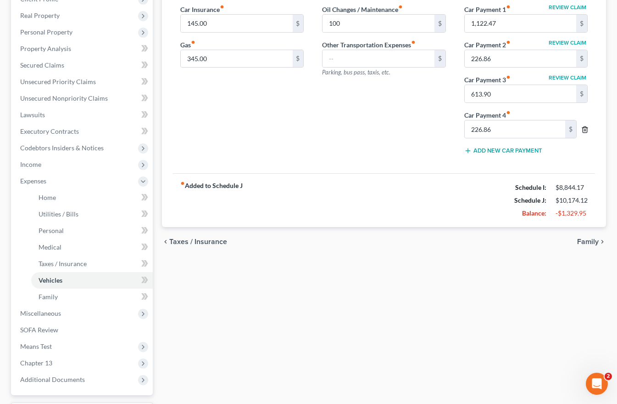
click at [585, 129] on icon "button" at bounding box center [585, 129] width 7 height 7
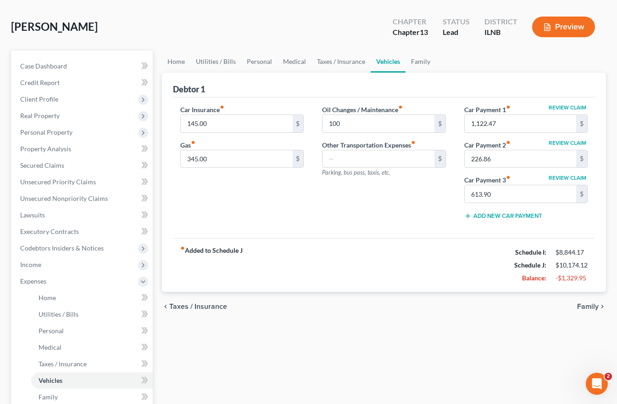
scroll to position [33, 0]
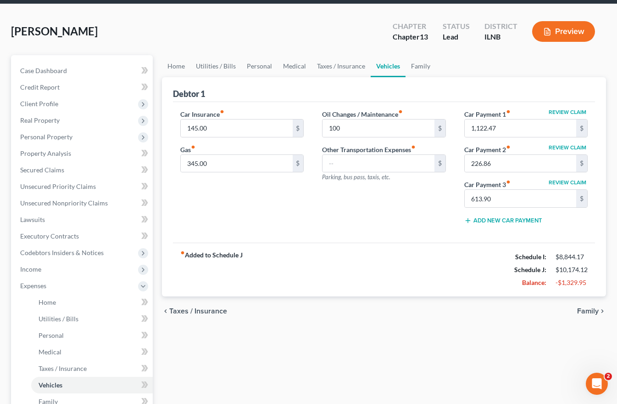
click at [594, 311] on span "Family" at bounding box center [588, 310] width 22 height 7
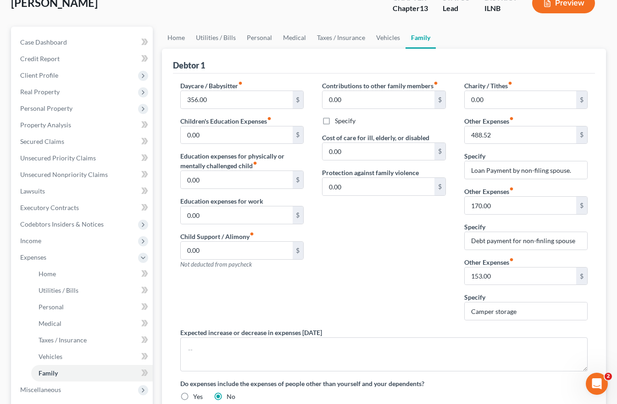
scroll to position [184, 0]
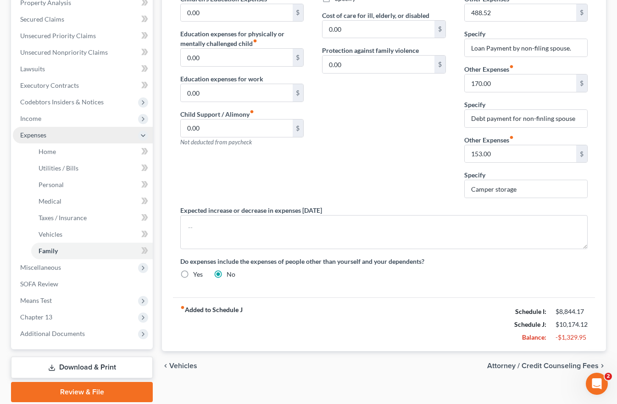
click at [39, 134] on span "Expenses" at bounding box center [33, 135] width 26 height 8
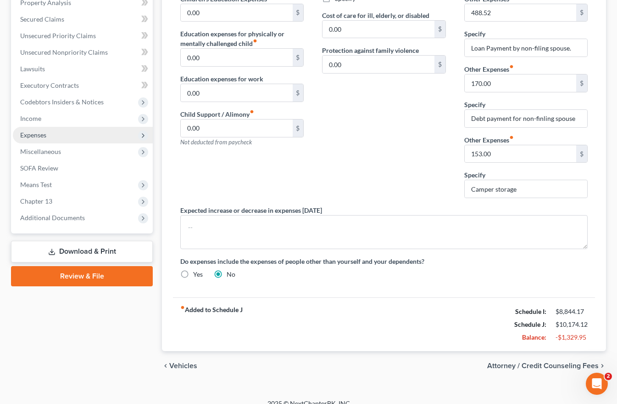
click at [39, 134] on span "Expenses" at bounding box center [33, 135] width 26 height 8
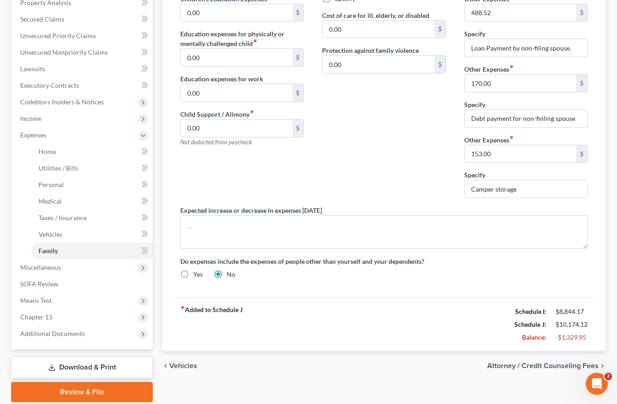
click at [185, 364] on span "Vehicles" at bounding box center [183, 365] width 28 height 7
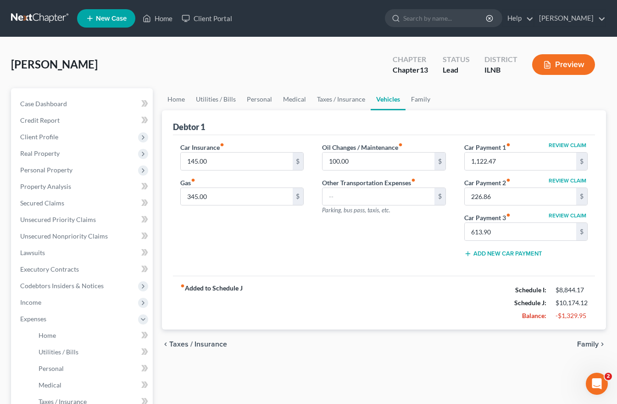
click at [169, 340] on span "Taxes / Insurance" at bounding box center [198, 343] width 58 height 7
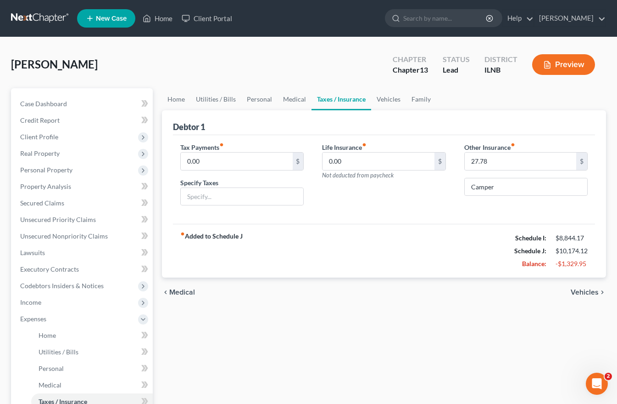
click at [171, 290] on span "Medical" at bounding box center [182, 291] width 26 height 7
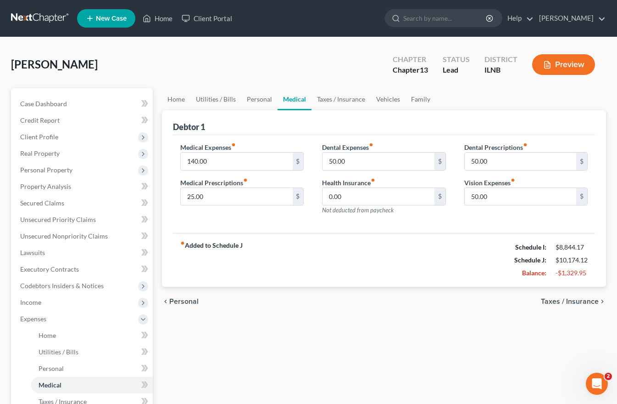
click at [171, 290] on div "chevron_left Personal Taxes / Insurance chevron_right" at bounding box center [384, 300] width 444 height 29
click at [171, 298] on span "Personal" at bounding box center [183, 300] width 29 height 7
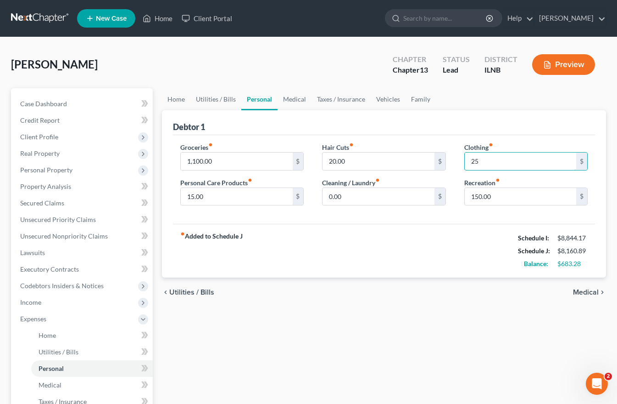
type input "2"
type input "75.00"
click at [495, 312] on div "Home Utilities / Bills Personal Medical Taxes / Insurance Vehicles Family Debto…" at bounding box center [384, 336] width 454 height 497
click at [583, 290] on span "Medical" at bounding box center [586, 291] width 26 height 7
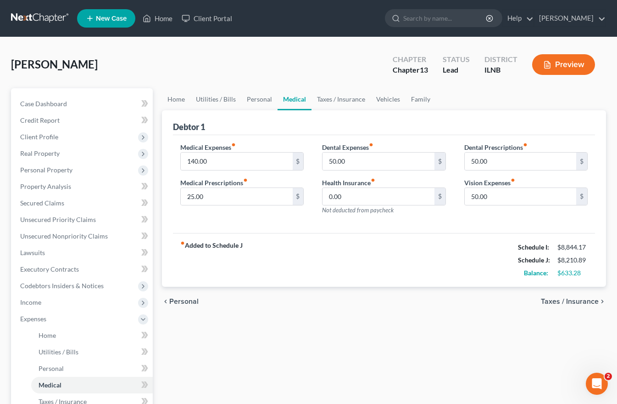
click at [586, 300] on span "Taxes / Insurance" at bounding box center [570, 300] width 58 height 7
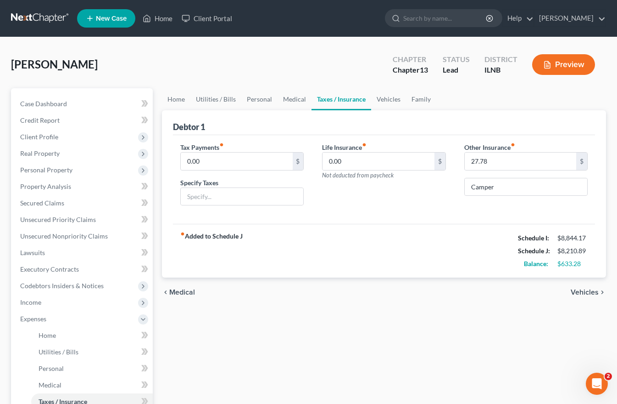
click at [598, 286] on div "chevron_left Medical Vehicles chevron_right" at bounding box center [384, 291] width 444 height 29
click at [598, 291] on span "Vehicles" at bounding box center [585, 291] width 28 height 7
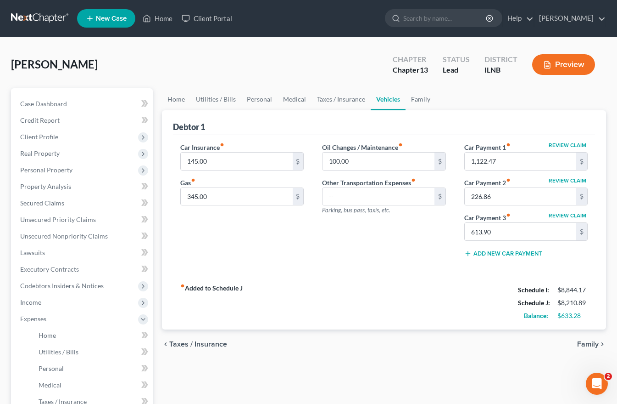
click at [591, 341] on span "Family" at bounding box center [588, 343] width 22 height 7
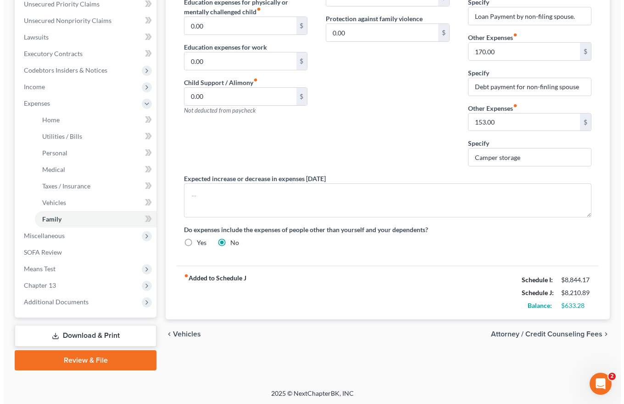
scroll to position [217, 0]
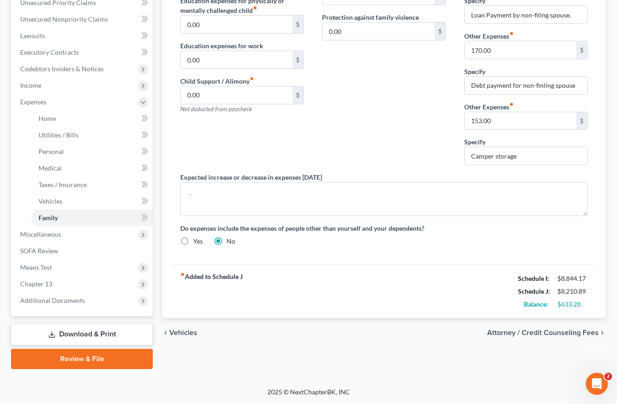
click at [574, 330] on span "Attorney / Credit Counseling Fees" at bounding box center [544, 332] width 112 height 7
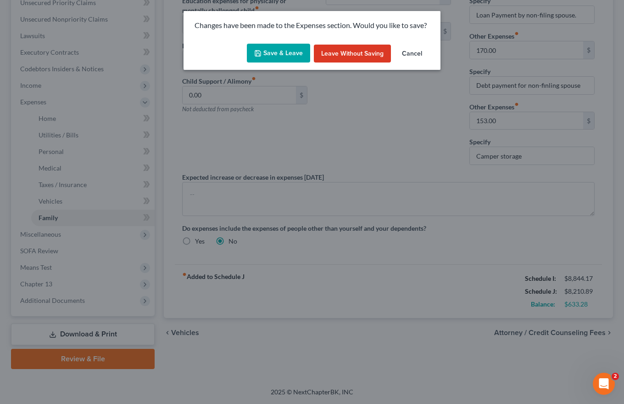
click at [280, 51] on button "Save & Leave" at bounding box center [278, 53] width 63 height 19
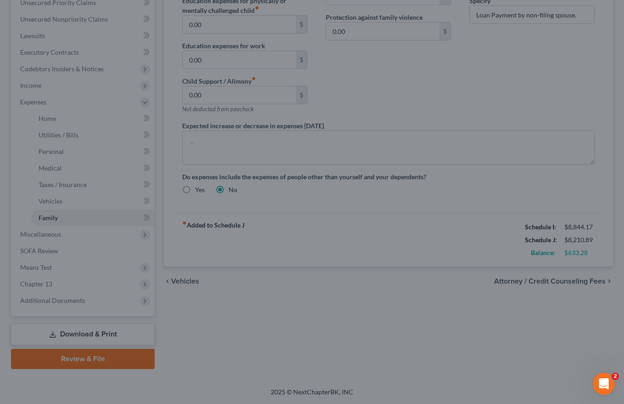
select select "0"
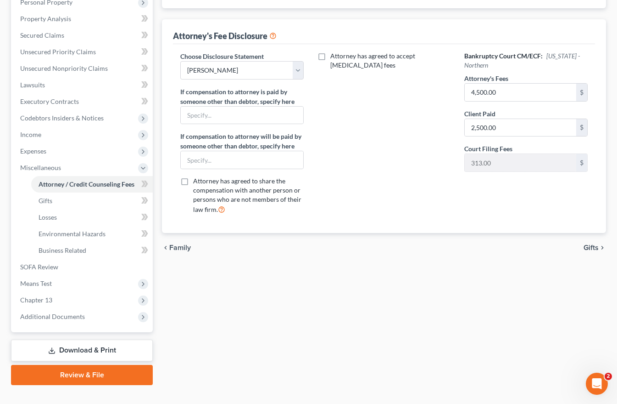
scroll to position [184, 0]
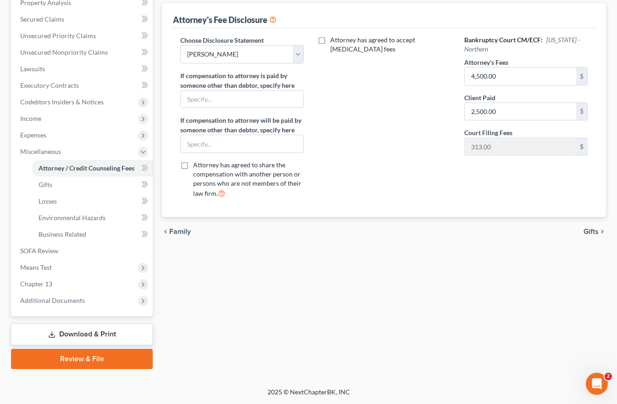
click at [596, 231] on span "Gifts" at bounding box center [591, 231] width 15 height 7
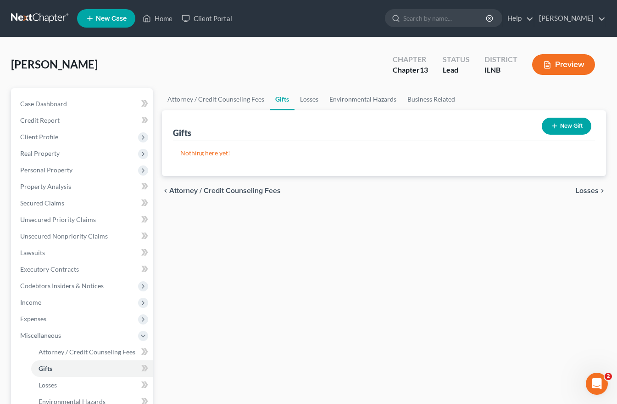
click at [593, 193] on span "Losses" at bounding box center [587, 190] width 23 height 7
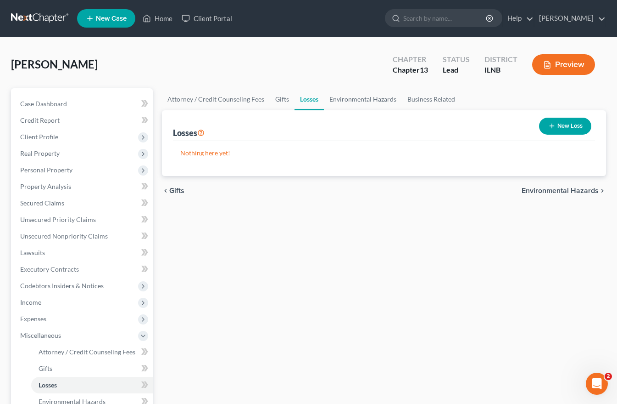
click at [575, 187] on span "Environmental Hazards" at bounding box center [560, 190] width 77 height 7
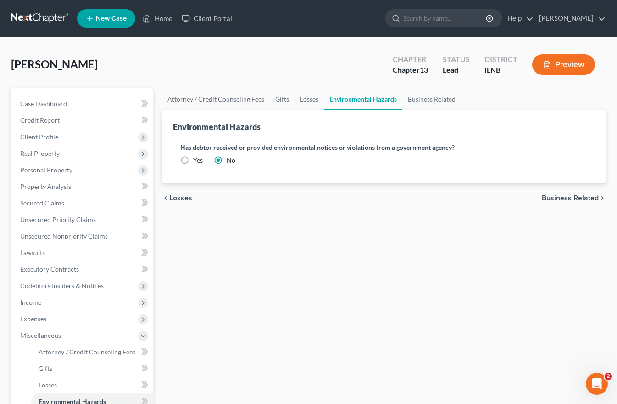
click at [579, 195] on span "Business Related" at bounding box center [570, 197] width 57 height 7
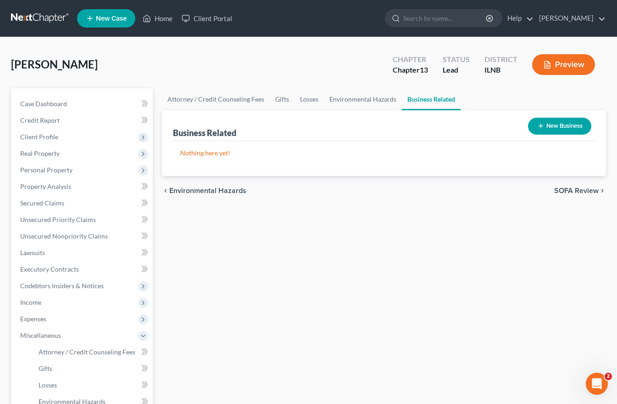
click at [585, 190] on span "SOFA Review" at bounding box center [577, 190] width 45 height 7
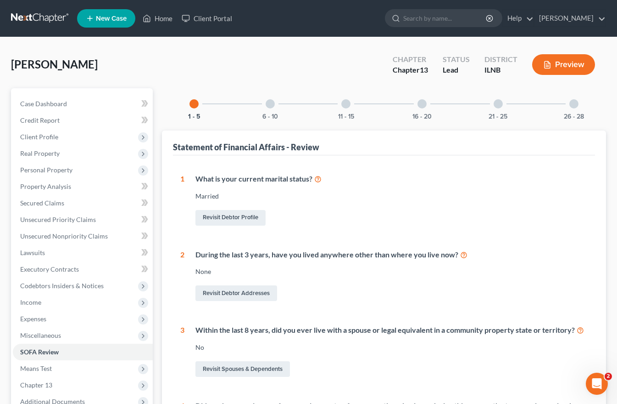
click at [271, 103] on div at bounding box center [270, 103] width 9 height 9
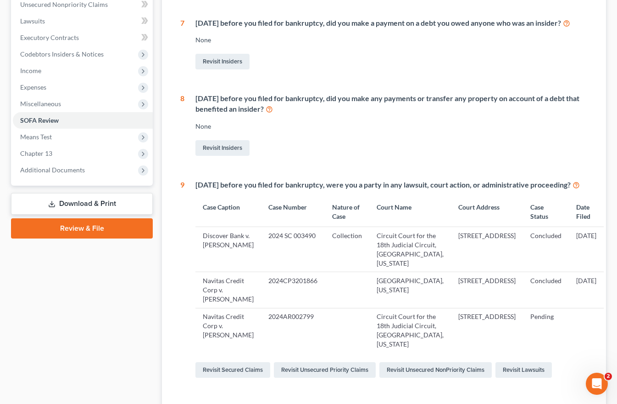
scroll to position [275, 0]
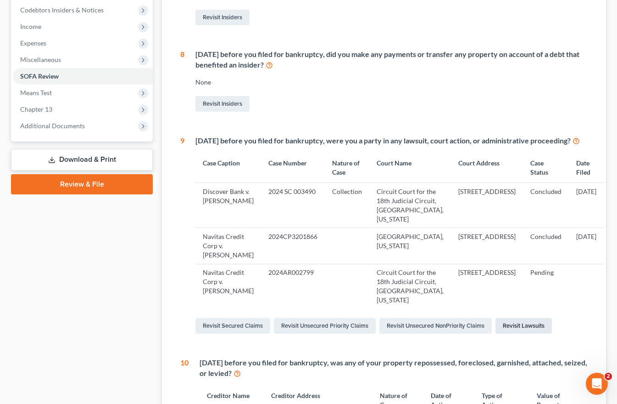
click at [525, 333] on link "Revisit Lawsuits" at bounding box center [524, 326] width 56 height 16
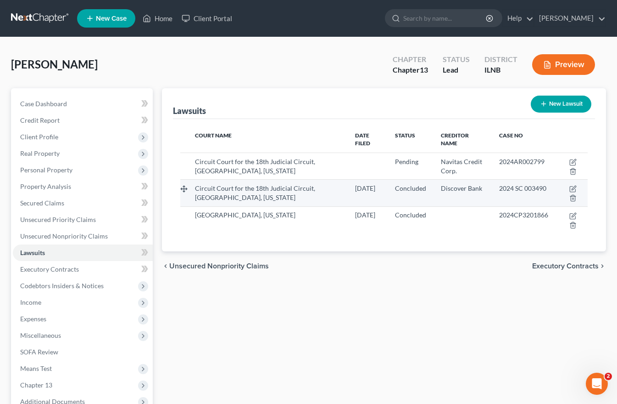
click at [574, 179] on td at bounding box center [572, 192] width 32 height 27
click at [572, 185] on icon "button" at bounding box center [573, 188] width 7 height 7
select select "14"
select select "2"
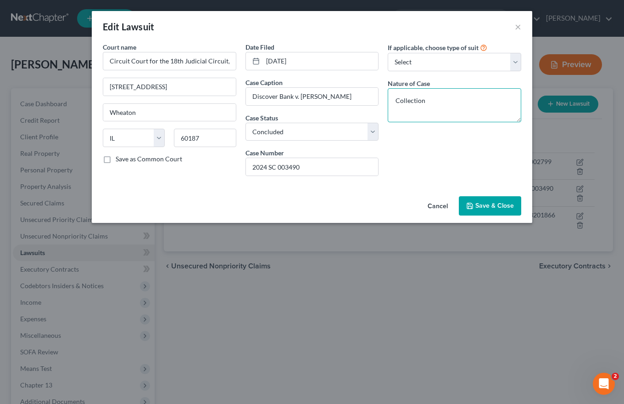
click at [430, 99] on textarea "Collection" at bounding box center [455, 105] width 134 height 34
type textarea "Collection. Domestication of case initiated in [GEOGRAPHIC_DATA]"
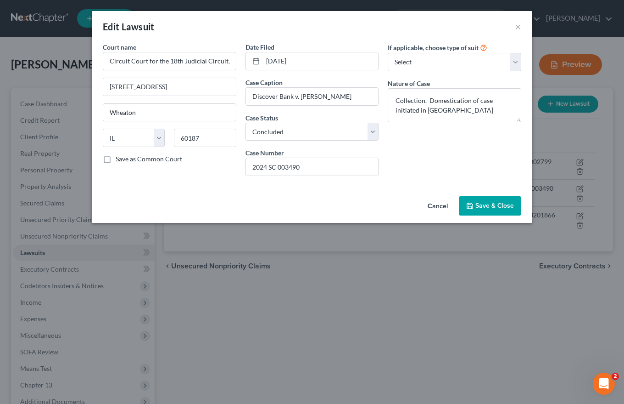
click at [557, 44] on div "Edit Lawsuit × Court name * Circuit Court for the 18th Judicial Circuit, [GEOGR…" at bounding box center [312, 202] width 624 height 404
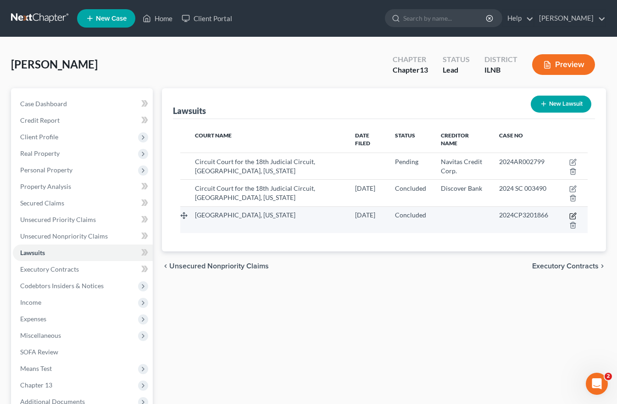
click at [573, 213] on icon "button" at bounding box center [574, 215] width 4 height 4
select select "42"
select select "2"
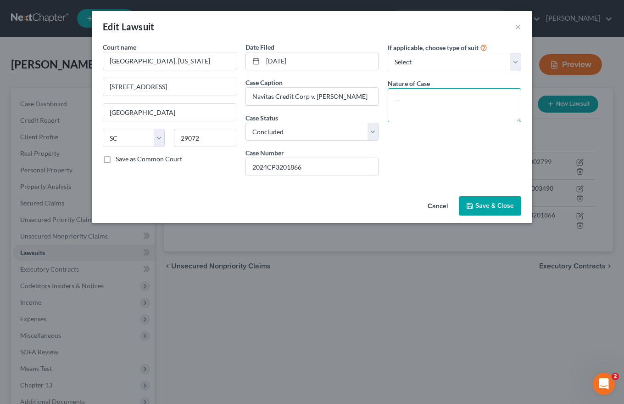
click at [399, 95] on textarea at bounding box center [455, 105] width 134 height 34
type textarea "a"
click at [493, 203] on span "Save & Close" at bounding box center [495, 206] width 39 height 8
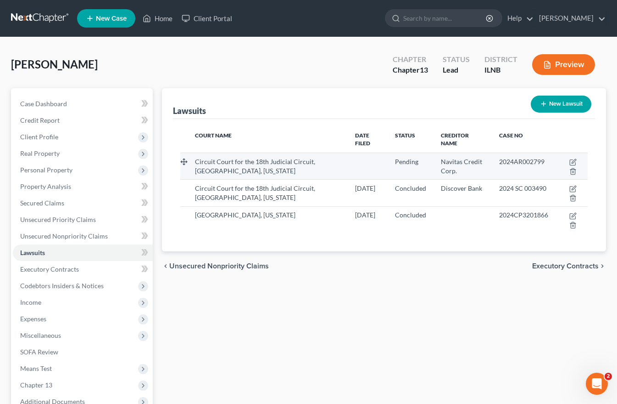
click at [278, 157] on span "Circuit Court for the 18th Judicial Circuit, [GEOGRAPHIC_DATA], [US_STATE]" at bounding box center [255, 165] width 120 height 17
click at [574, 159] on icon "button" at bounding box center [574, 161] width 4 height 4
select select "14"
select select "0"
select select "1"
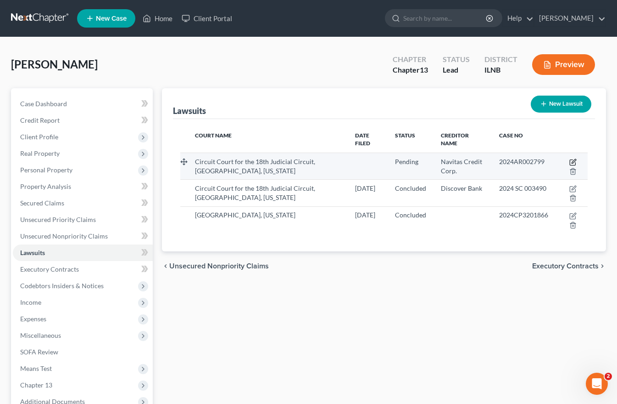
select select "9"
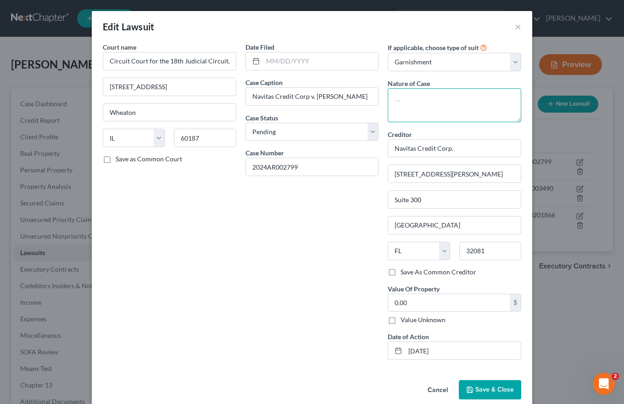
click at [398, 93] on textarea at bounding box center [455, 105] width 134 height 34
type textarea "Domestication of Judgment rendered in [GEOGRAPHIC_DATA], [US_STATE]"
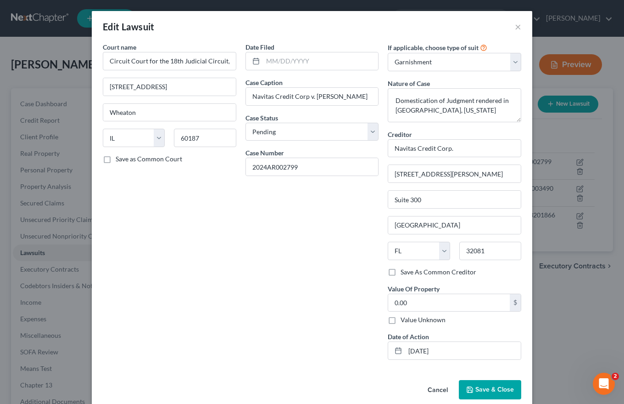
click at [493, 388] on span "Save & Close" at bounding box center [495, 389] width 39 height 8
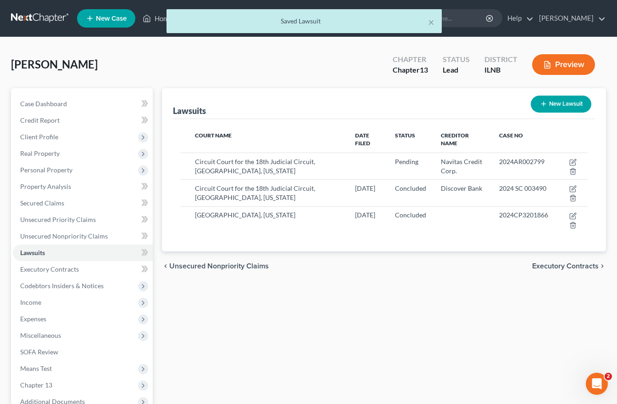
click at [578, 262] on span "Executory Contracts" at bounding box center [565, 265] width 67 height 7
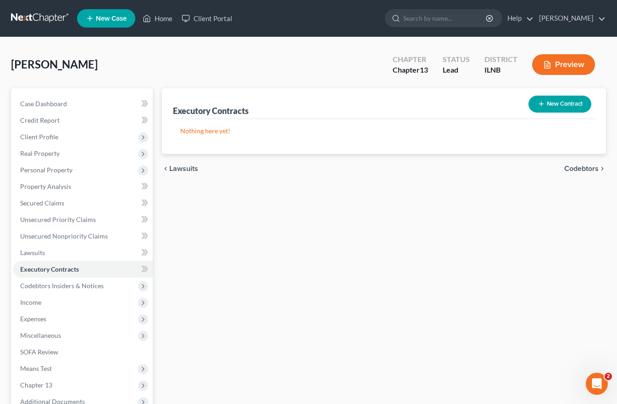
click at [575, 169] on span "Codebtors" at bounding box center [582, 168] width 34 height 7
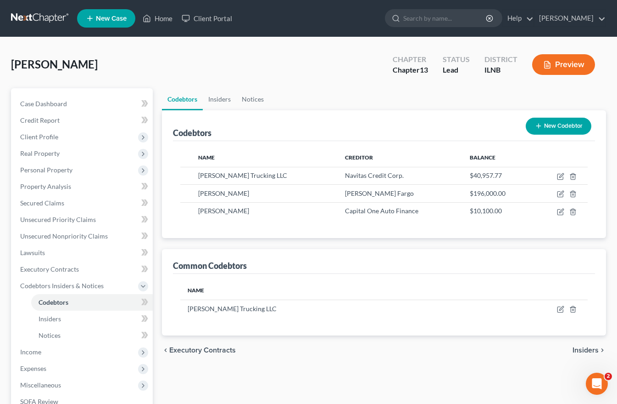
click at [576, 348] on span "Insiders" at bounding box center [586, 349] width 26 height 7
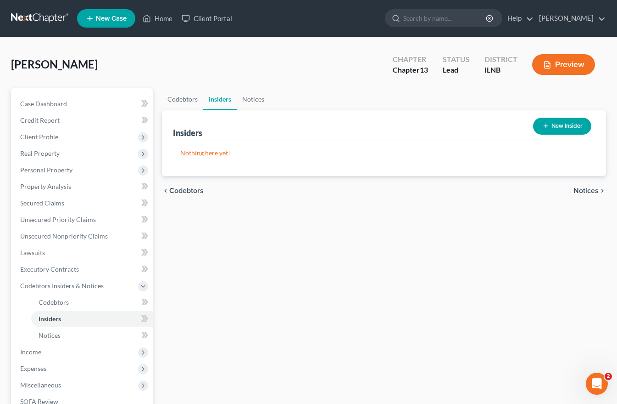
click at [592, 189] on span "Notices" at bounding box center [586, 190] width 25 height 7
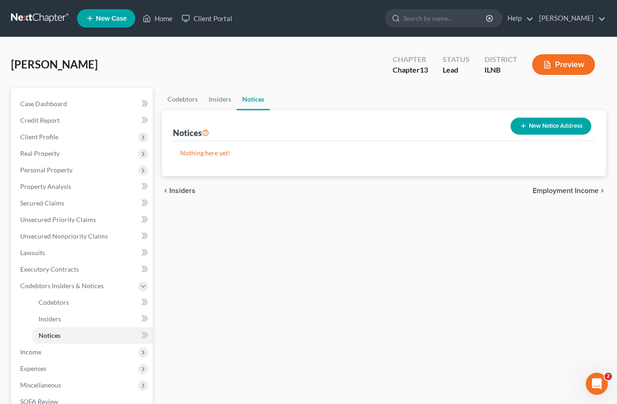
click at [587, 188] on span "Employment Income" at bounding box center [566, 190] width 66 height 7
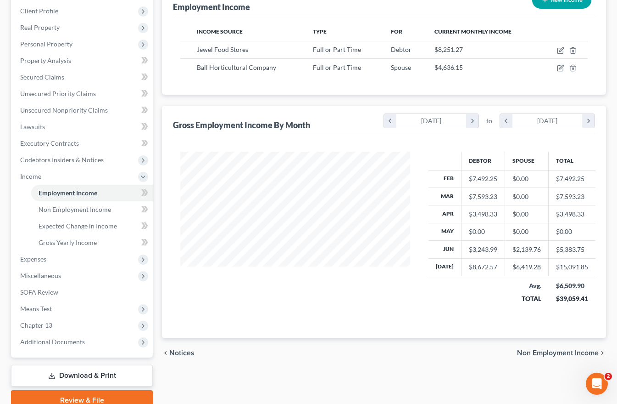
scroll to position [167, 0]
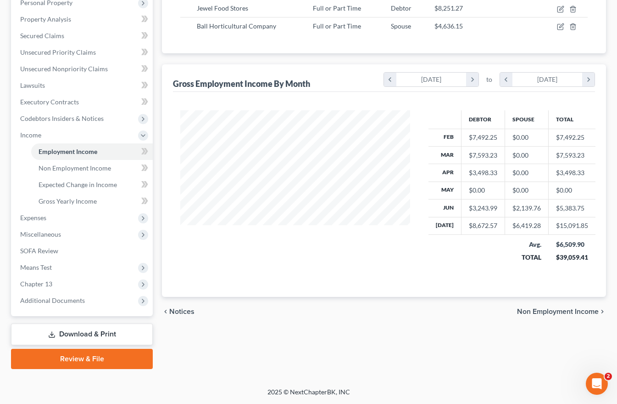
click at [541, 313] on span "Non Employment Income" at bounding box center [558, 311] width 82 height 7
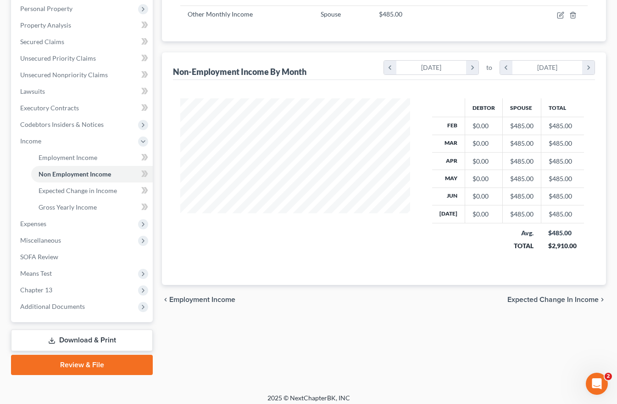
scroll to position [166, 0]
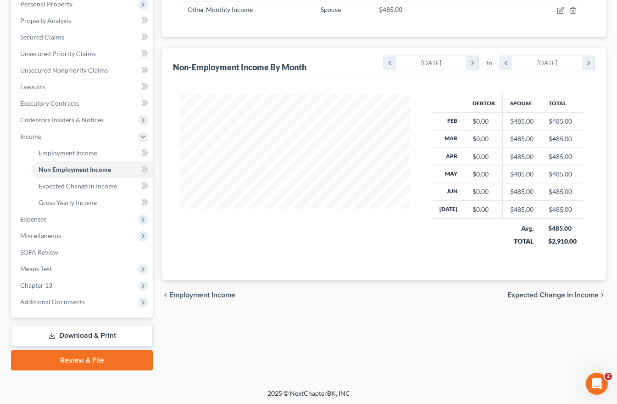
click at [550, 295] on span "Expected Change in Income" at bounding box center [553, 294] width 91 height 7
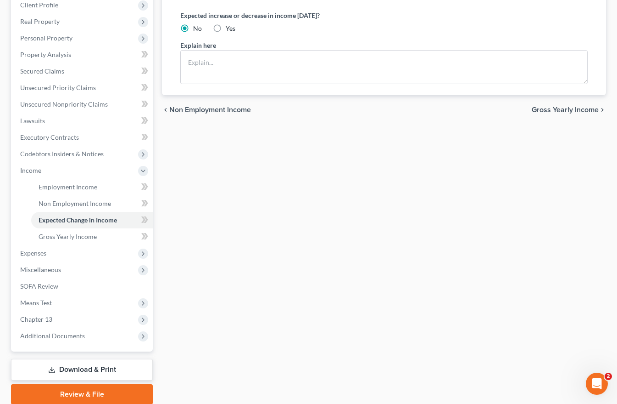
scroll to position [133, 0]
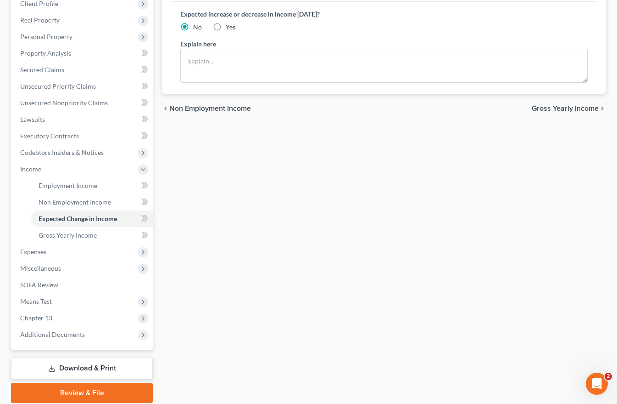
click at [570, 105] on span "Gross Yearly Income" at bounding box center [565, 108] width 67 height 7
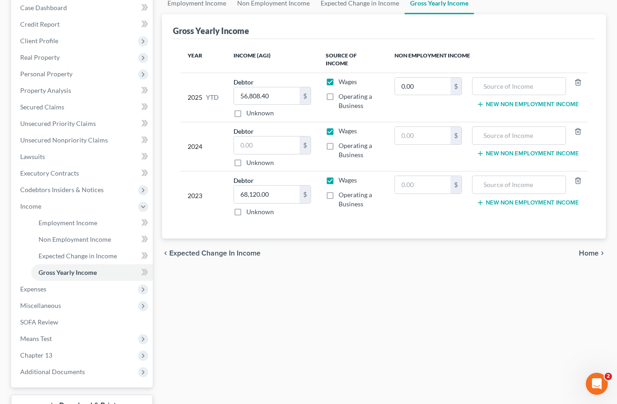
scroll to position [167, 0]
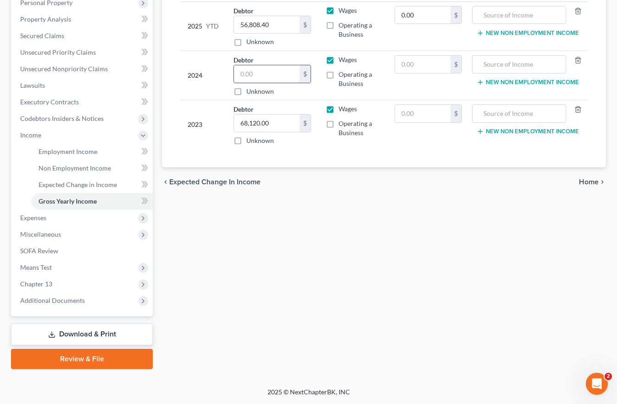
click at [244, 65] on input "text" at bounding box center [266, 73] width 65 height 17
click at [589, 178] on span "Home" at bounding box center [589, 181] width 20 height 7
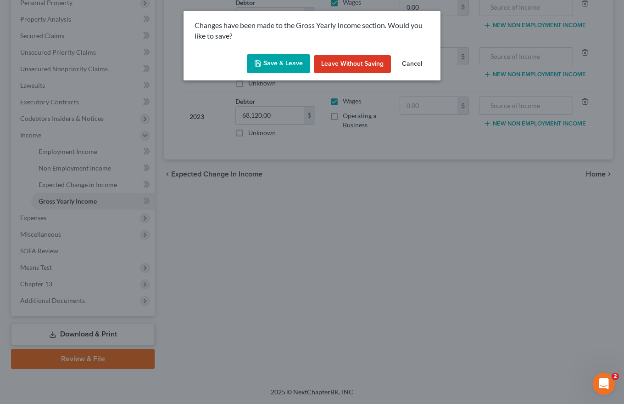
click at [277, 60] on button "Save & Leave" at bounding box center [278, 63] width 63 height 19
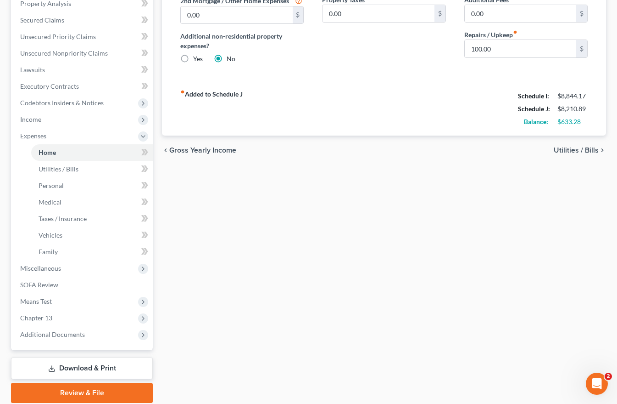
scroll to position [217, 0]
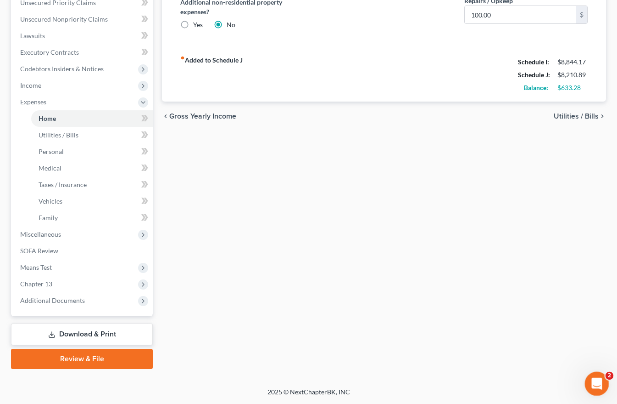
click at [591, 380] on icon "Open Intercom Messenger" at bounding box center [596, 382] width 15 height 15
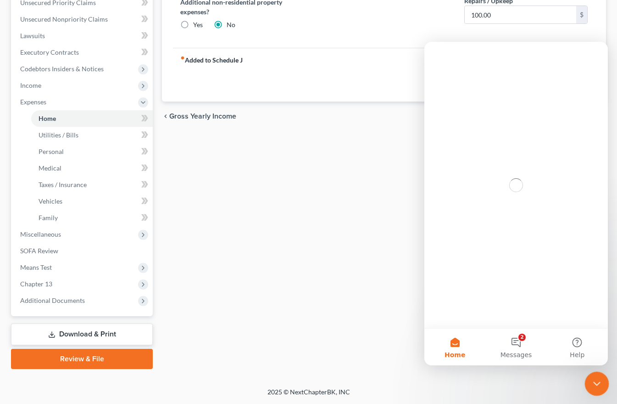
scroll to position [0, 0]
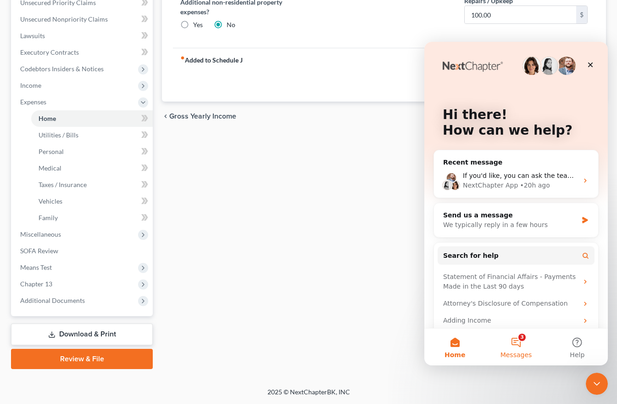
click at [519, 339] on button "3 Messages" at bounding box center [516, 346] width 61 height 37
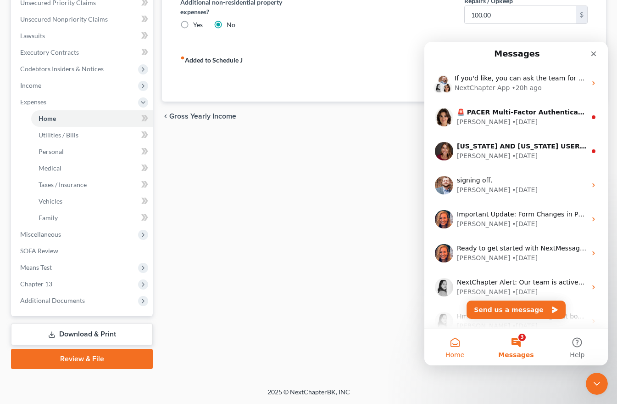
click at [452, 341] on button "Home" at bounding box center [455, 346] width 61 height 37
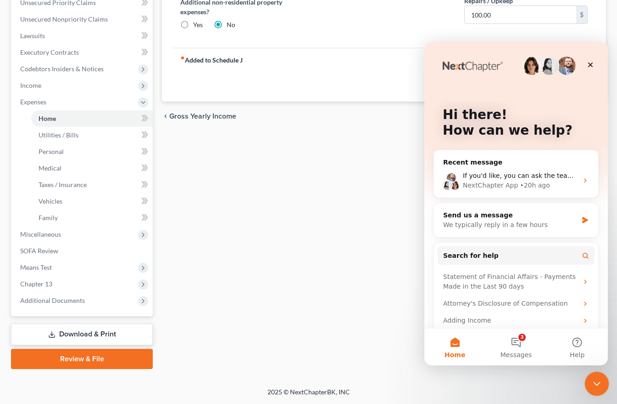
click at [593, 378] on icon "Close Intercom Messenger" at bounding box center [595, 381] width 11 height 11
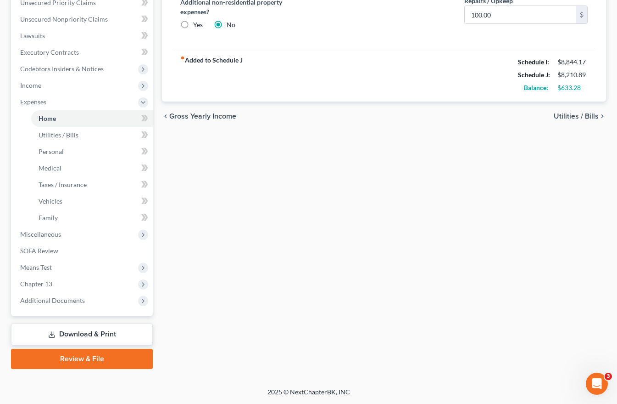
click at [74, 334] on link "Download & Print" at bounding box center [82, 334] width 142 height 22
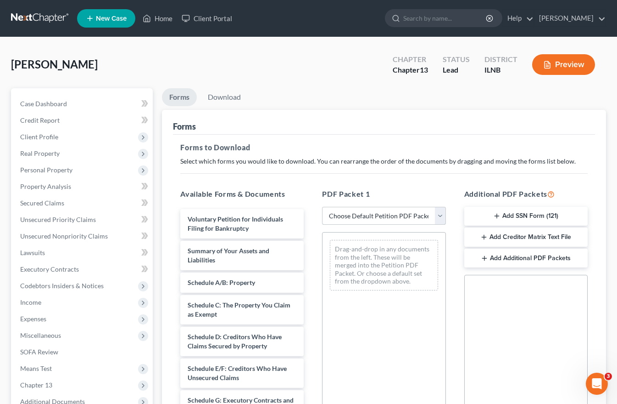
click at [355, 215] on select "Choose Default Petition PDF Packet Complete Bankruptcy Petition (all forms and …" at bounding box center [383, 216] width 123 height 18
click at [322, 207] on select "Choose Default Petition PDF Packet Complete Bankruptcy Petition (all forms and …" at bounding box center [383, 216] width 123 height 18
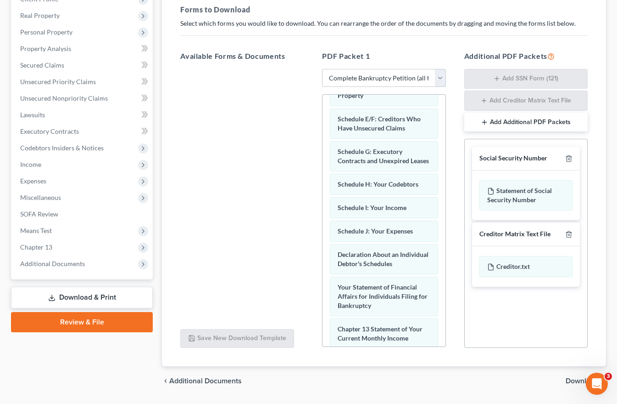
scroll to position [239, 0]
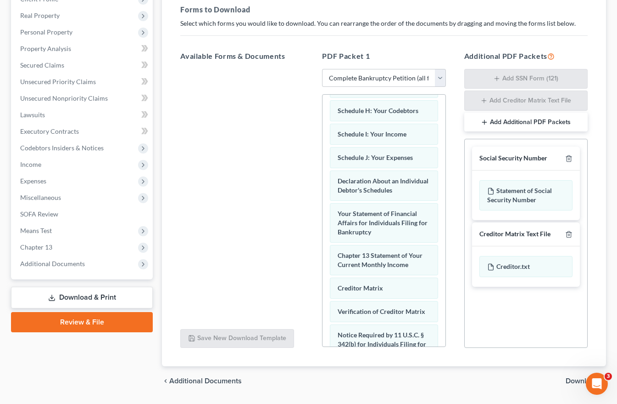
click at [573, 379] on span "Download" at bounding box center [582, 380] width 33 height 7
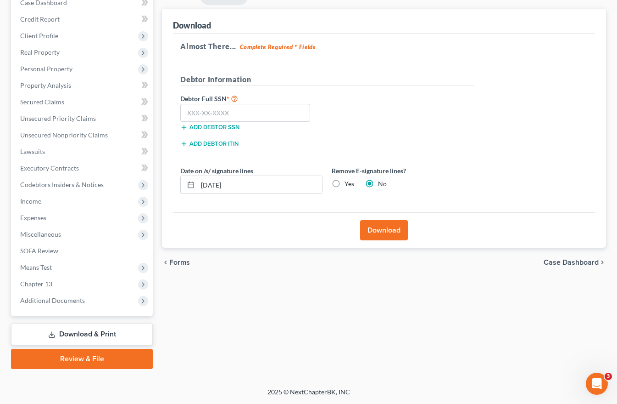
scroll to position [101, 0]
click at [230, 111] on input "text" at bounding box center [245, 113] width 130 height 18
click at [345, 183] on label "Yes" at bounding box center [350, 183] width 10 height 9
click at [348, 183] on input "Yes" at bounding box center [351, 182] width 6 height 6
click at [380, 228] on button "Download" at bounding box center [384, 230] width 48 height 20
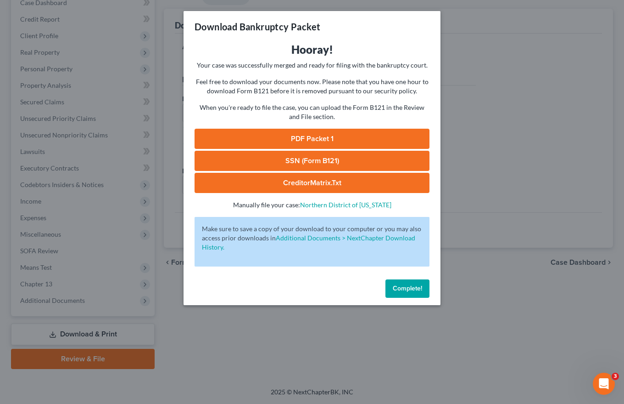
click at [310, 136] on link "PDF Packet 1" at bounding box center [312, 139] width 235 height 20
click at [306, 182] on link "CreditorMatrix.txt" at bounding box center [312, 183] width 235 height 20
click at [402, 285] on span "Complete!" at bounding box center [407, 288] width 29 height 8
